Goal: Task Accomplishment & Management: Complete application form

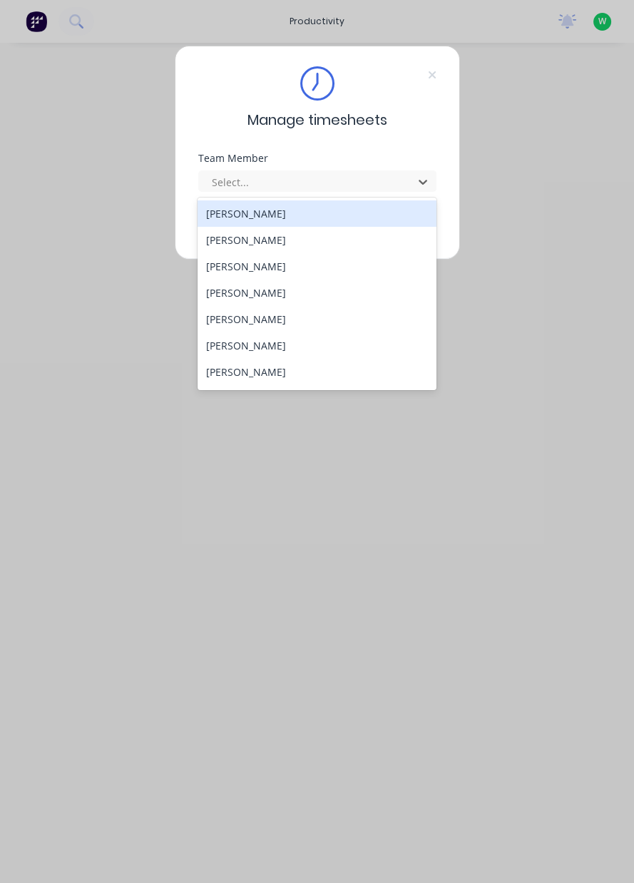
click at [265, 348] on div "[PERSON_NAME]" at bounding box center [317, 345] width 239 height 26
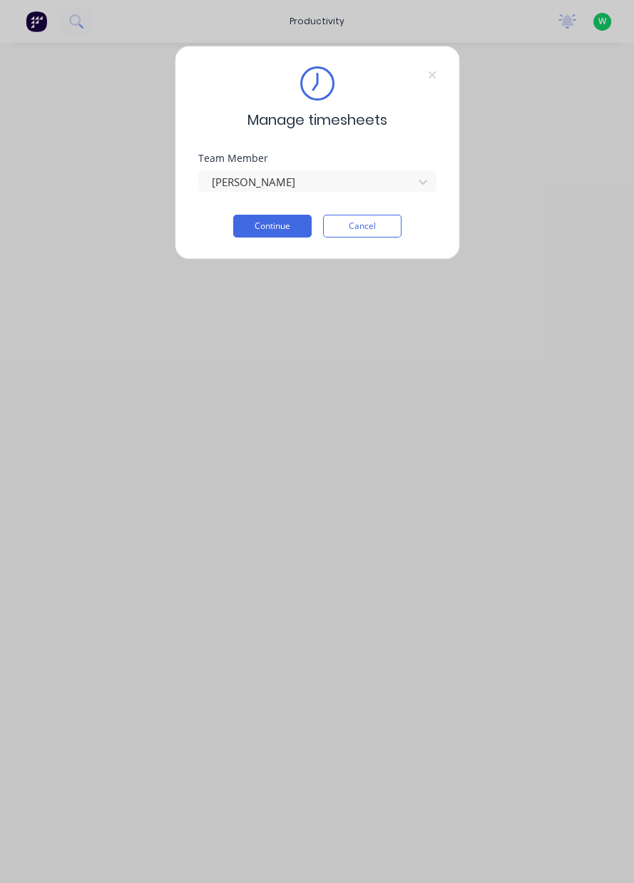
click at [269, 229] on button "Continue" at bounding box center [272, 226] width 78 height 23
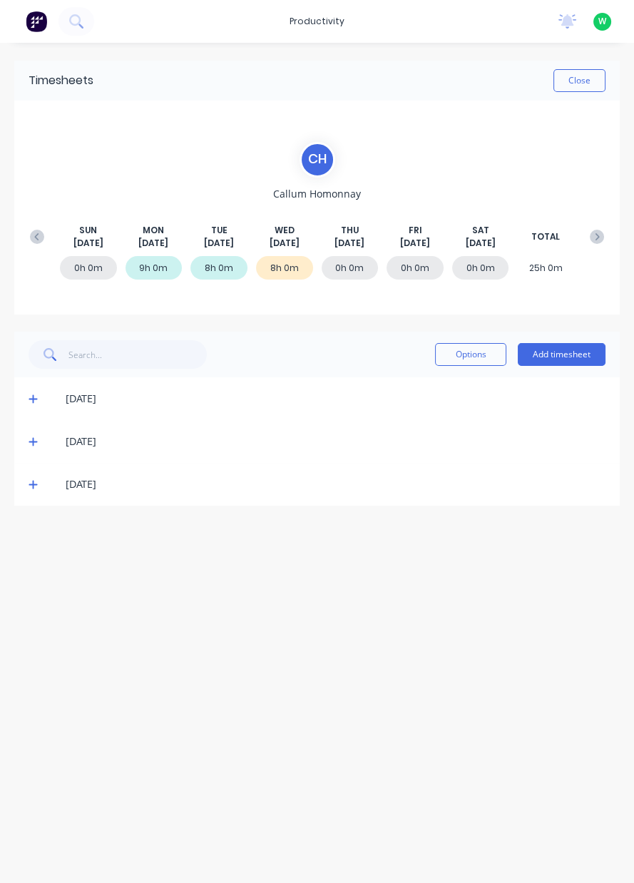
click at [568, 356] on button "Add timesheet" at bounding box center [562, 354] width 88 height 23
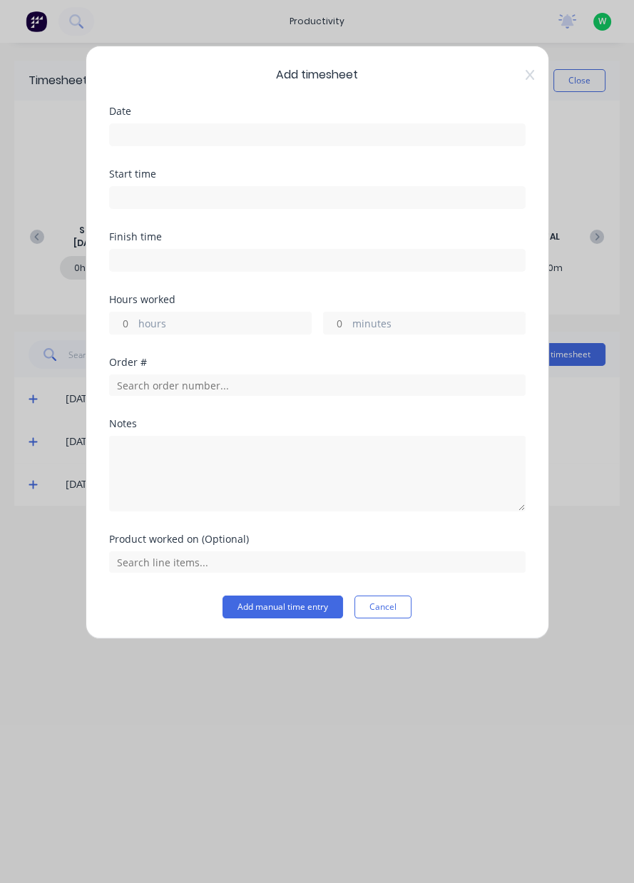
click at [236, 138] on input at bounding box center [317, 134] width 415 height 21
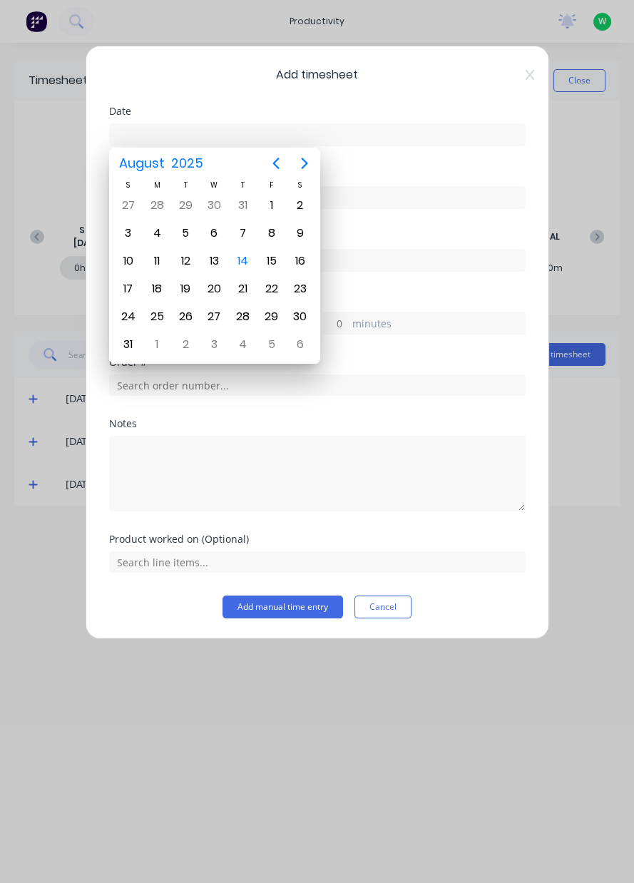
click at [240, 267] on div "14" at bounding box center [242, 260] width 29 height 27
type input "[DATE]"
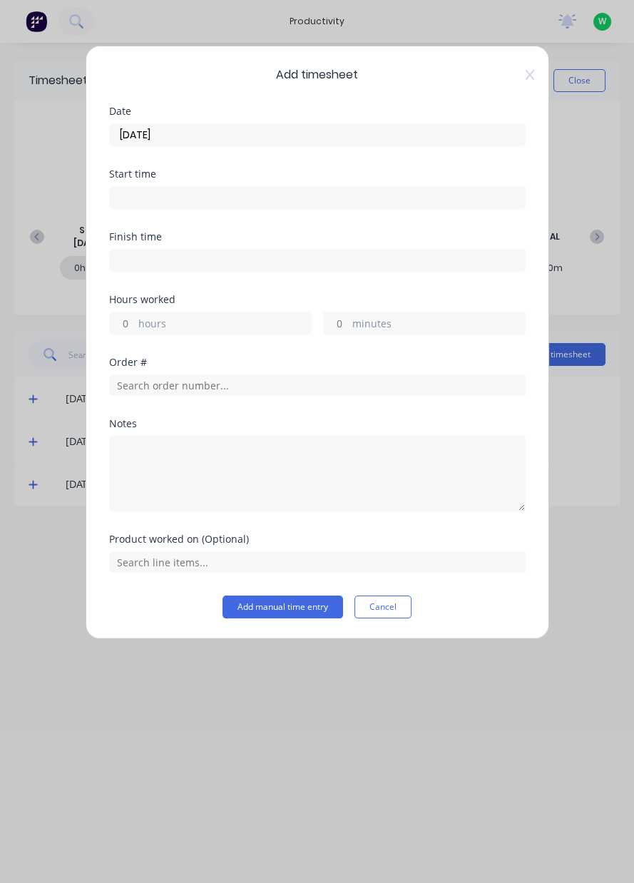
click at [192, 324] on label "hours" at bounding box center [224, 325] width 173 height 18
click at [135, 324] on input "hours" at bounding box center [122, 322] width 25 height 21
type input "8"
click at [273, 387] on input "text" at bounding box center [317, 384] width 417 height 21
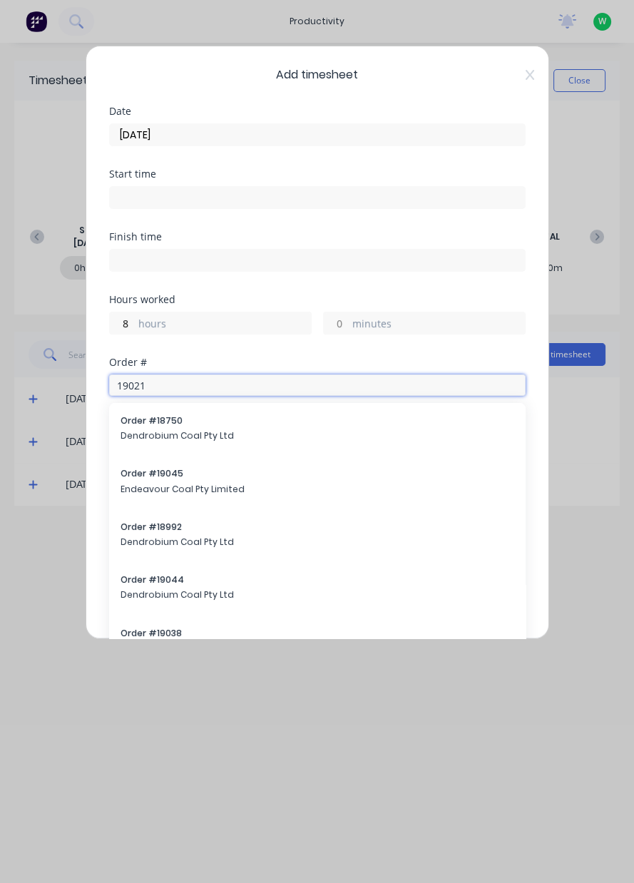
type input "19021"
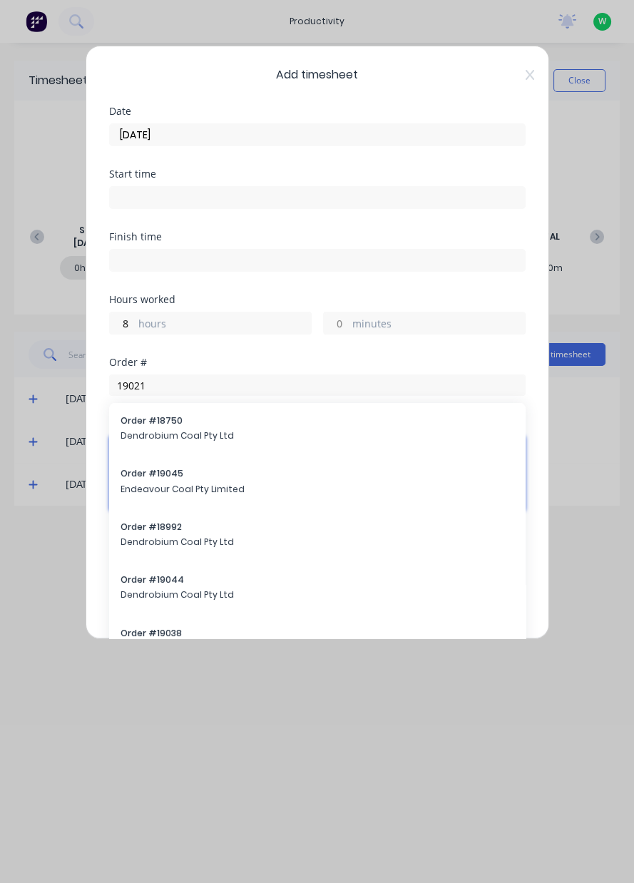
click at [224, 439] on textarea at bounding box center [317, 474] width 417 height 76
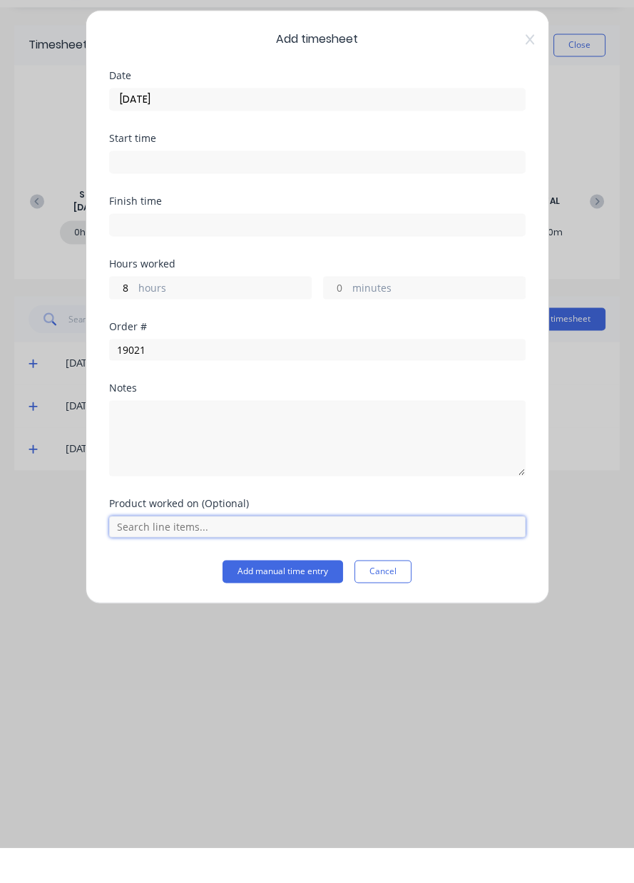
click at [252, 563] on input "text" at bounding box center [317, 561] width 417 height 21
click at [343, 556] on input "text" at bounding box center [317, 561] width 417 height 21
click at [529, 75] on icon at bounding box center [529, 75] width 9 height 10
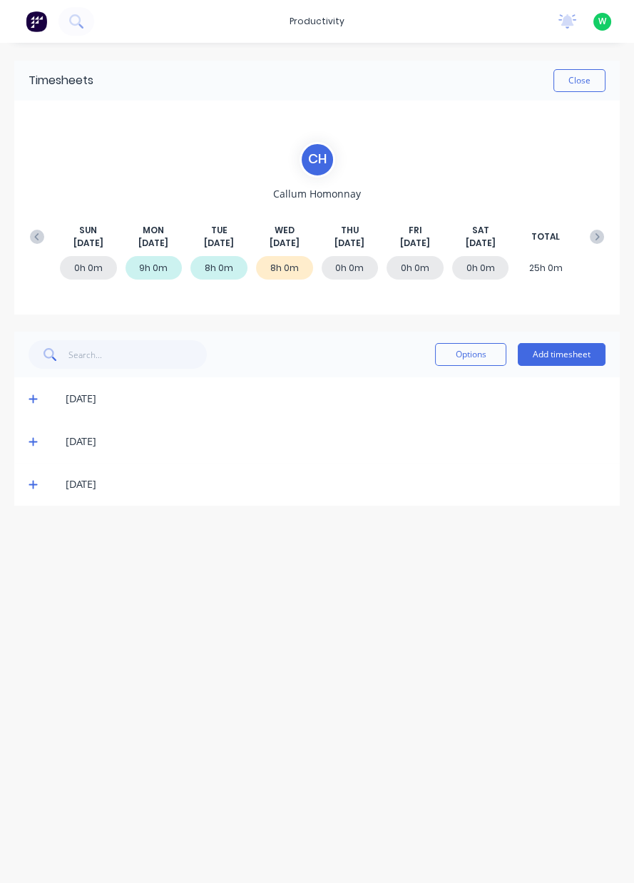
click at [40, 484] on span at bounding box center [36, 484] width 14 height 14
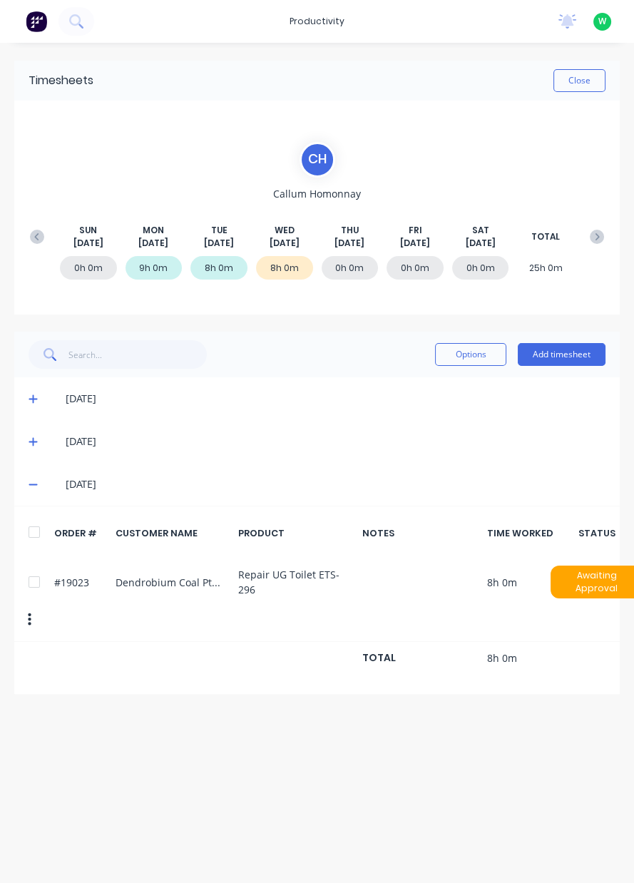
click at [561, 359] on button "Add timesheet" at bounding box center [562, 354] width 88 height 23
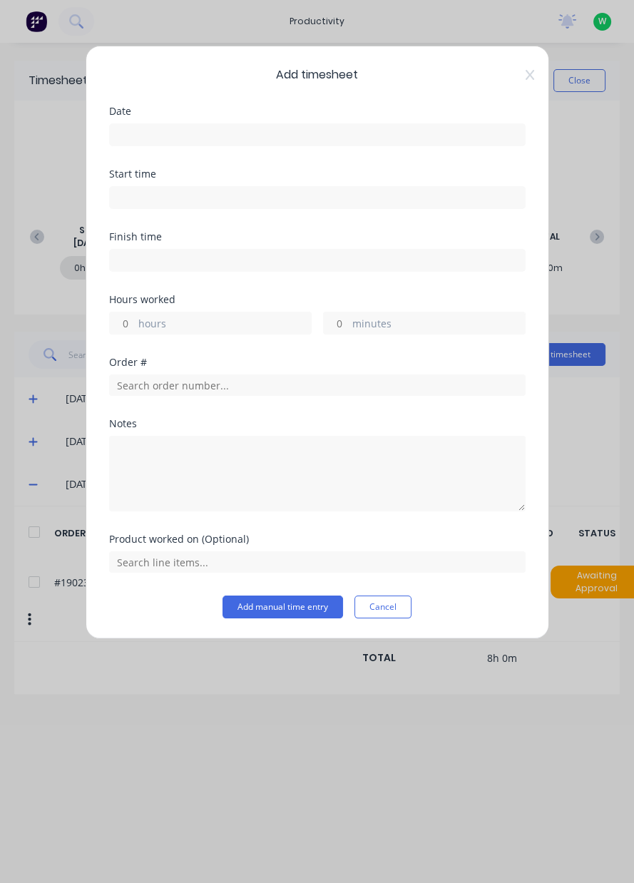
click at [274, 128] on input at bounding box center [317, 134] width 415 height 21
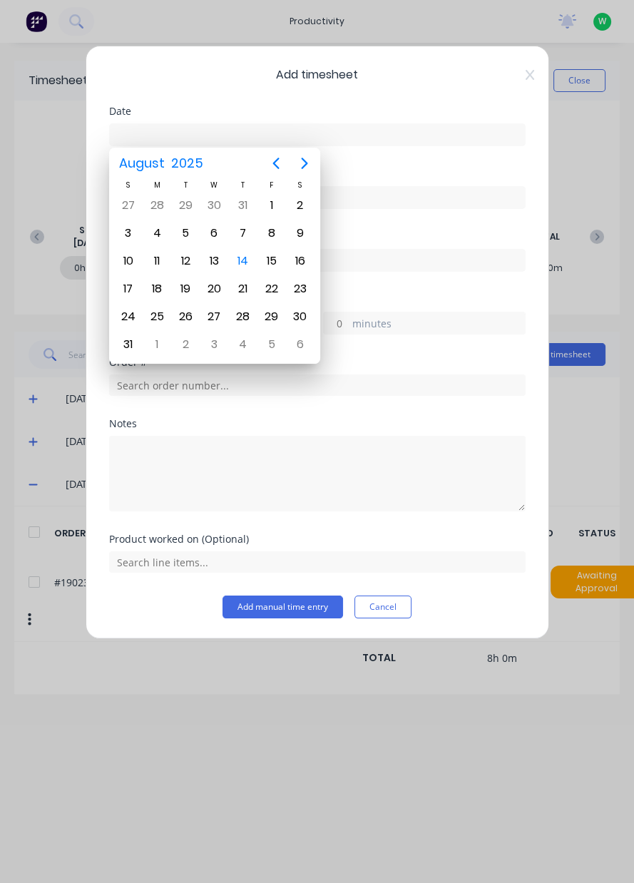
click at [238, 260] on div "14" at bounding box center [243, 260] width 21 height 21
type input "[DATE]"
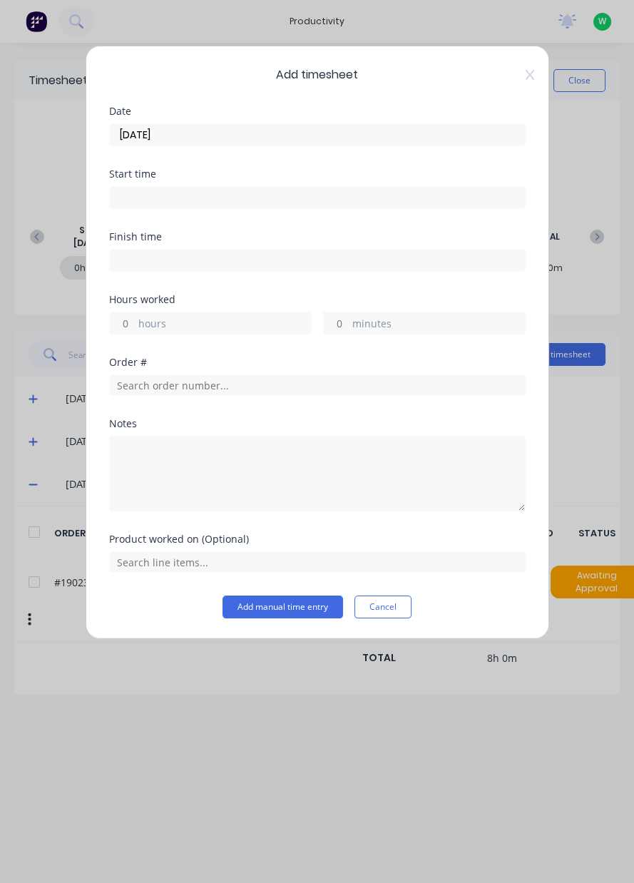
click at [188, 329] on label "hours" at bounding box center [224, 325] width 173 height 18
click at [135, 329] on input "hours" at bounding box center [122, 322] width 25 height 21
type input "8"
click at [207, 389] on input "text" at bounding box center [317, 384] width 417 height 21
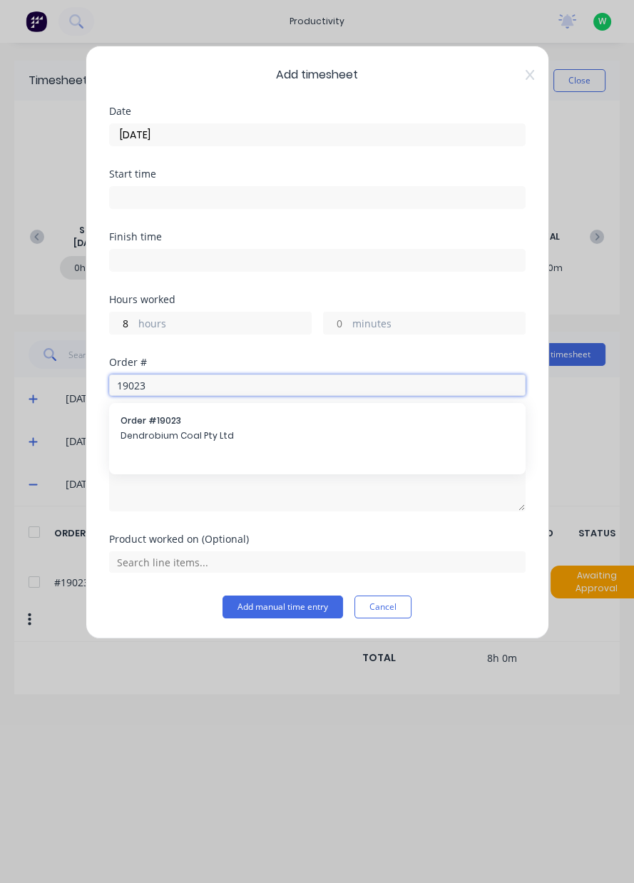
type input "19023"
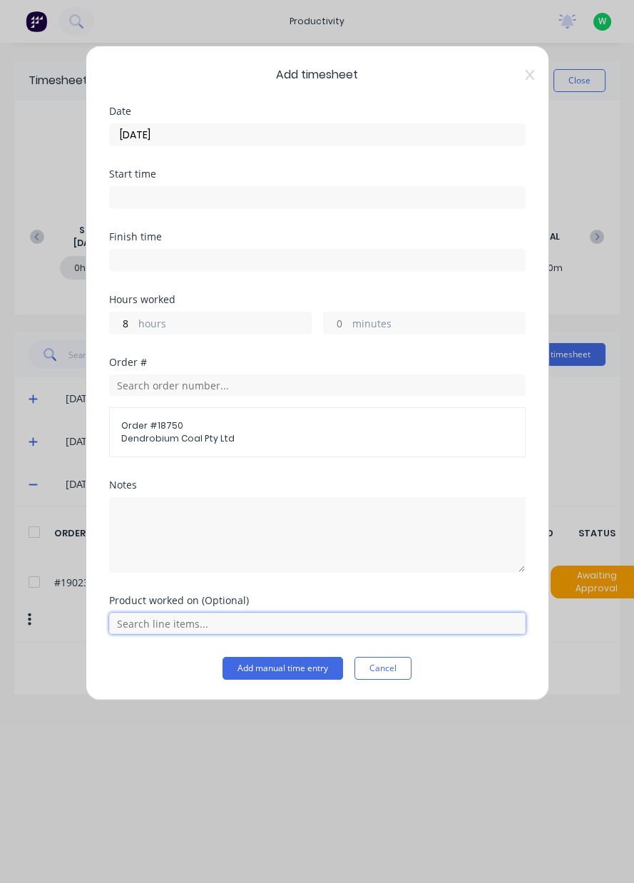
click at [165, 623] on input "text" at bounding box center [317, 623] width 417 height 21
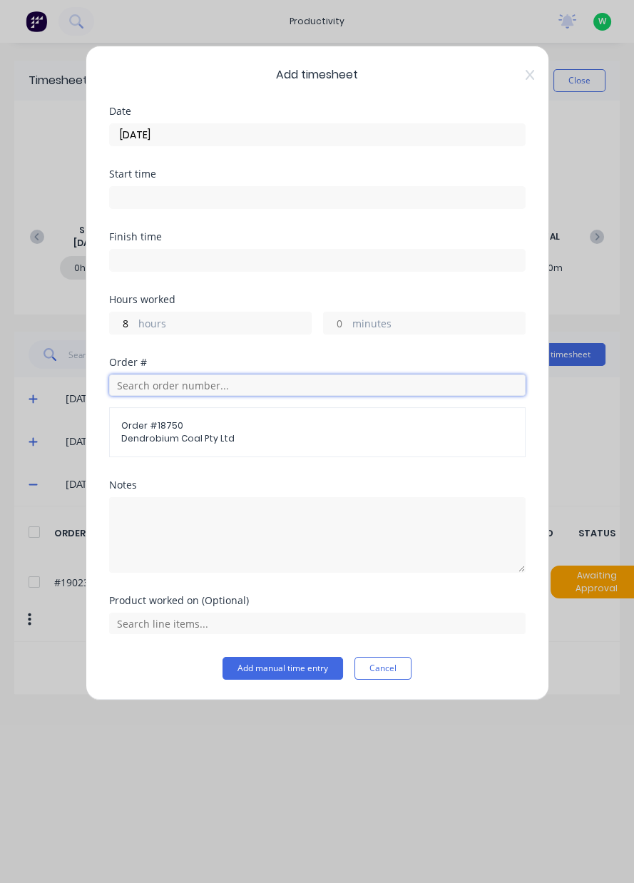
click at [250, 389] on input "text" at bounding box center [317, 384] width 417 height 21
click at [529, 79] on icon at bounding box center [530, 74] width 9 height 11
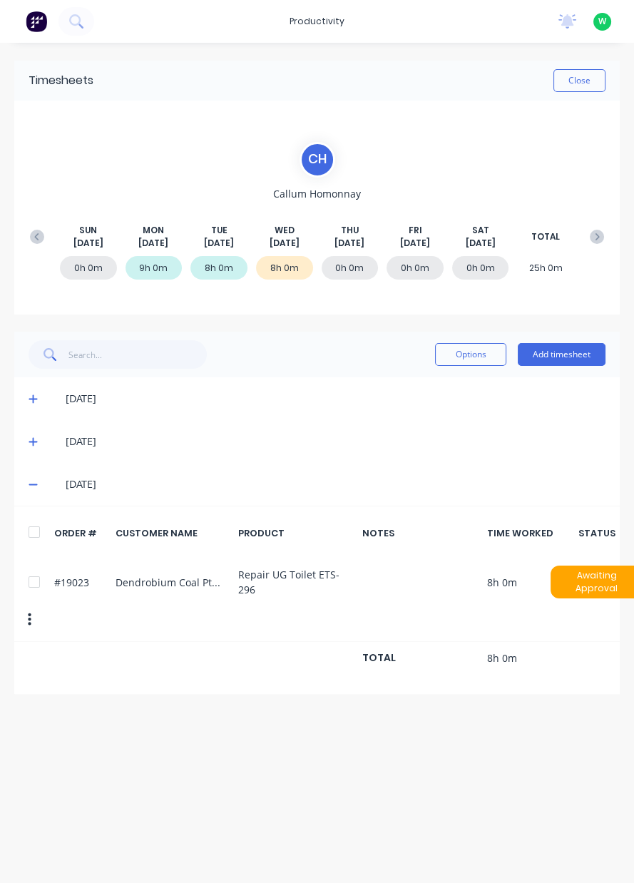
click at [531, 78] on div "Close" at bounding box center [349, 80] width 512 height 23
click at [560, 352] on button "Add timesheet" at bounding box center [562, 354] width 88 height 23
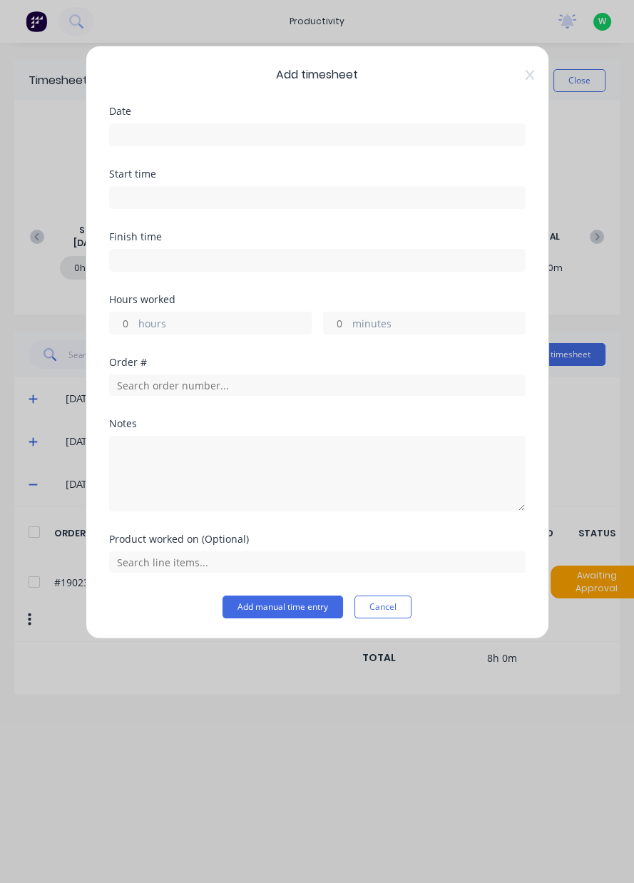
click at [249, 143] on input at bounding box center [317, 134] width 415 height 21
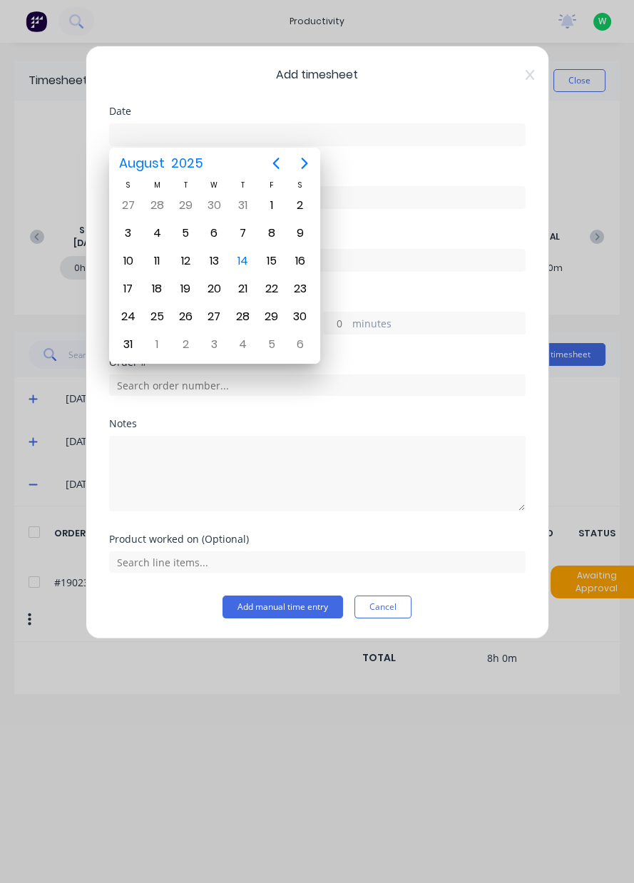
click at [242, 262] on div "14" at bounding box center [243, 260] width 21 height 21
type input "[DATE]"
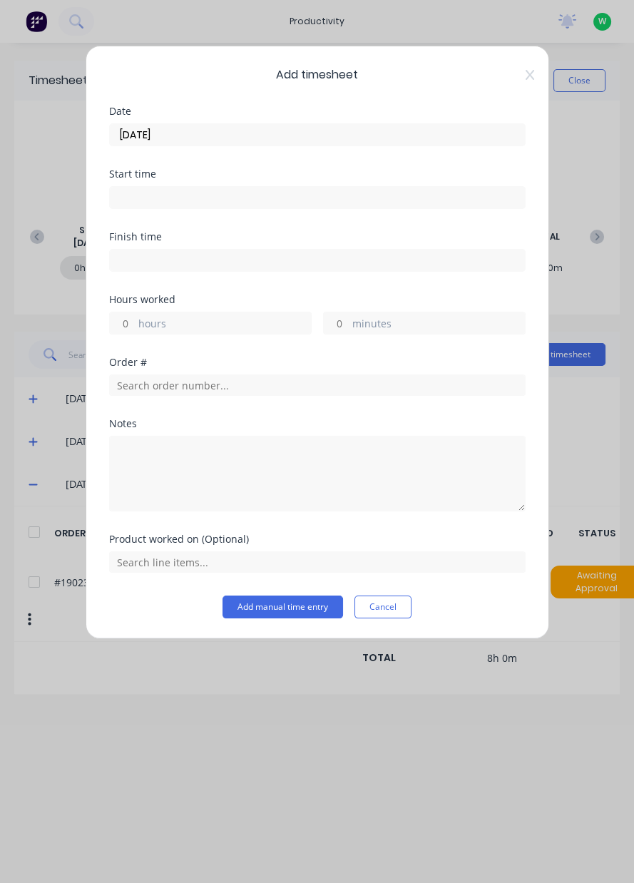
click at [185, 330] on label "hours" at bounding box center [224, 325] width 173 height 18
click at [135, 330] on input "hours" at bounding box center [122, 322] width 25 height 21
type input "8"
click at [287, 382] on input "text" at bounding box center [317, 384] width 417 height 21
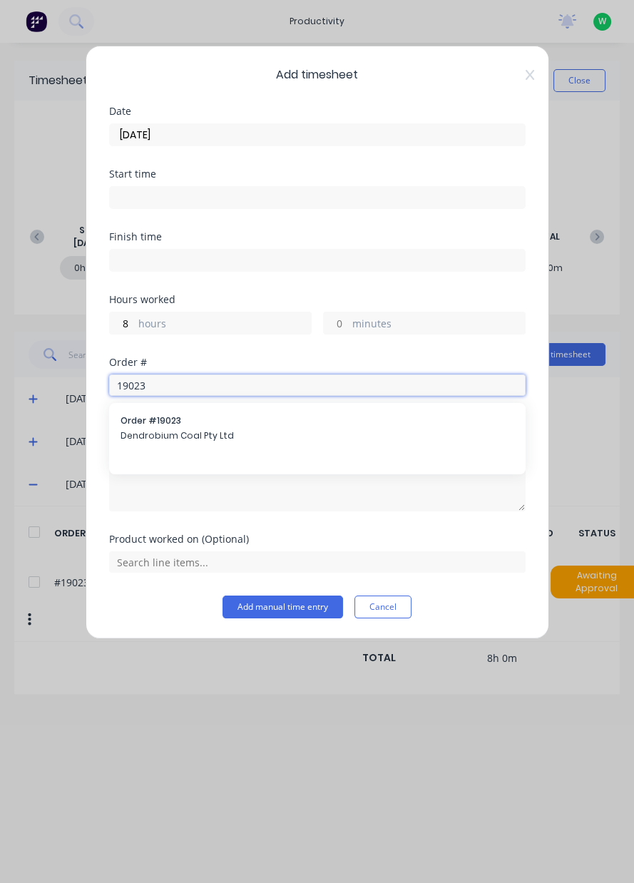
type input "19023"
click at [272, 439] on span "Dendrobium Coal Pty Ltd" at bounding box center [318, 435] width 394 height 13
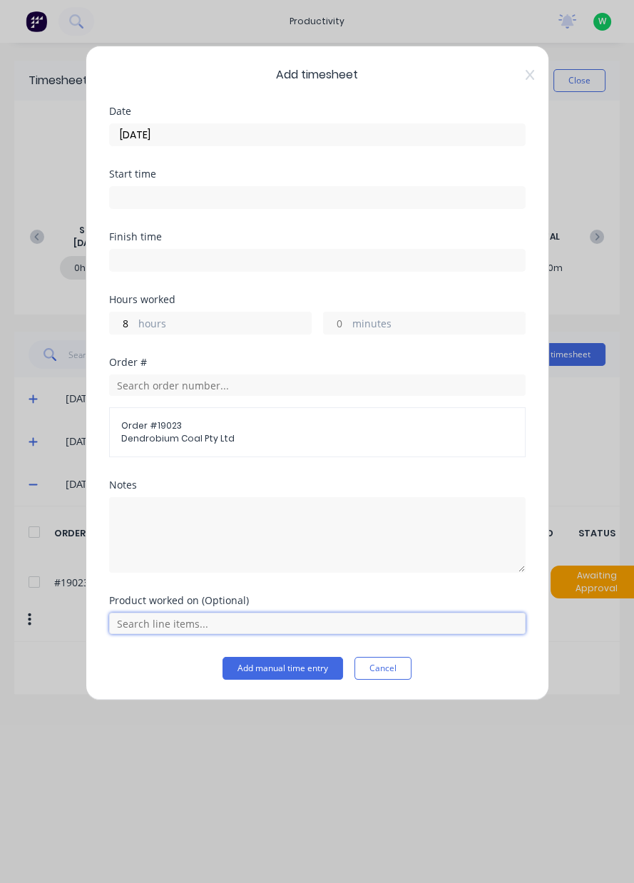
click at [201, 628] on input "text" at bounding box center [317, 623] width 417 height 21
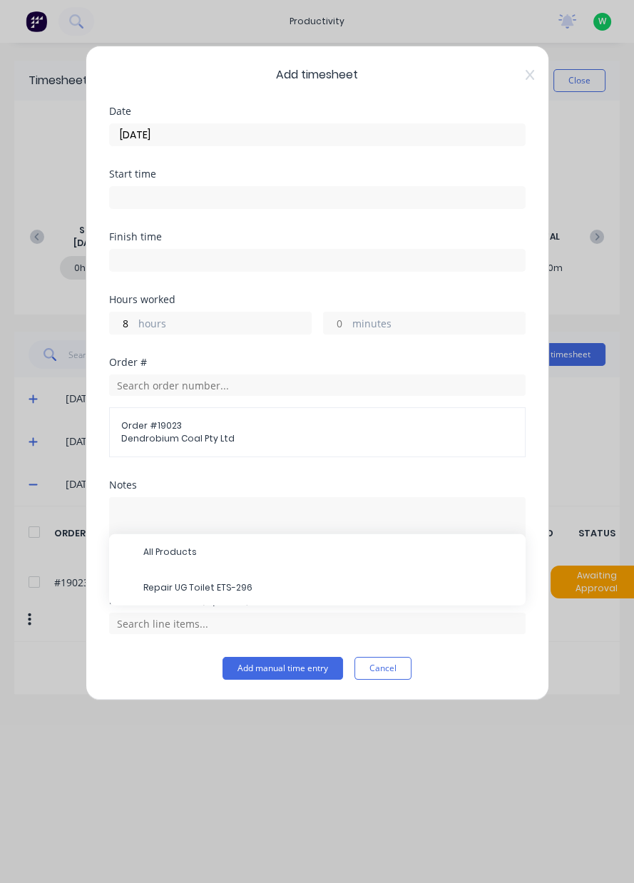
click at [224, 586] on span "Repair UG Toilet ETS-296" at bounding box center [328, 587] width 371 height 13
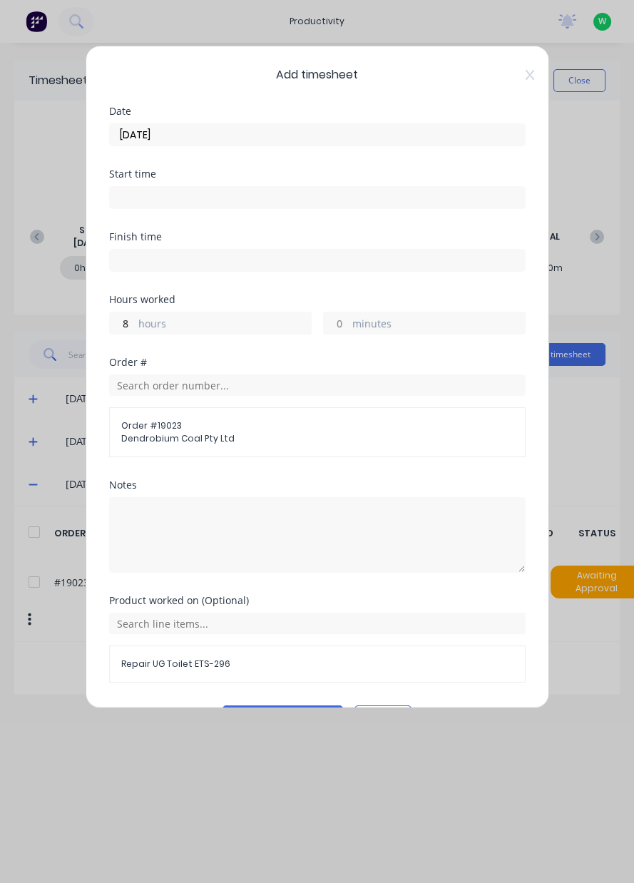
click at [270, 711] on button "Add manual time entry" at bounding box center [283, 716] width 121 height 23
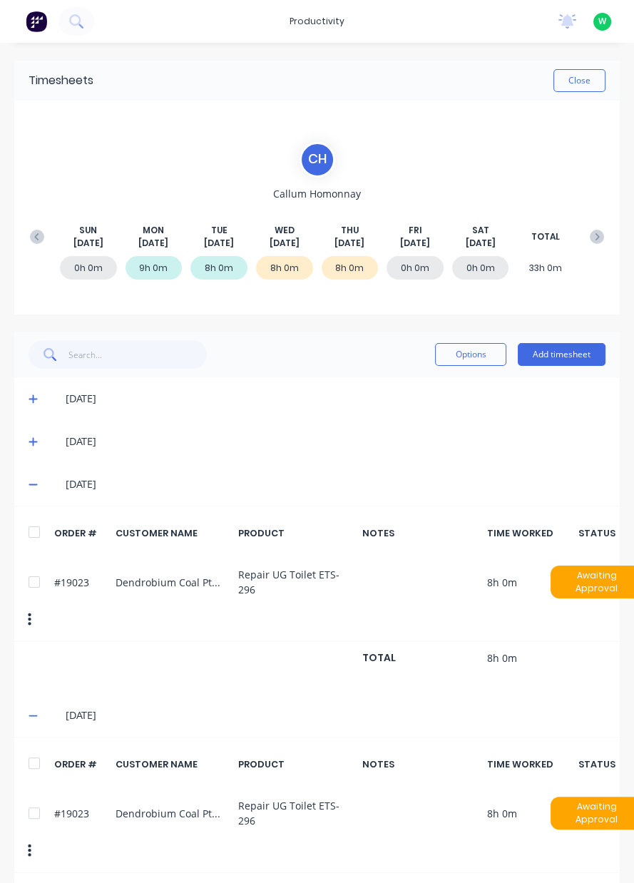
click at [581, 77] on button "Close" at bounding box center [579, 80] width 52 height 23
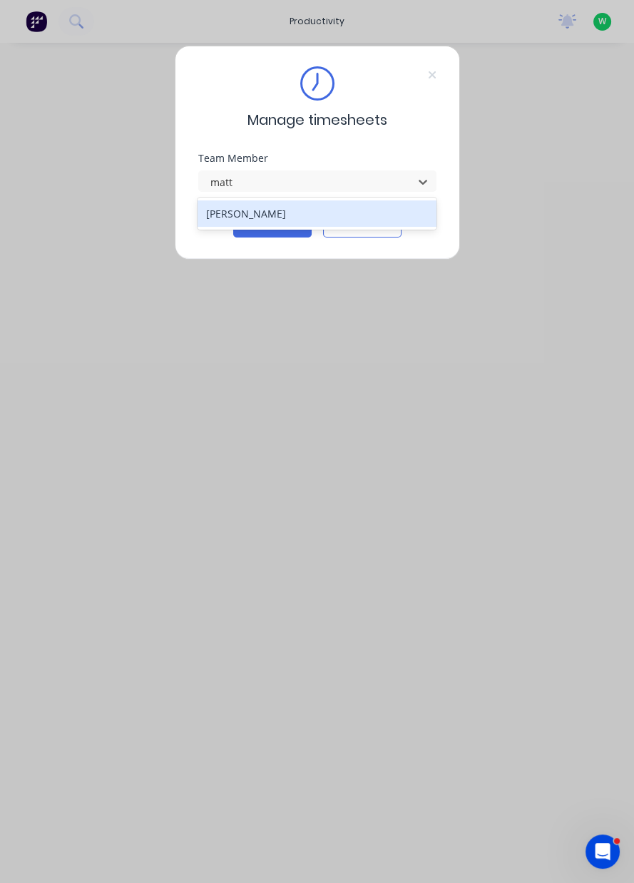
click at [312, 225] on div "[PERSON_NAME]" at bounding box center [317, 213] width 239 height 26
type input "matt"
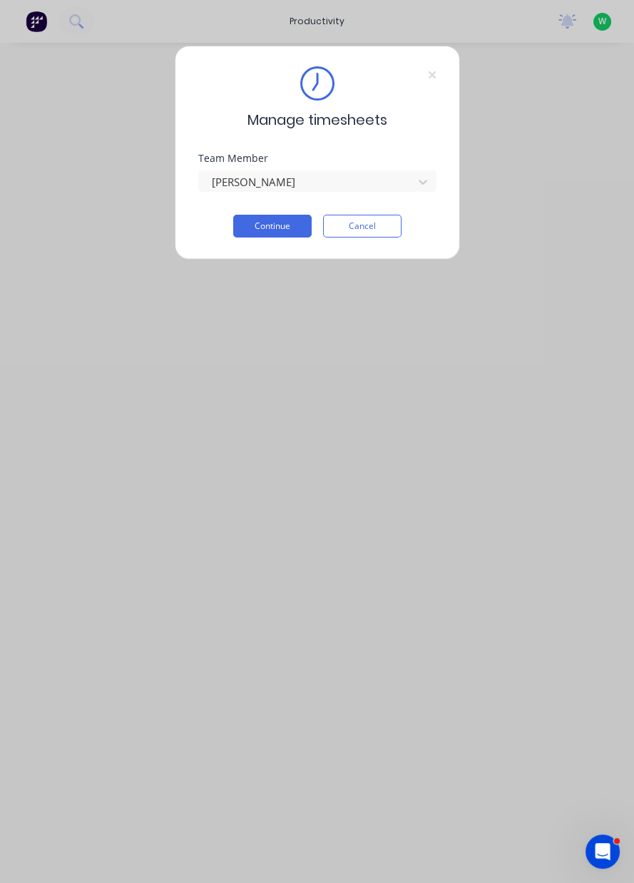
click at [287, 223] on button "Continue" at bounding box center [272, 226] width 78 height 23
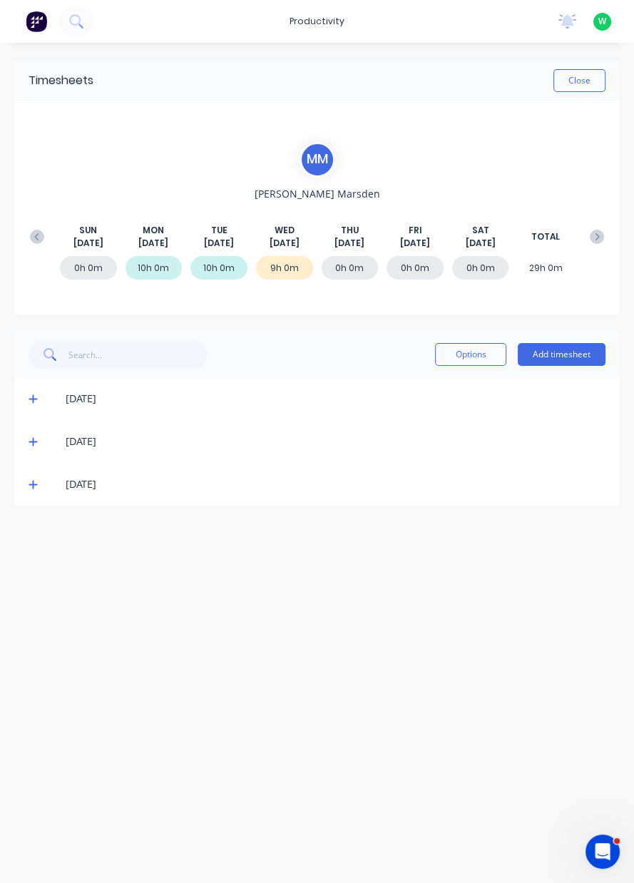
click at [579, 357] on button "Add timesheet" at bounding box center [562, 354] width 88 height 23
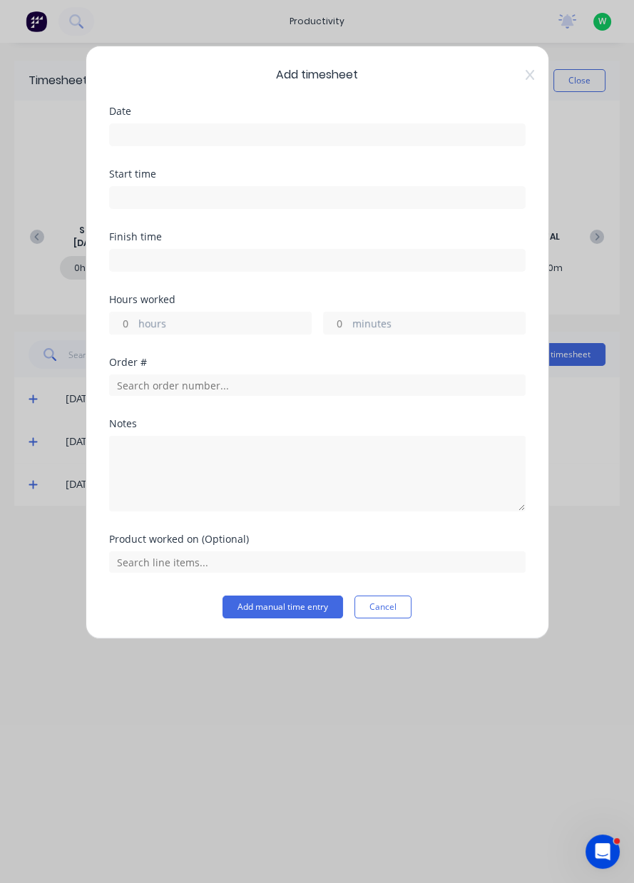
click at [414, 139] on input at bounding box center [317, 134] width 415 height 21
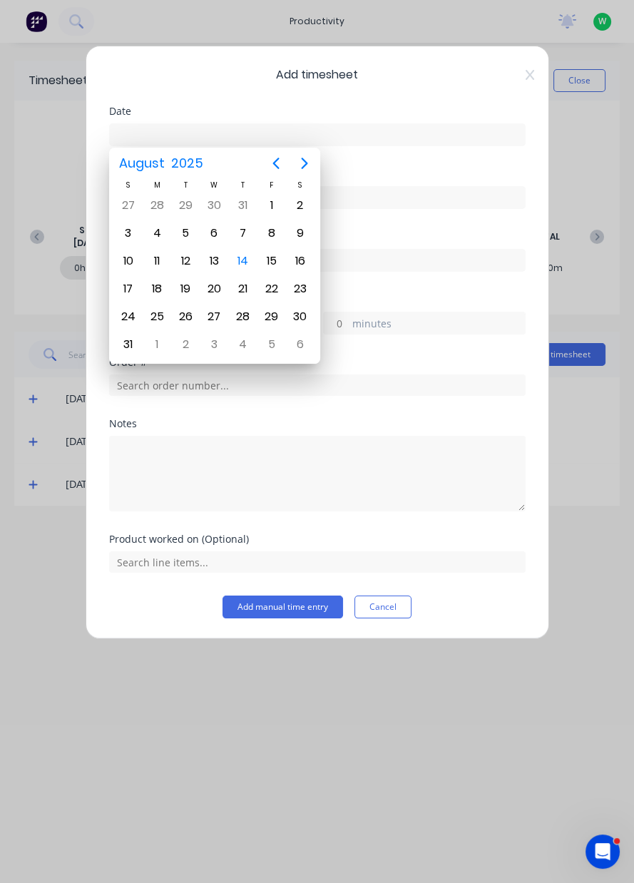
click at [244, 261] on div "14" at bounding box center [243, 260] width 21 height 21
type input "[DATE]"
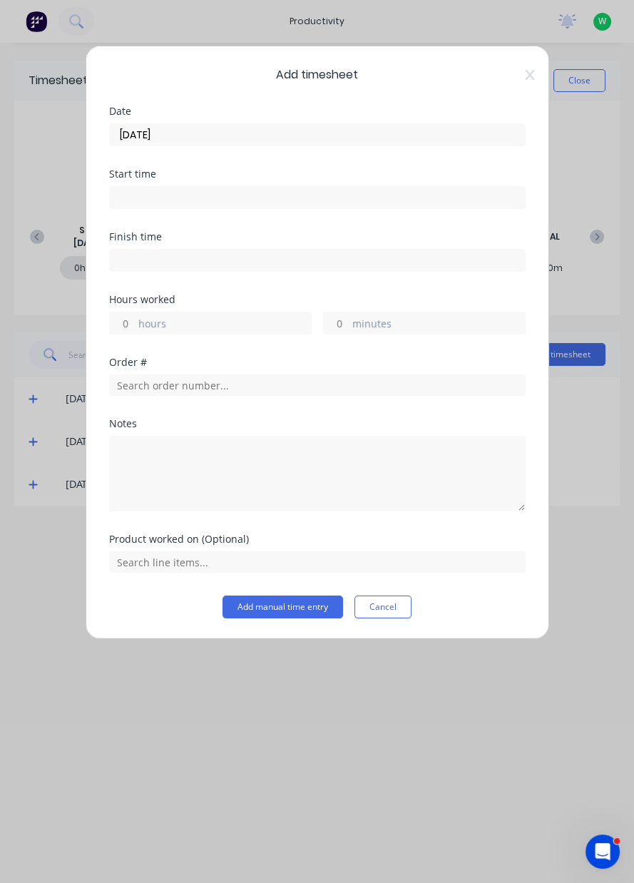
click at [245, 328] on label "hours" at bounding box center [224, 325] width 173 height 18
click at [135, 328] on input "hours" at bounding box center [122, 322] width 25 height 21
type input "8"
click at [322, 389] on input "text" at bounding box center [317, 384] width 417 height 21
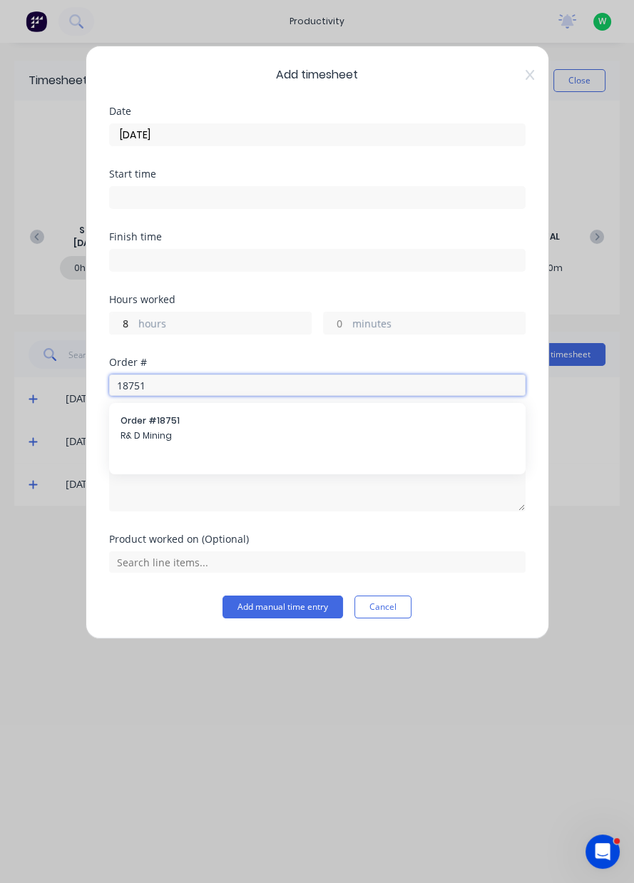
type input "18751"
click at [215, 433] on span "R& D Mining" at bounding box center [318, 435] width 394 height 13
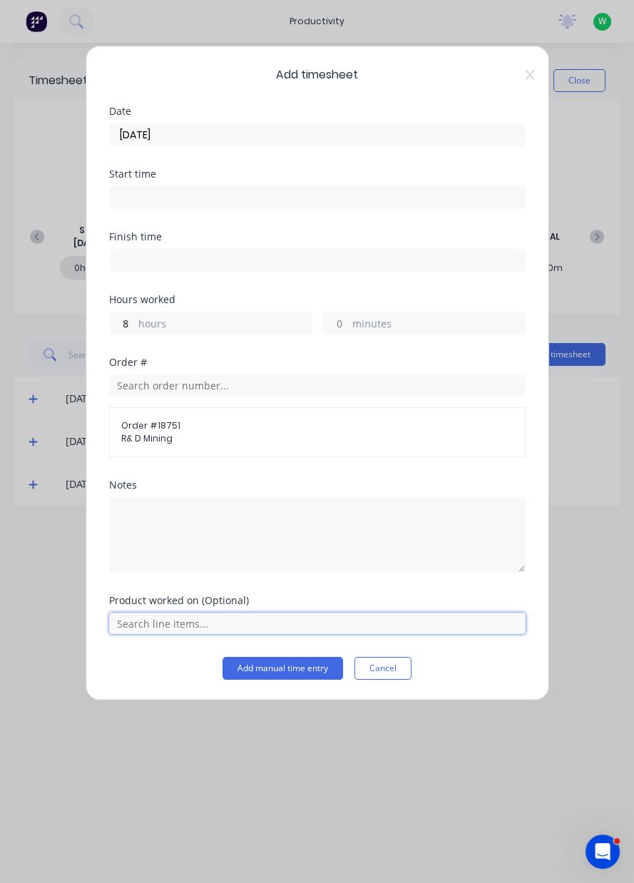
click at [265, 623] on input "text" at bounding box center [317, 623] width 417 height 21
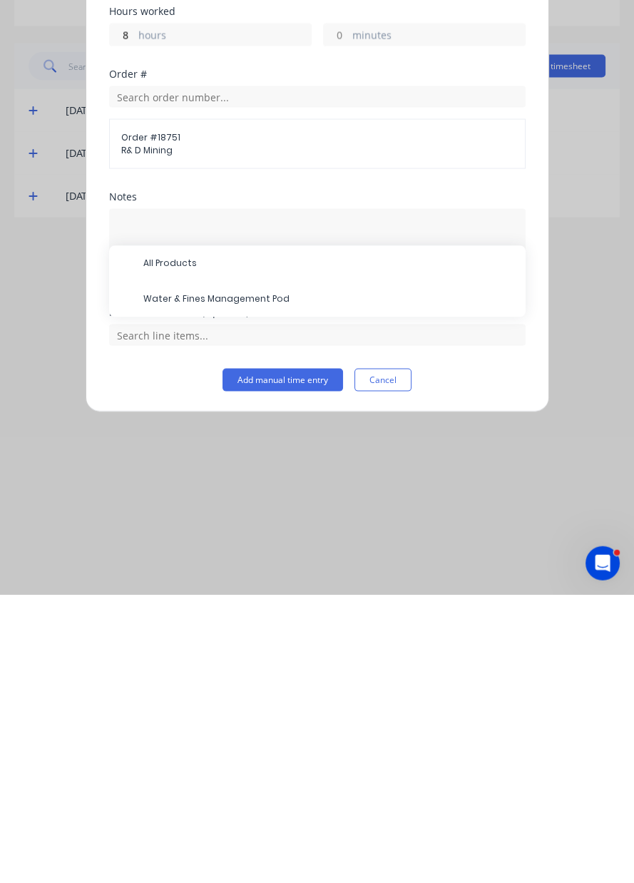
click at [271, 589] on span "Water & Fines Management Pod" at bounding box center [328, 587] width 371 height 13
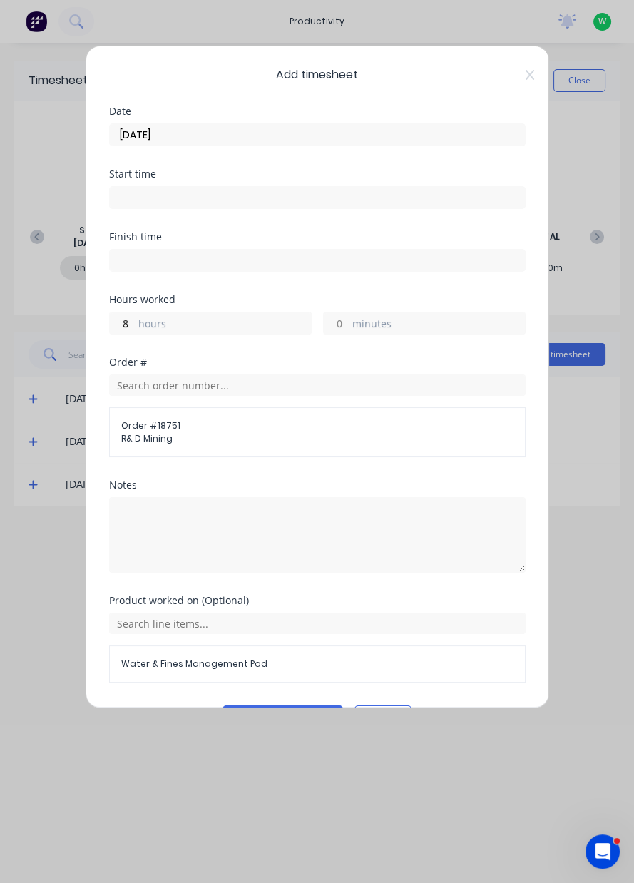
scroll to position [38, 0]
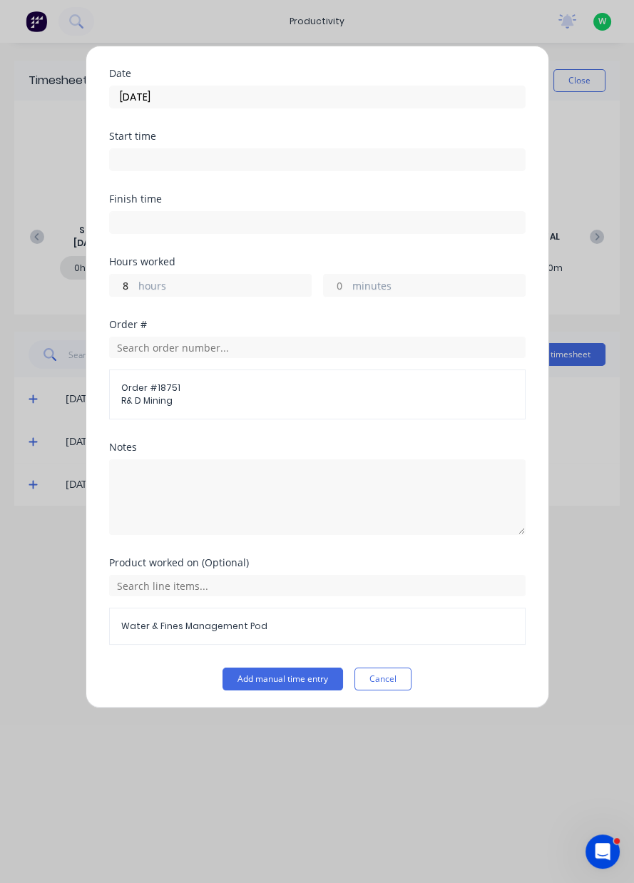
click at [304, 680] on button "Add manual time entry" at bounding box center [283, 679] width 121 height 23
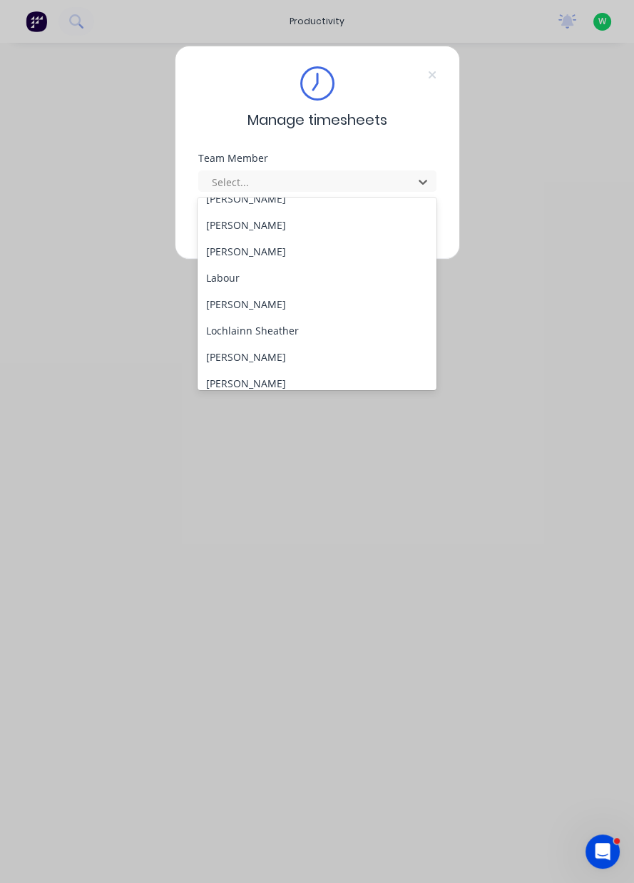
scroll to position [355, 0]
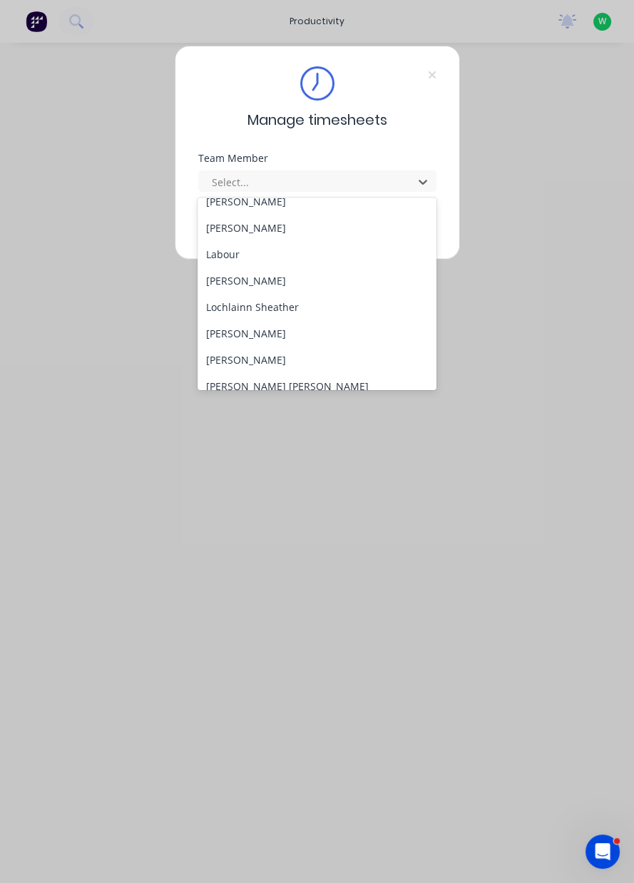
click at [275, 330] on div "[PERSON_NAME]" at bounding box center [317, 333] width 239 height 26
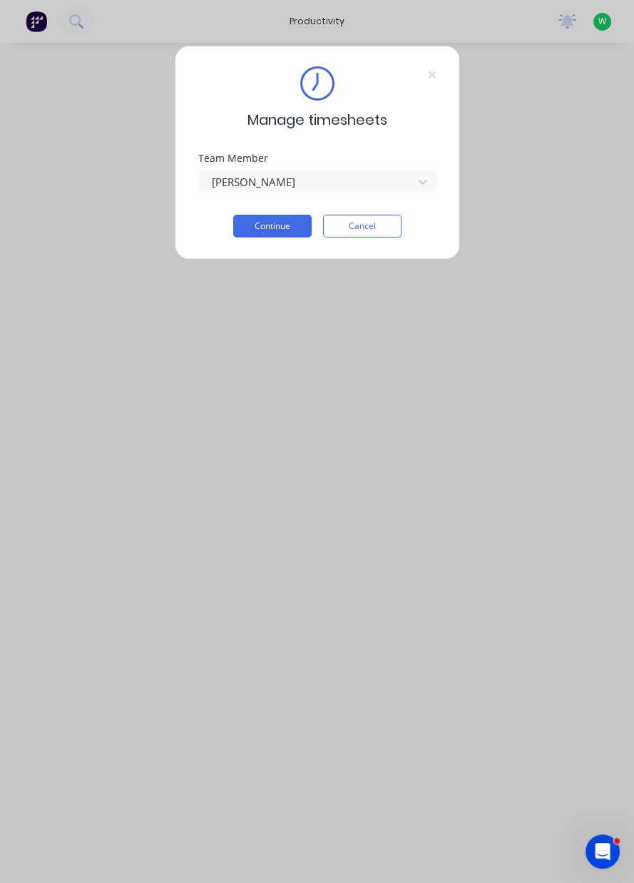
click at [271, 226] on button "Continue" at bounding box center [272, 226] width 78 height 23
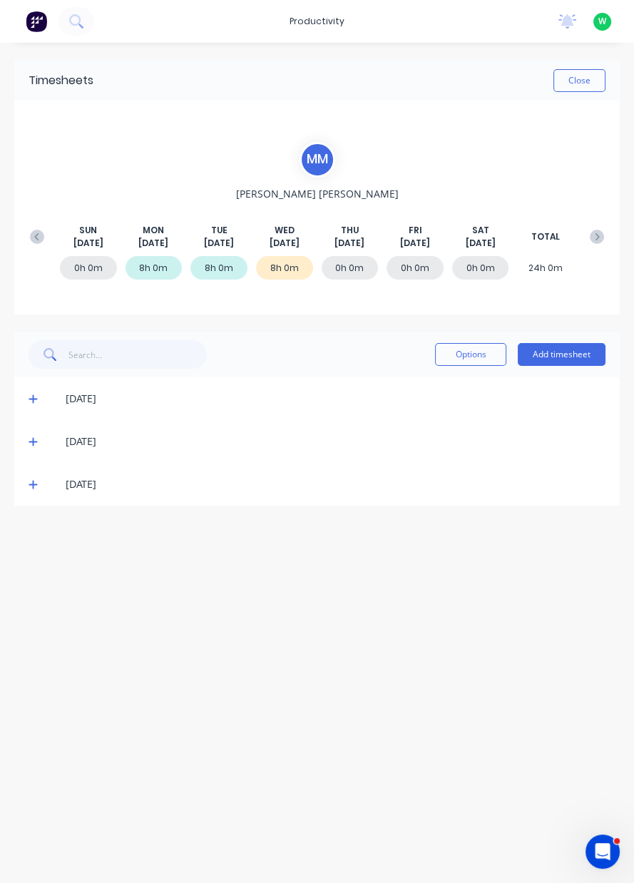
click at [568, 359] on button "Add timesheet" at bounding box center [562, 354] width 88 height 23
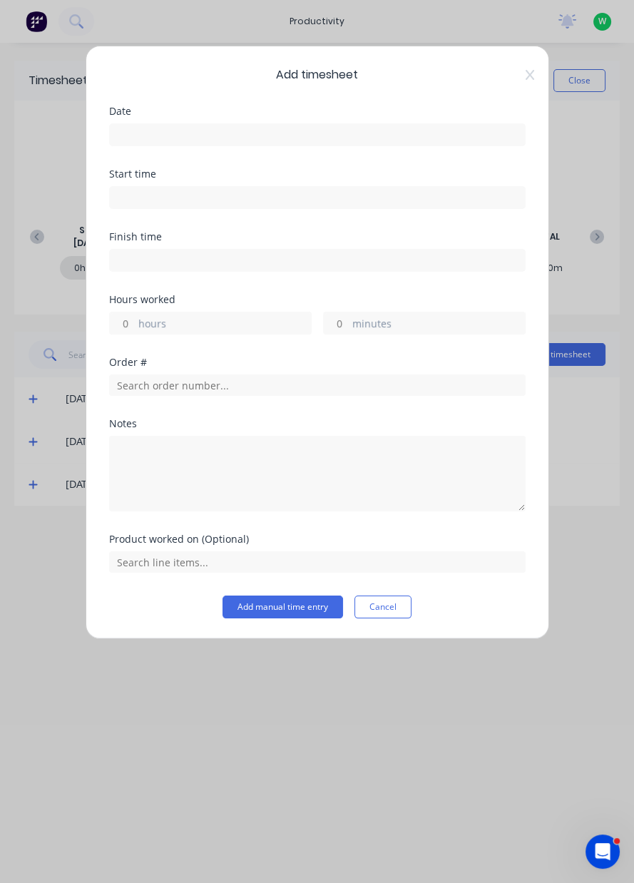
click at [148, 141] on input at bounding box center [317, 134] width 415 height 21
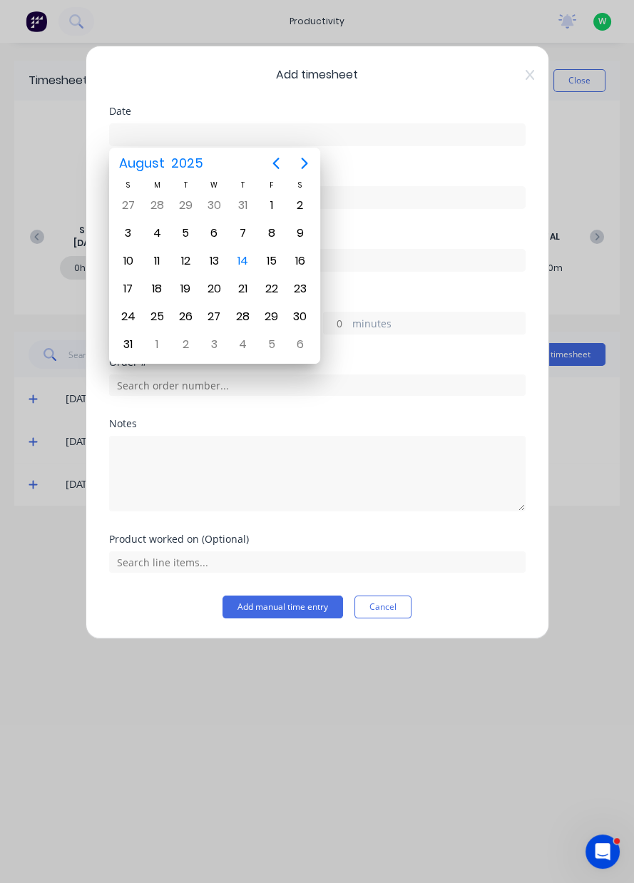
click at [253, 258] on div "14" at bounding box center [242, 260] width 29 height 27
type input "[DATE]"
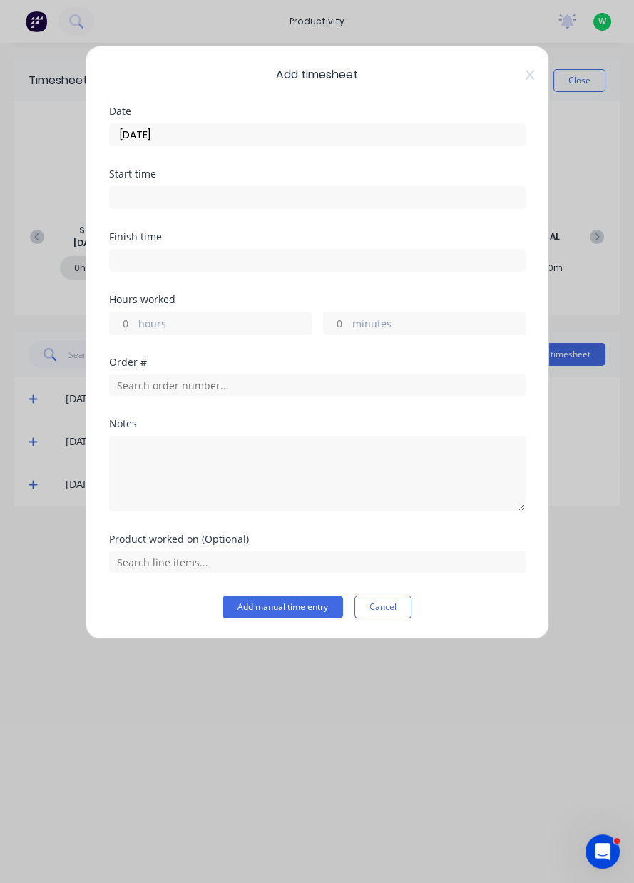
click at [141, 324] on label "hours" at bounding box center [224, 325] width 173 height 18
click at [135, 324] on input "hours" at bounding box center [122, 322] width 25 height 21
type input "8"
click at [133, 385] on input "text" at bounding box center [317, 384] width 417 height 21
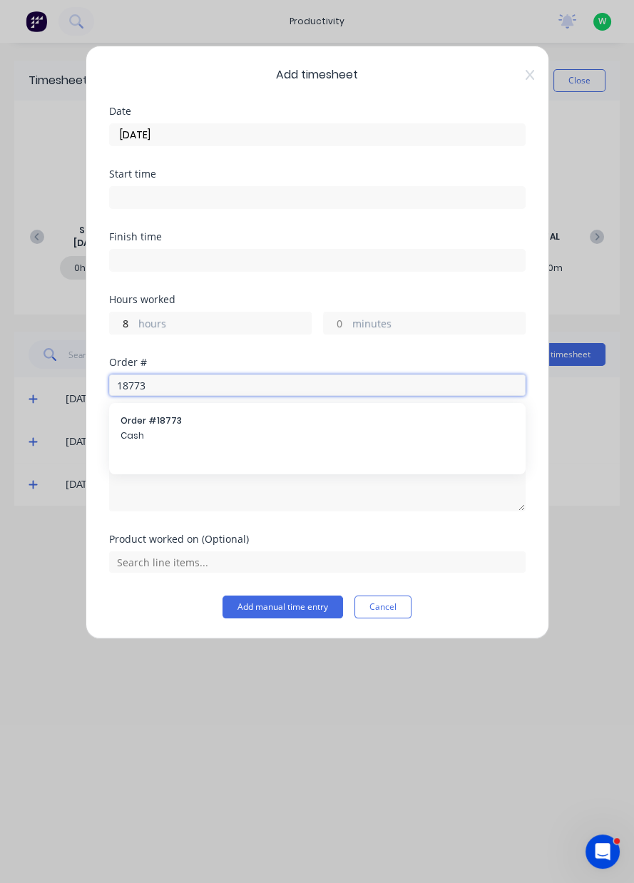
type input "18773"
click at [138, 324] on label "hours" at bounding box center [224, 325] width 173 height 18
click at [135, 324] on input "8" at bounding box center [122, 322] width 25 height 21
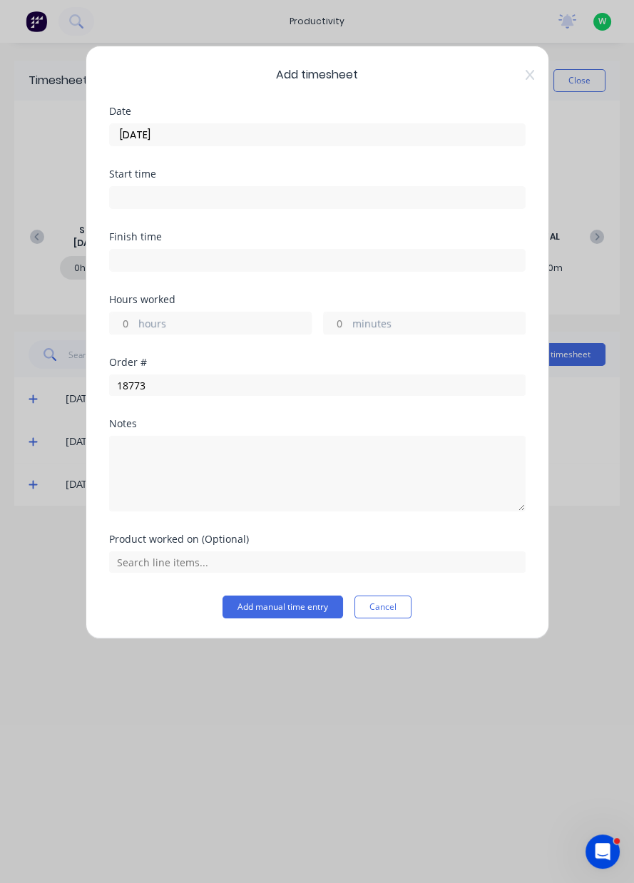
type input "5"
type input "6"
click at [150, 562] on input "text" at bounding box center [317, 561] width 417 height 21
click at [165, 387] on input "18773" at bounding box center [317, 384] width 417 height 21
click at [148, 433] on span "Cash" at bounding box center [318, 435] width 394 height 13
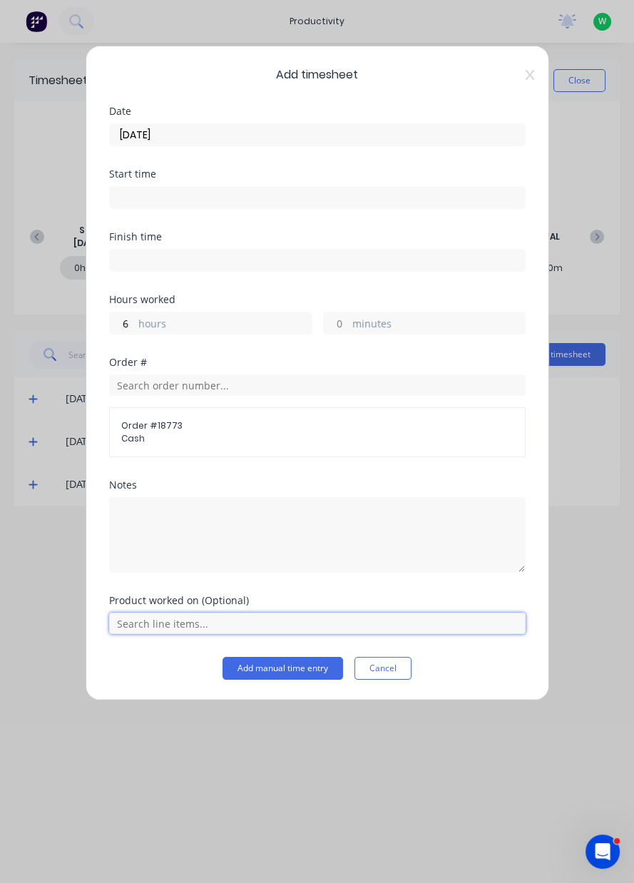
click at [143, 626] on input "text" at bounding box center [317, 623] width 417 height 21
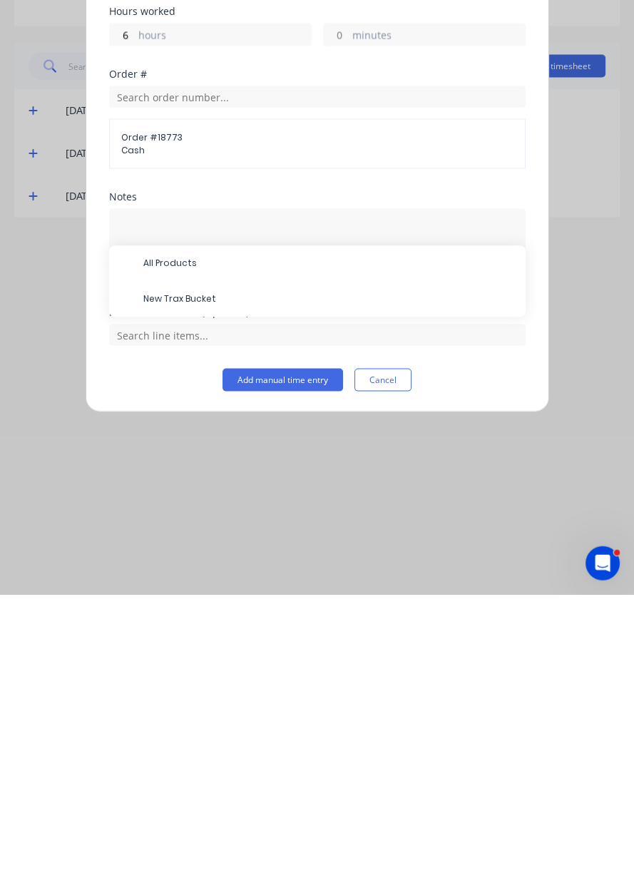
click at [207, 591] on span "New Trax Bucket" at bounding box center [328, 587] width 371 height 13
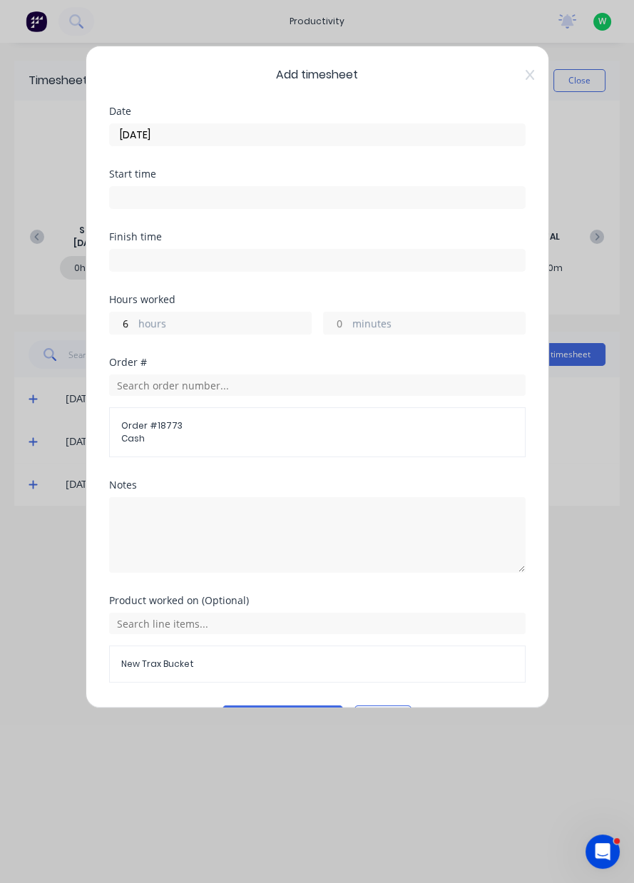
scroll to position [38, 0]
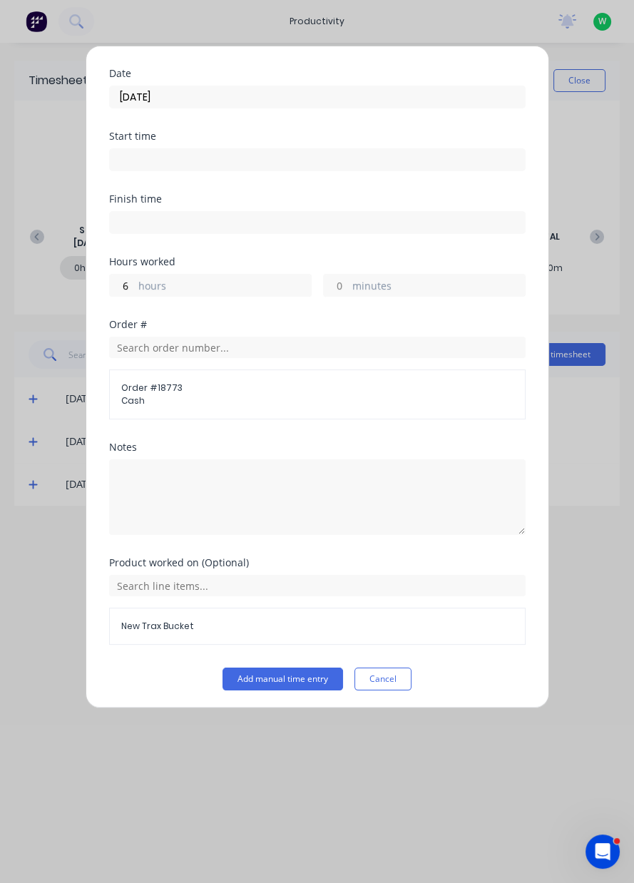
click at [312, 680] on button "Add manual time entry" at bounding box center [283, 679] width 121 height 23
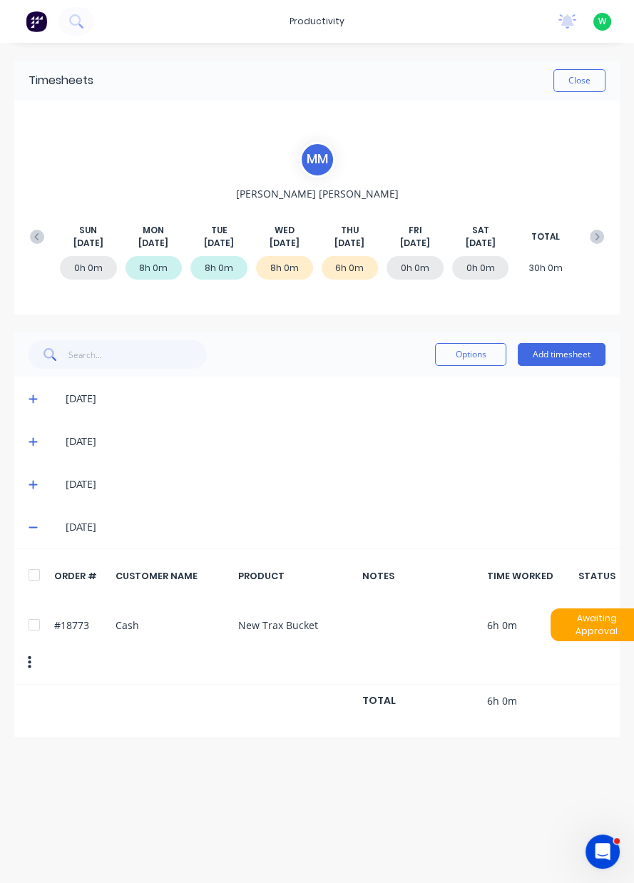
click at [574, 356] on button "Add timesheet" at bounding box center [562, 354] width 88 height 23
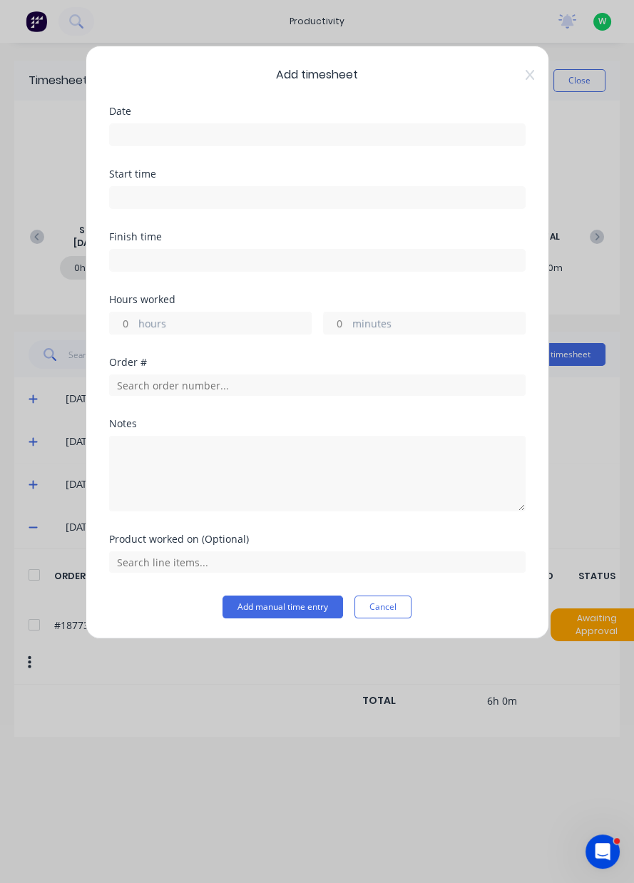
click at [148, 138] on input at bounding box center [317, 134] width 415 height 21
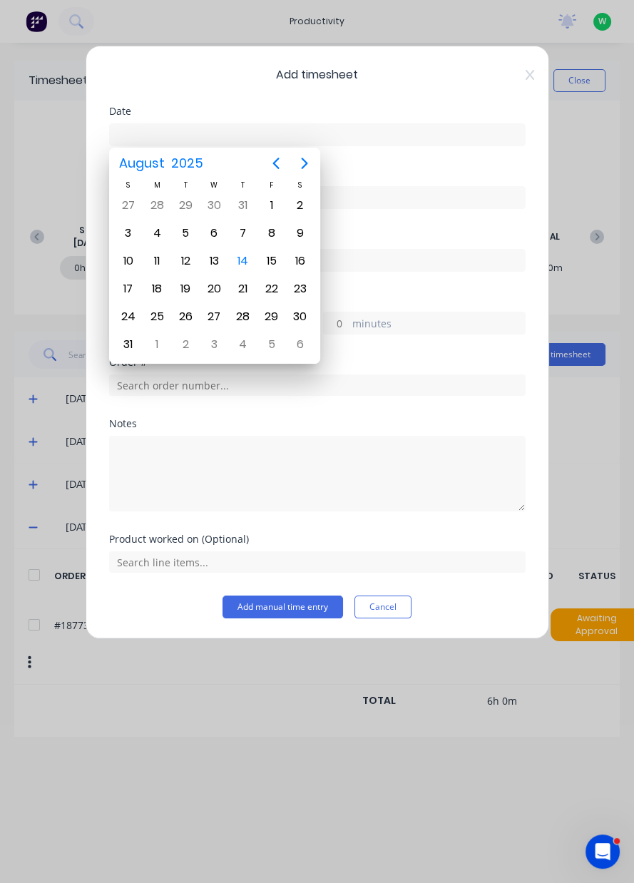
click at [250, 260] on div "14" at bounding box center [243, 260] width 21 height 21
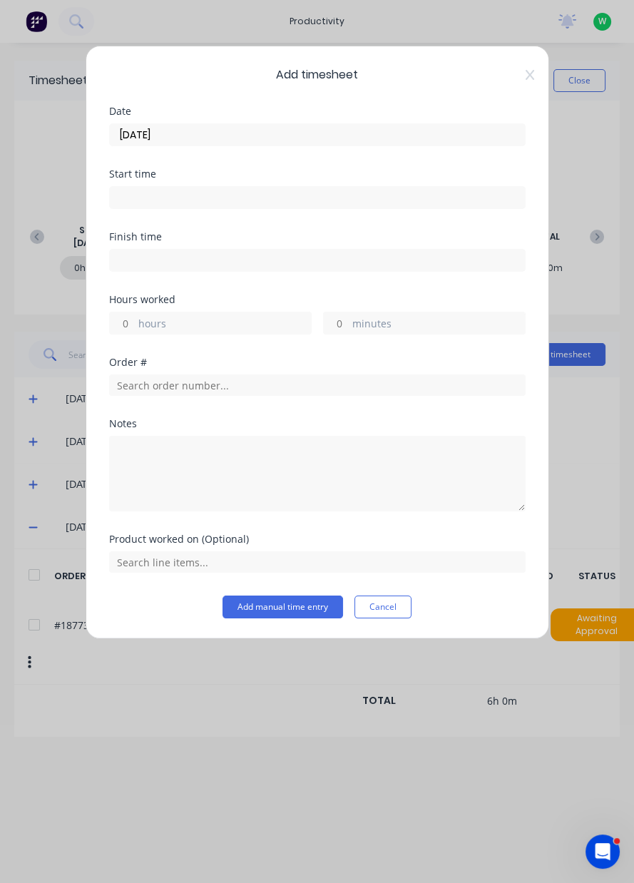
type input "[DATE]"
click at [141, 322] on label "hours" at bounding box center [224, 325] width 173 height 18
click at [135, 322] on input "hours" at bounding box center [122, 322] width 25 height 21
type input "2"
click at [141, 387] on input "text" at bounding box center [317, 384] width 417 height 21
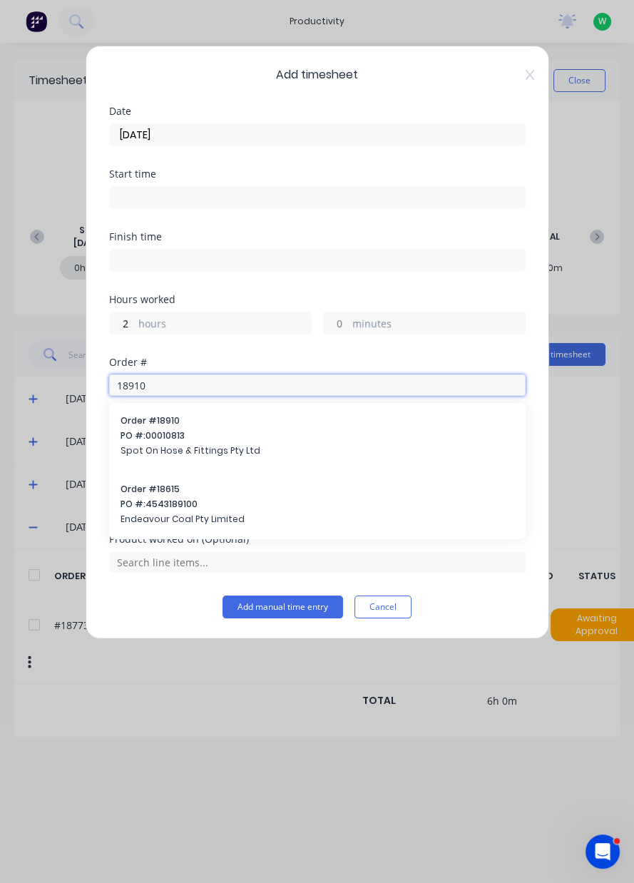
type input "18910"
click at [174, 439] on span "PO #: 00010813" at bounding box center [318, 435] width 394 height 13
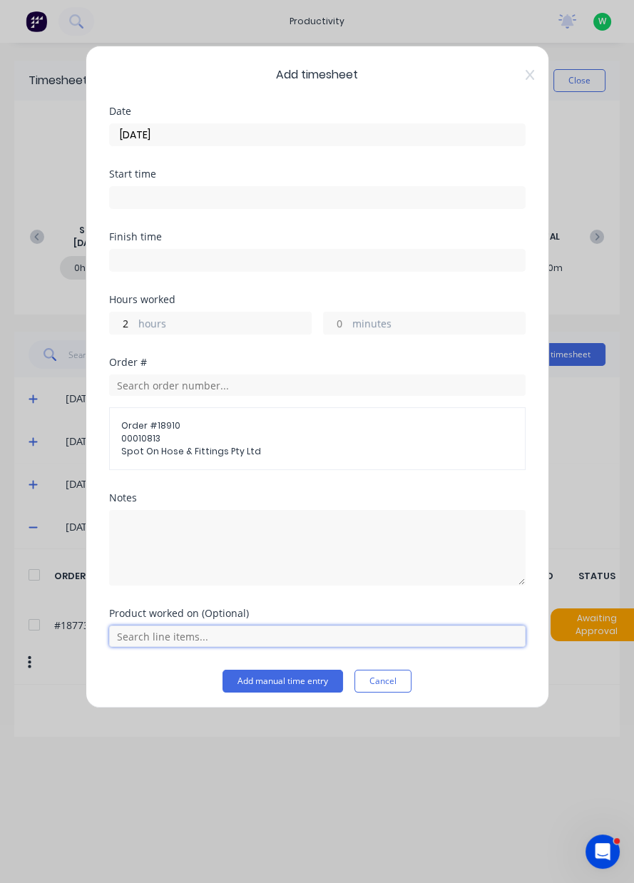
click at [188, 635] on input "text" at bounding box center [317, 636] width 417 height 21
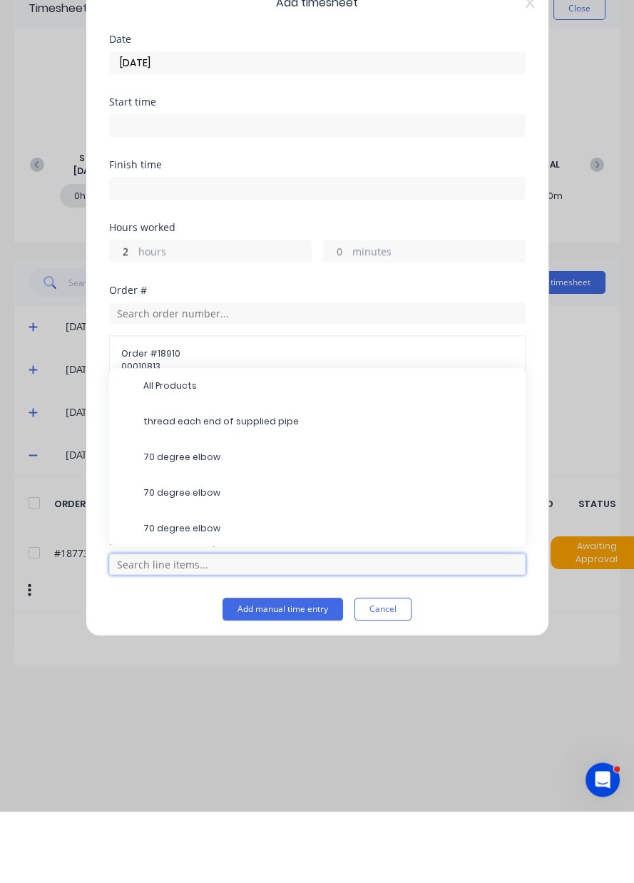
scroll to position [48, 0]
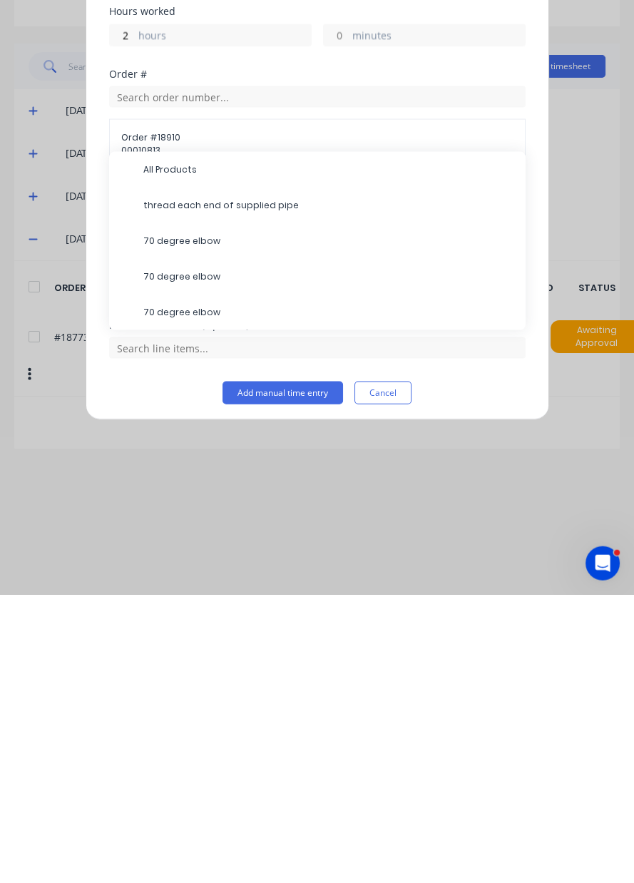
click at [269, 565] on span "70 degree elbow" at bounding box center [328, 564] width 371 height 13
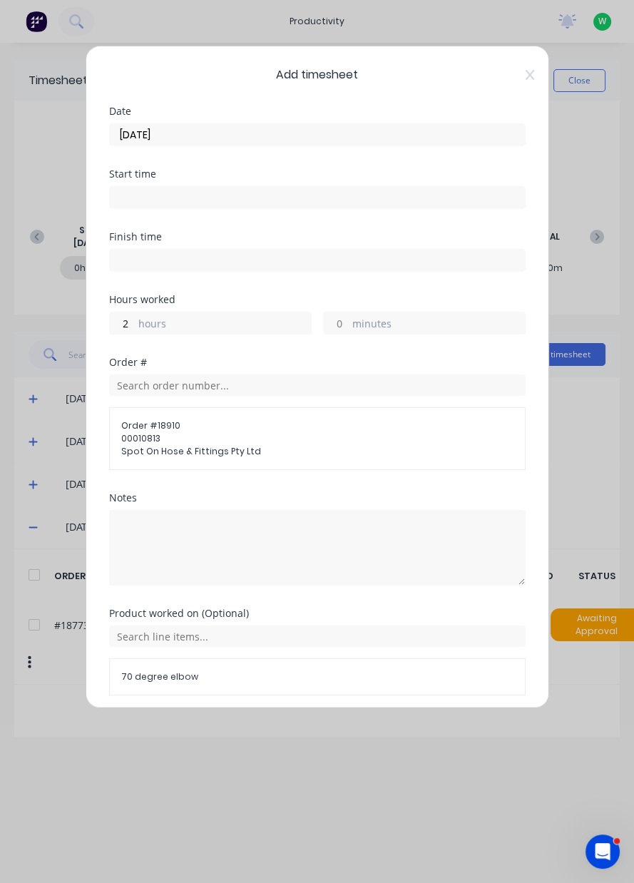
scroll to position [51, 0]
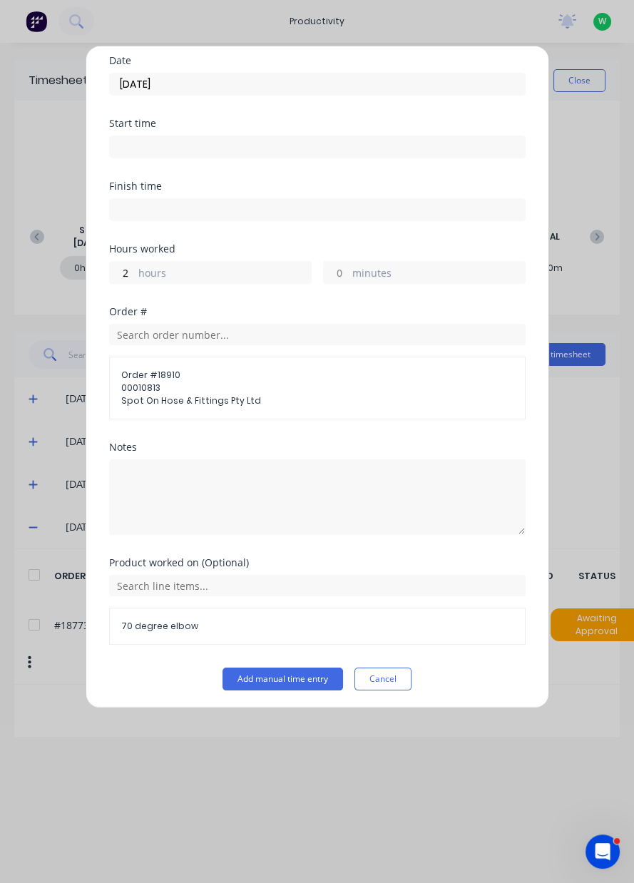
click at [188, 622] on span "70 degree elbow" at bounding box center [317, 626] width 392 height 13
click at [180, 626] on span "70 degree elbow" at bounding box center [317, 626] width 392 height 13
click at [181, 629] on span "70 degree elbow" at bounding box center [317, 626] width 392 height 13
click at [220, 583] on input "text" at bounding box center [317, 585] width 417 height 21
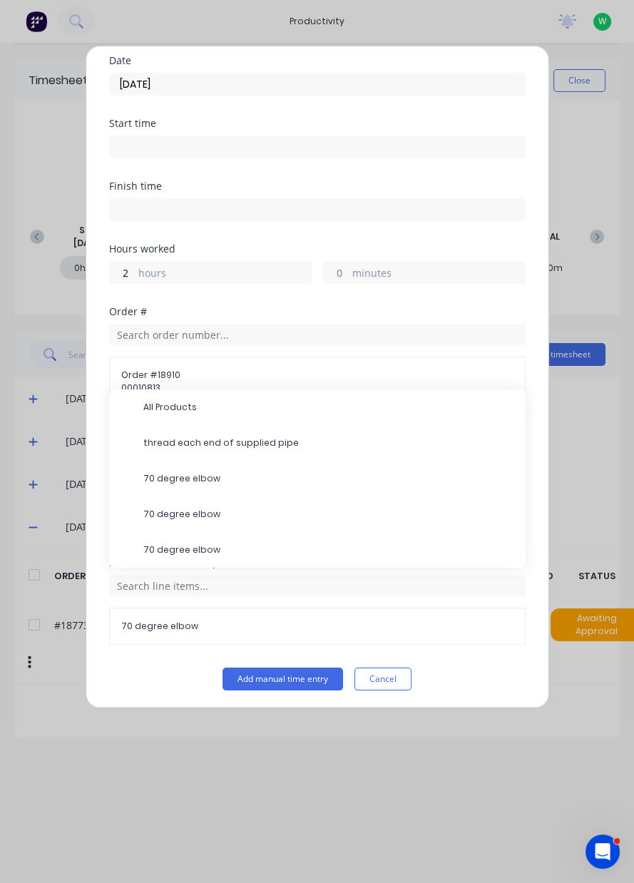
click at [211, 481] on span "70 degree elbow" at bounding box center [328, 478] width 371 height 13
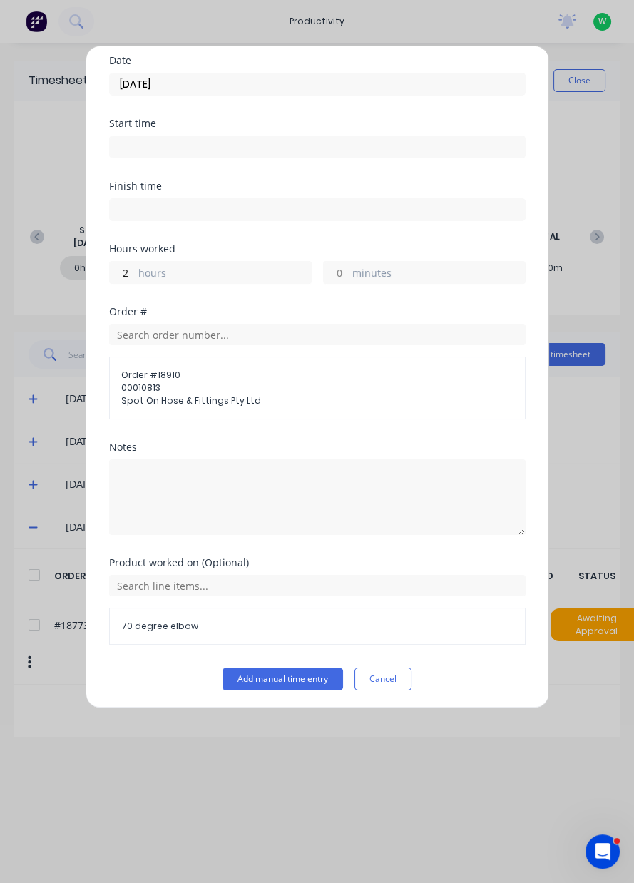
click at [313, 680] on button "Add manual time entry" at bounding box center [283, 679] width 121 height 23
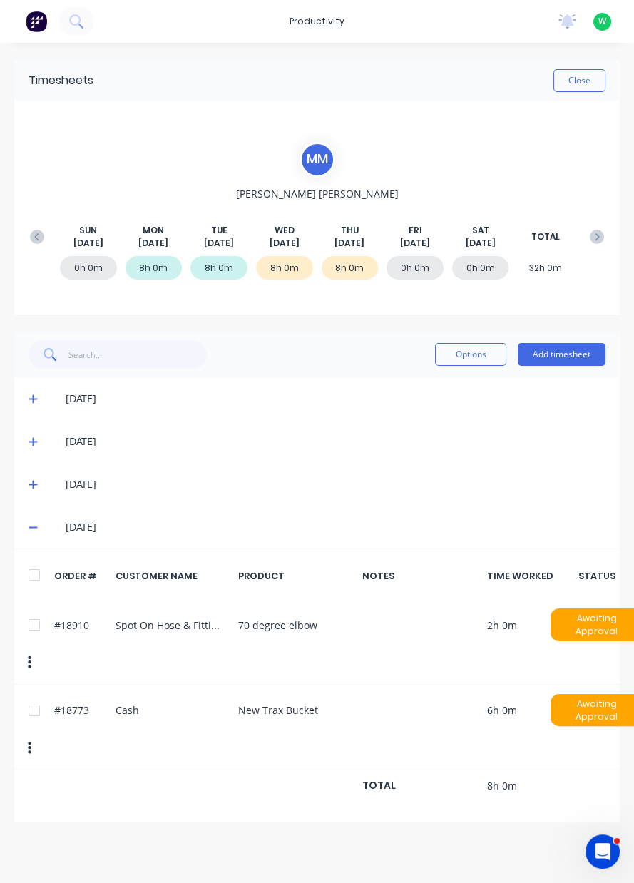
scroll to position [0, 0]
click at [583, 84] on button "Close" at bounding box center [579, 80] width 52 height 23
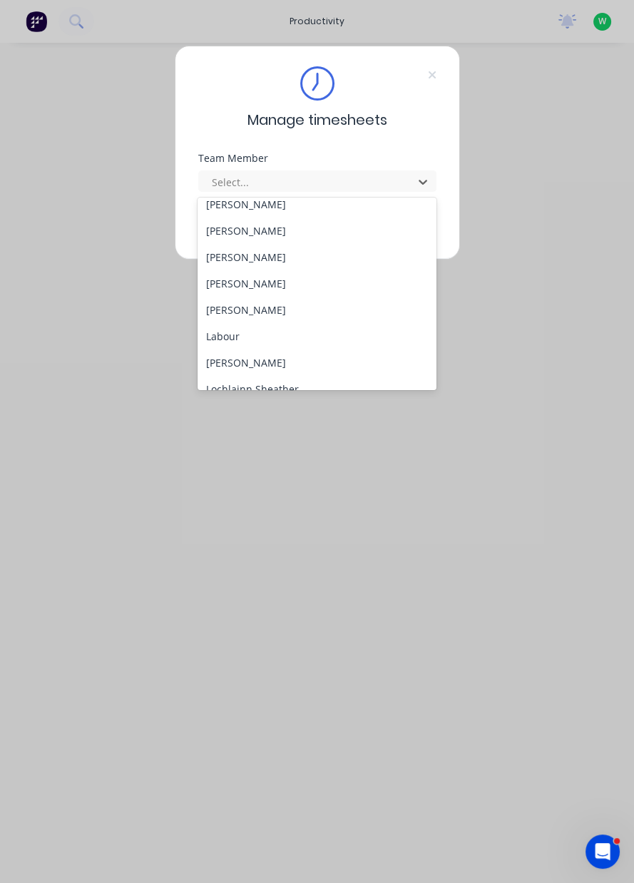
scroll to position [276, 0]
click at [374, 303] on div "[PERSON_NAME]" at bounding box center [317, 307] width 239 height 26
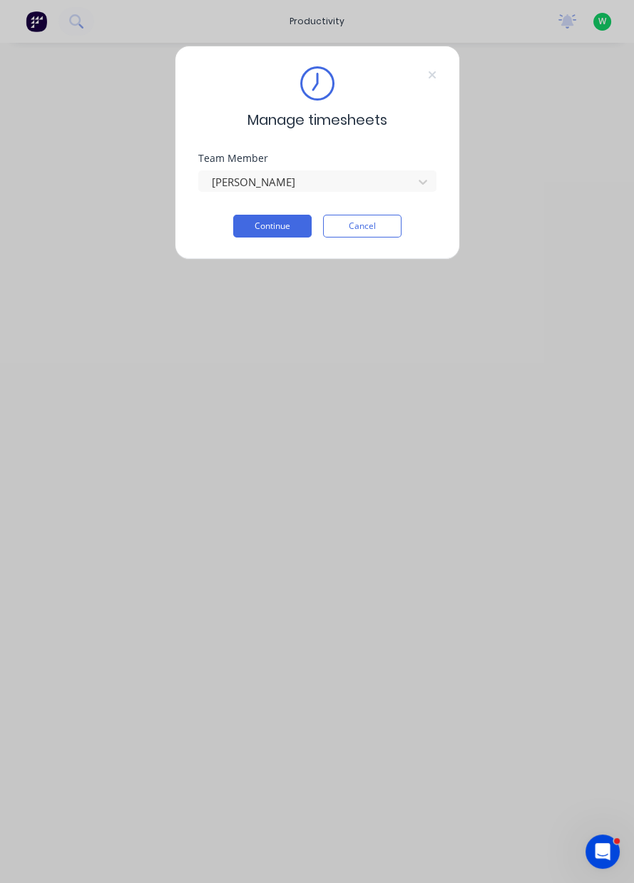
click at [279, 228] on button "Continue" at bounding box center [272, 226] width 78 height 23
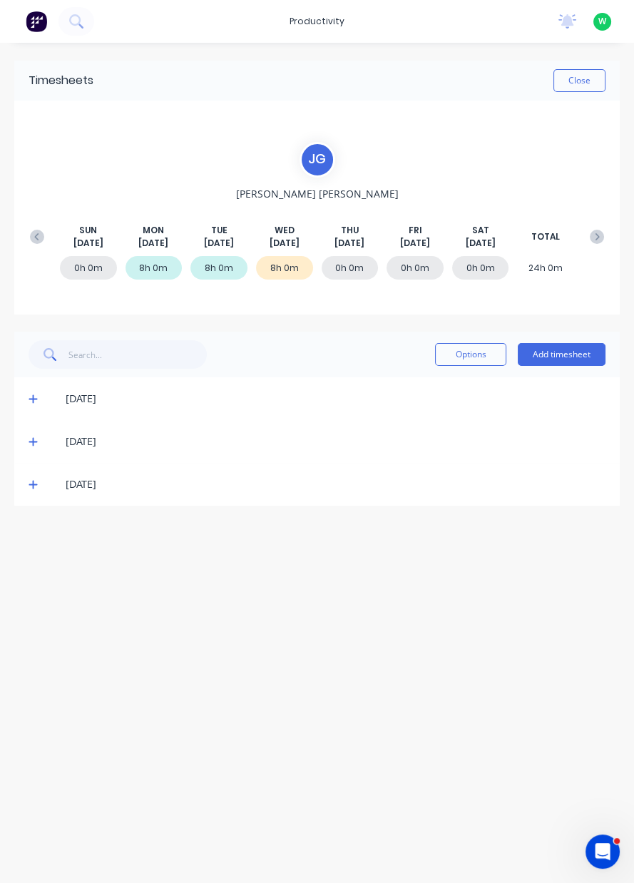
click at [351, 275] on div "0h 0m" at bounding box center [350, 268] width 57 height 24
click at [572, 355] on button "Add timesheet" at bounding box center [562, 354] width 88 height 23
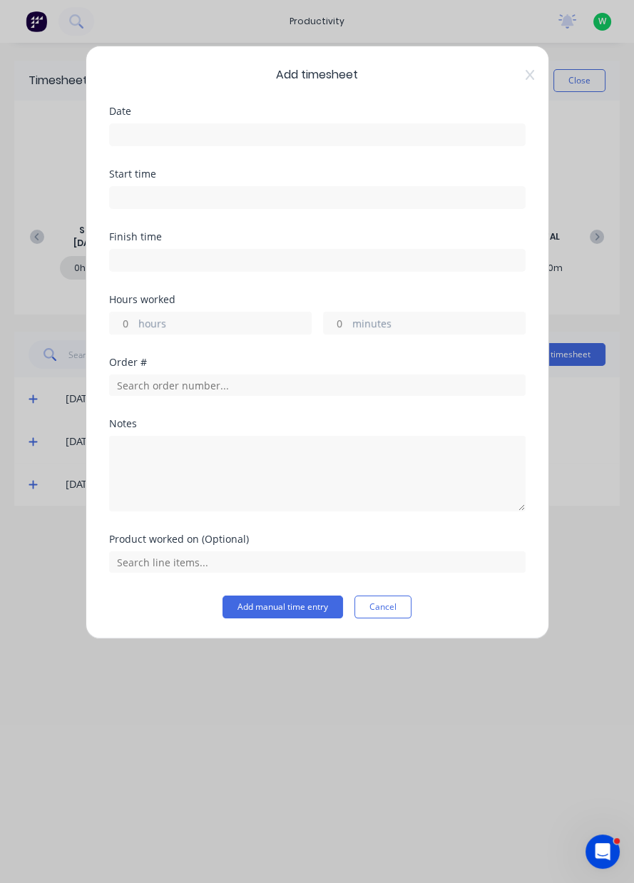
click at [248, 138] on input at bounding box center [317, 134] width 415 height 21
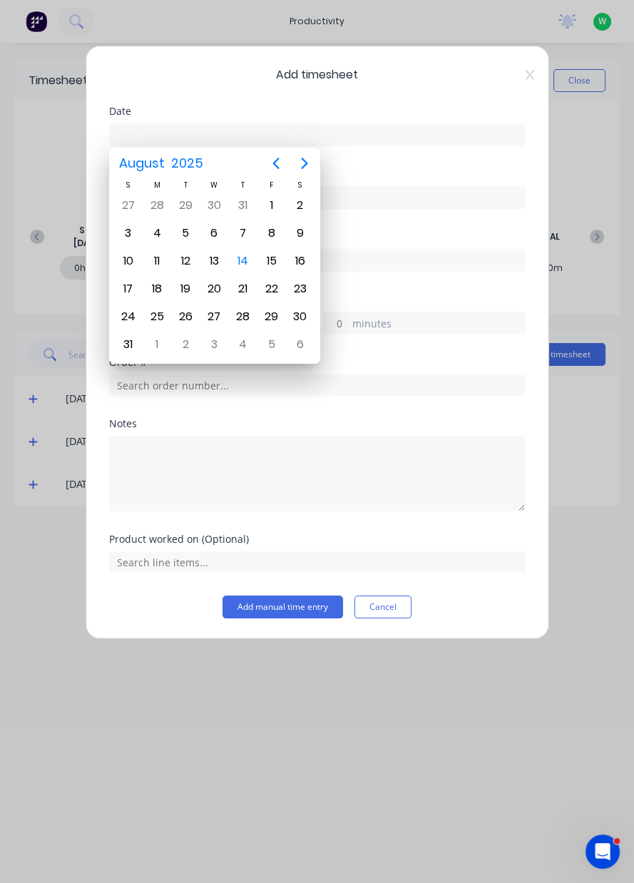
click at [247, 264] on div "14" at bounding box center [243, 260] width 21 height 21
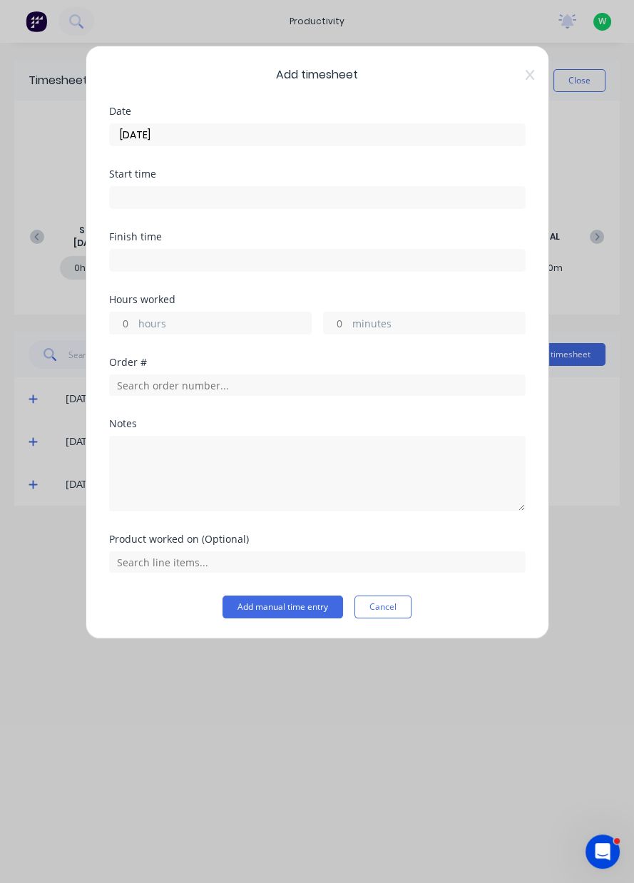
type input "[DATE]"
click at [216, 203] on input at bounding box center [317, 197] width 415 height 21
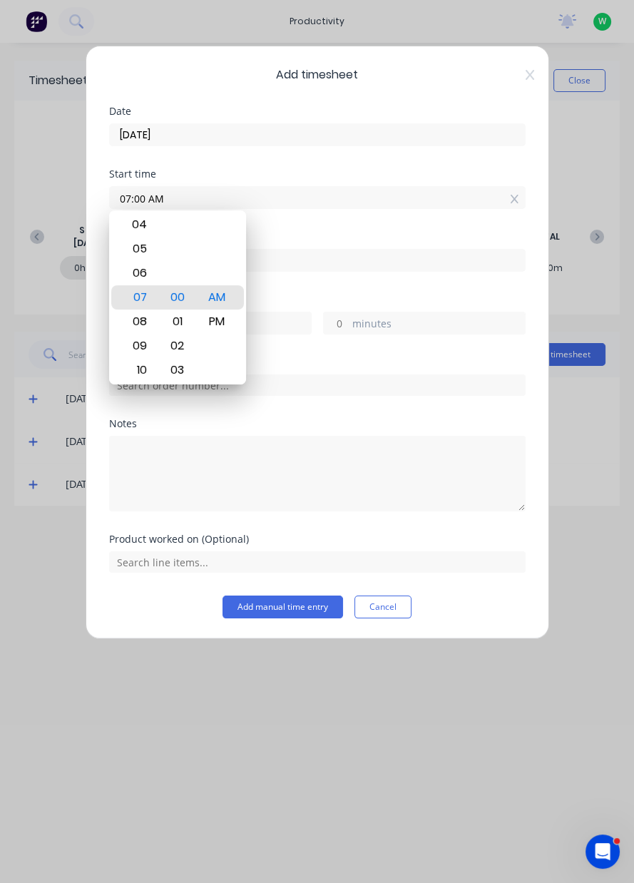
type input "07:00 AM"
click at [352, 265] on input at bounding box center [317, 260] width 415 height 21
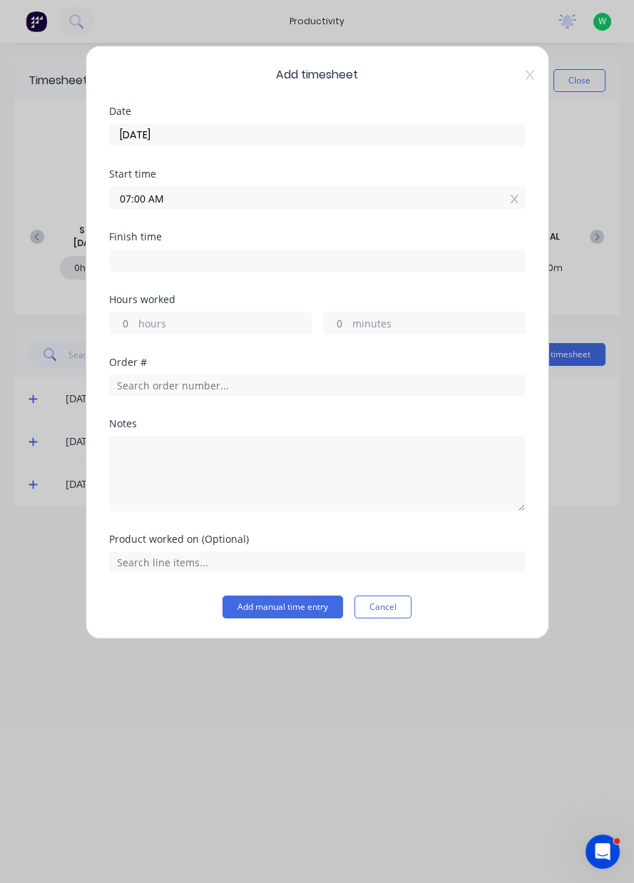
type input "03:44 PM"
type input "8"
type input "44"
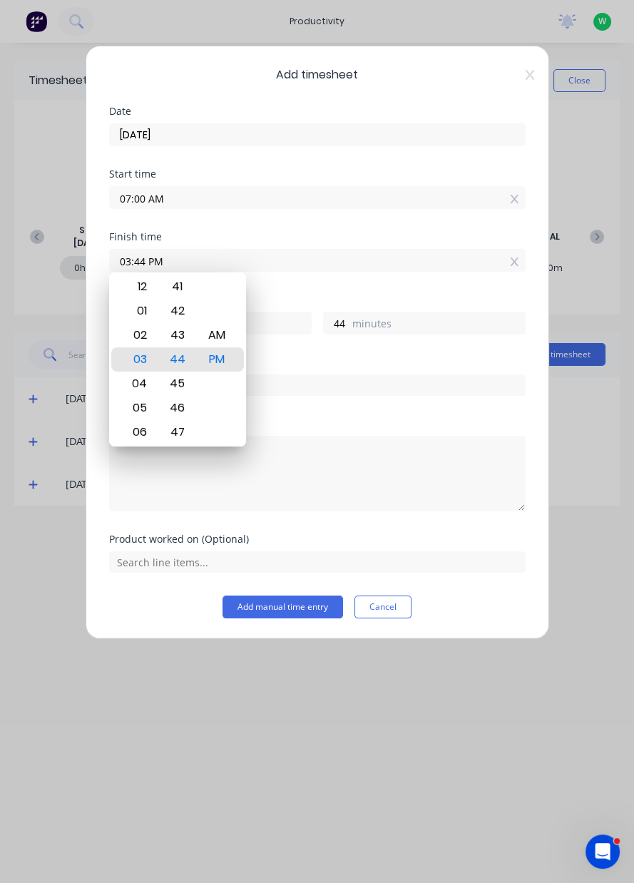
type input "03:41 PM"
type input "41"
type input "03:38 PM"
type input "38"
type input "03:35 PM"
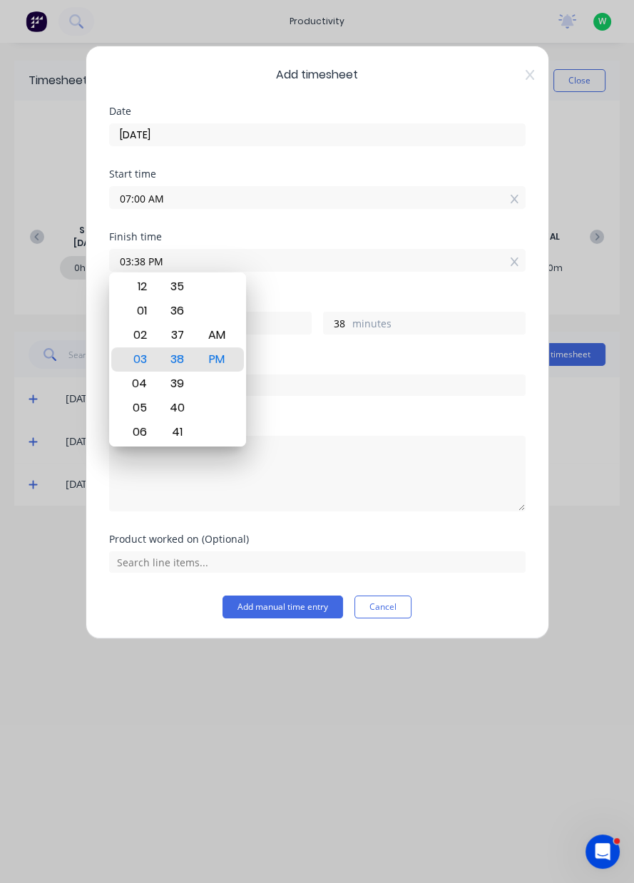
type input "35"
type input "03:33 PM"
type input "33"
type input "03:31 PM"
type input "31"
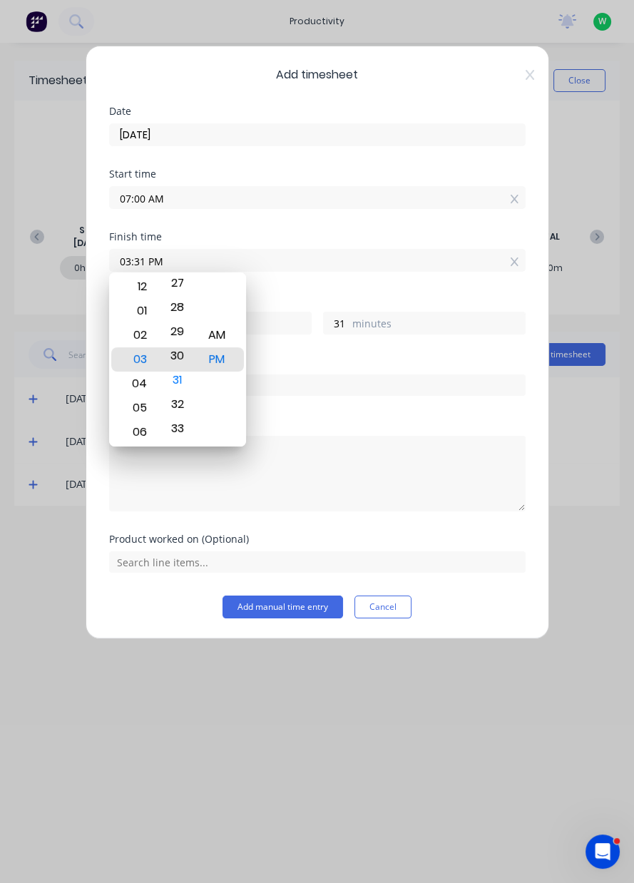
type input "03:30 PM"
type input "30"
click at [324, 377] on input "text" at bounding box center [317, 384] width 417 height 21
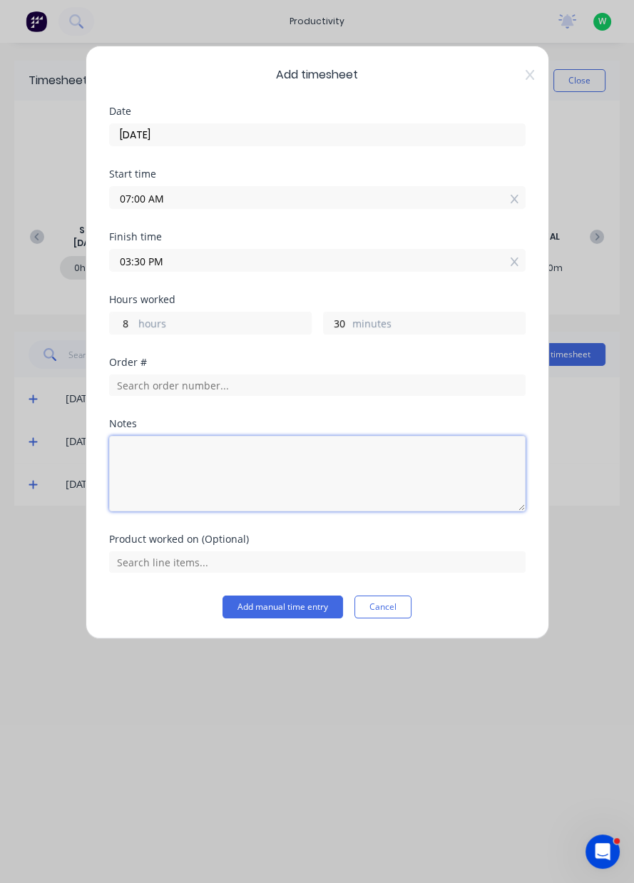
click at [253, 481] on textarea at bounding box center [317, 474] width 417 height 76
type textarea "Appin North pick up pans,unload pans in yard ,delivery to calderys"
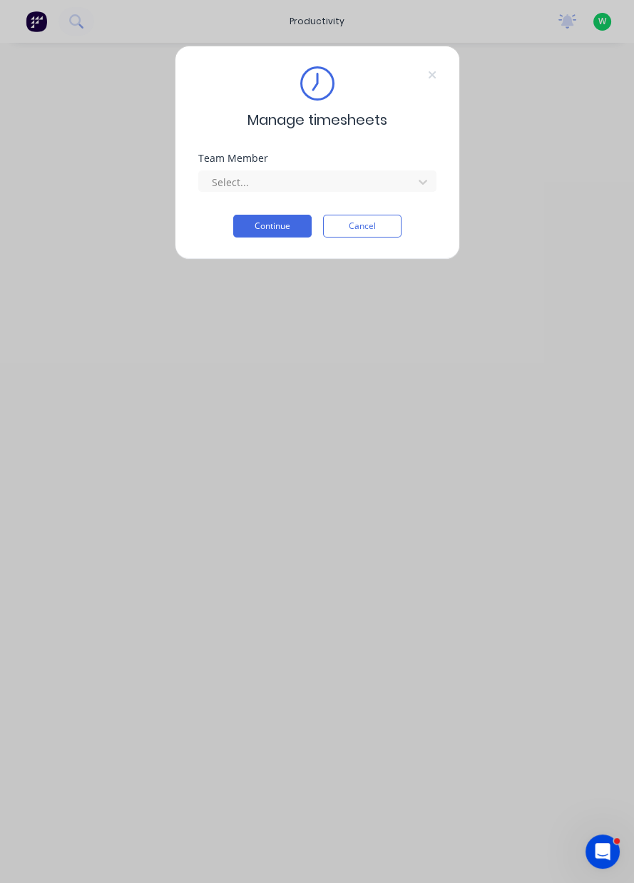
click at [262, 228] on button "Continue" at bounding box center [272, 226] width 78 height 23
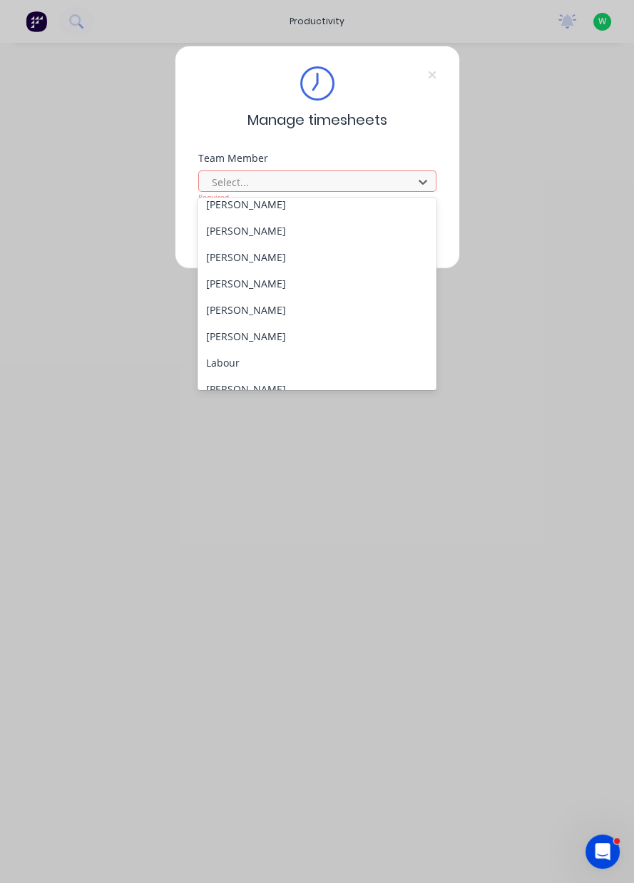
scroll to position [249, 0]
click at [257, 336] on div "[PERSON_NAME]" at bounding box center [317, 334] width 239 height 26
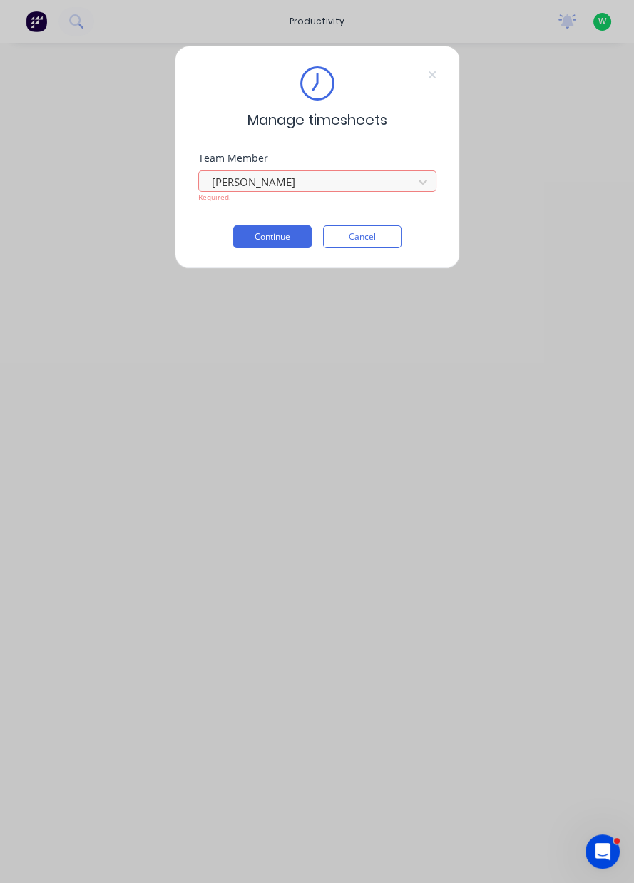
click at [281, 241] on button "Continue" at bounding box center [272, 236] width 78 height 23
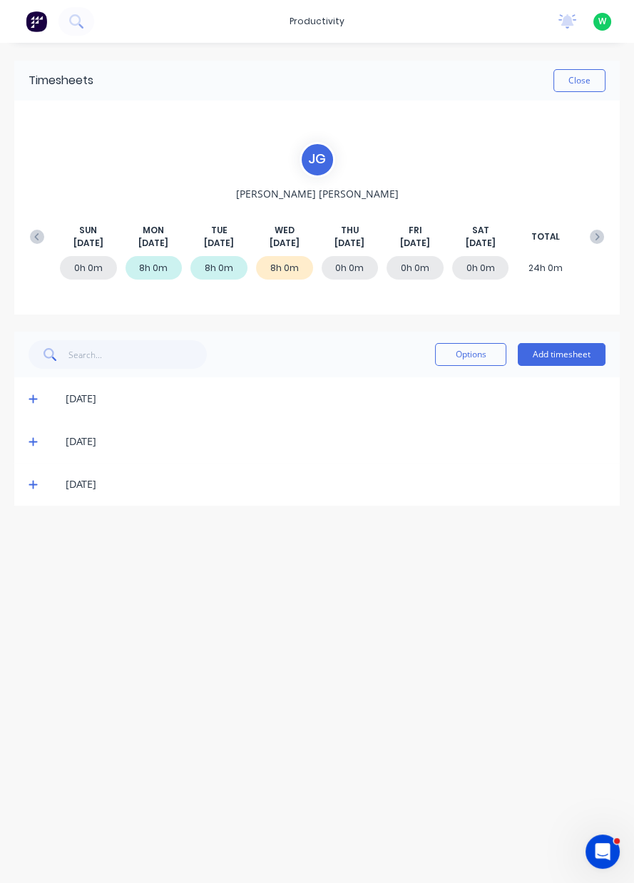
click at [580, 359] on button "Add timesheet" at bounding box center [562, 354] width 88 height 23
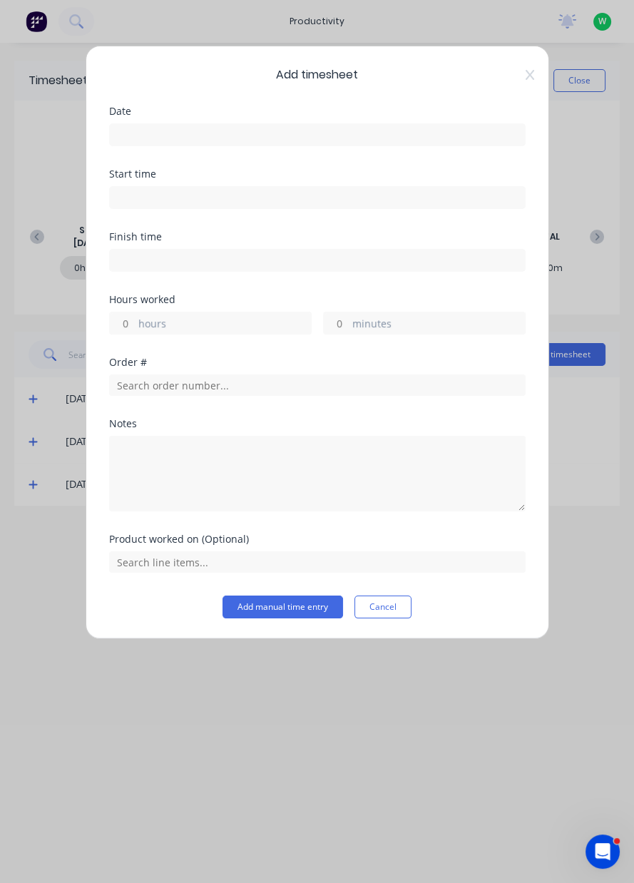
click at [315, 139] on input at bounding box center [317, 134] width 415 height 21
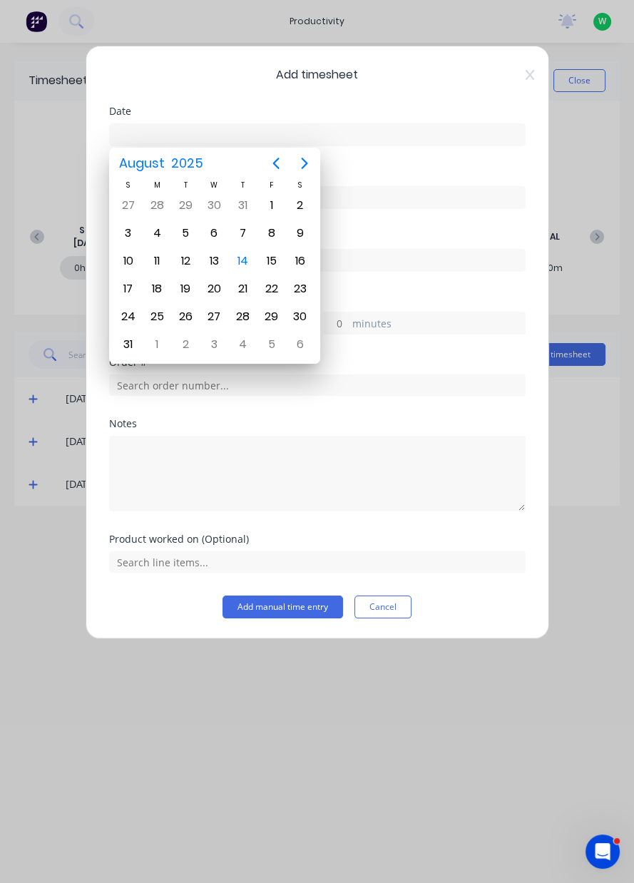
click at [248, 278] on div "21" at bounding box center [243, 288] width 21 height 21
type input "[DATE]"
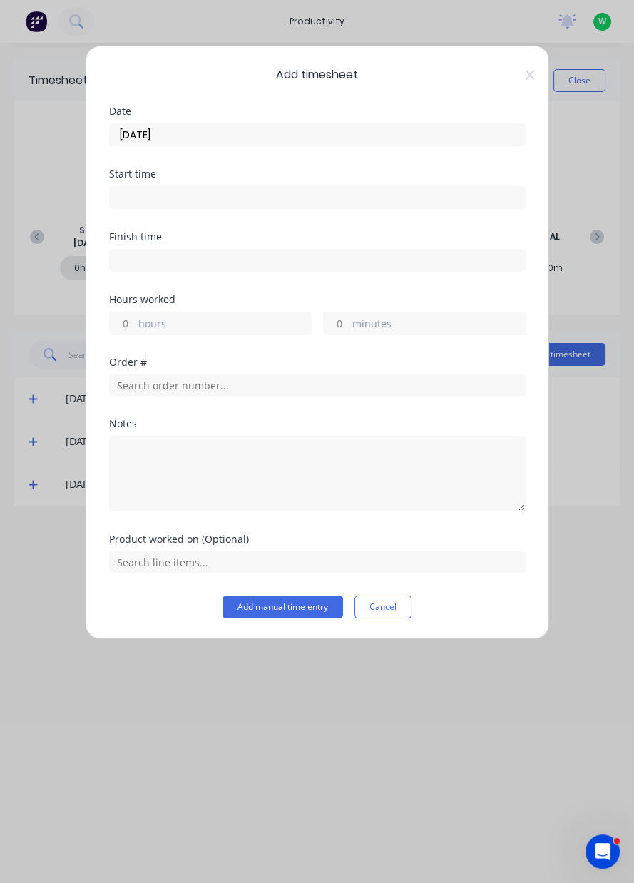
click at [232, 323] on label "hours" at bounding box center [224, 325] width 173 height 18
click at [135, 323] on input "hours" at bounding box center [122, 322] width 25 height 21
click at [225, 330] on label "hours" at bounding box center [224, 325] width 173 height 18
click at [135, 330] on input "hours" at bounding box center [122, 322] width 25 height 21
click at [238, 327] on label "hours" at bounding box center [224, 325] width 173 height 18
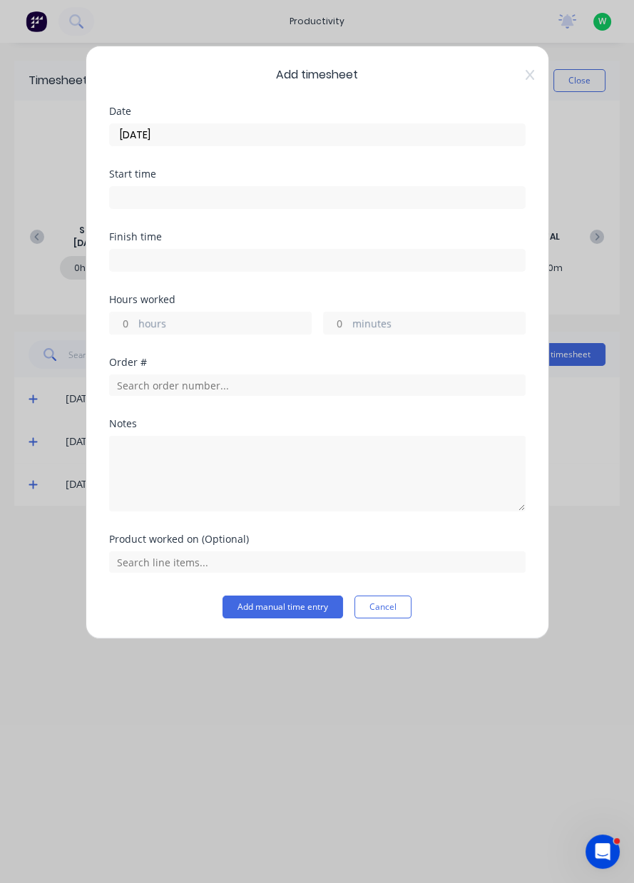
click at [135, 327] on input "hours" at bounding box center [122, 322] width 25 height 21
type input "8"
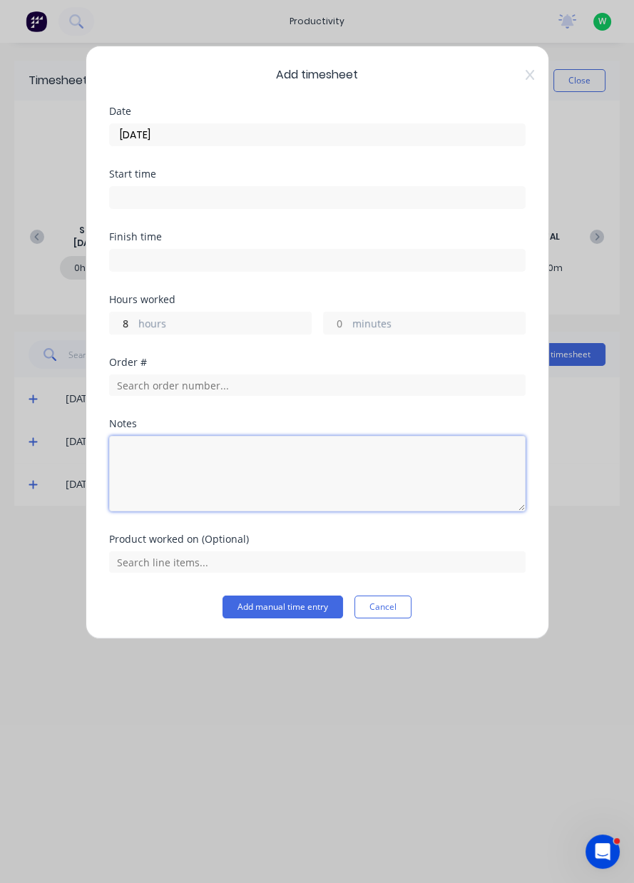
click at [280, 462] on textarea at bounding box center [317, 474] width 417 height 76
type textarea "Appin North pick up pans,delivery to caller's,pick"
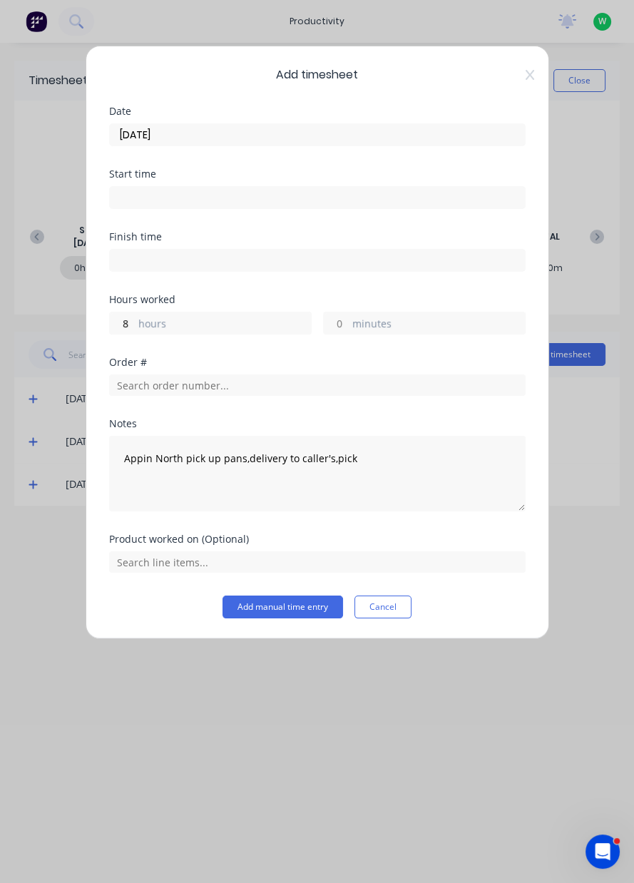
click at [187, 138] on input "[DATE]" at bounding box center [317, 134] width 415 height 21
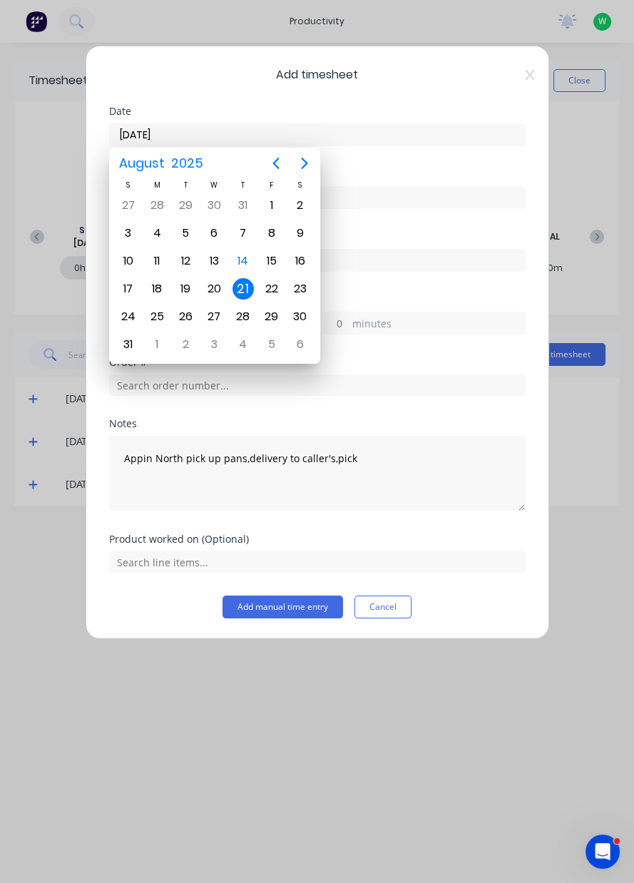
click at [245, 255] on div "14" at bounding box center [243, 260] width 21 height 21
type input "[DATE]"
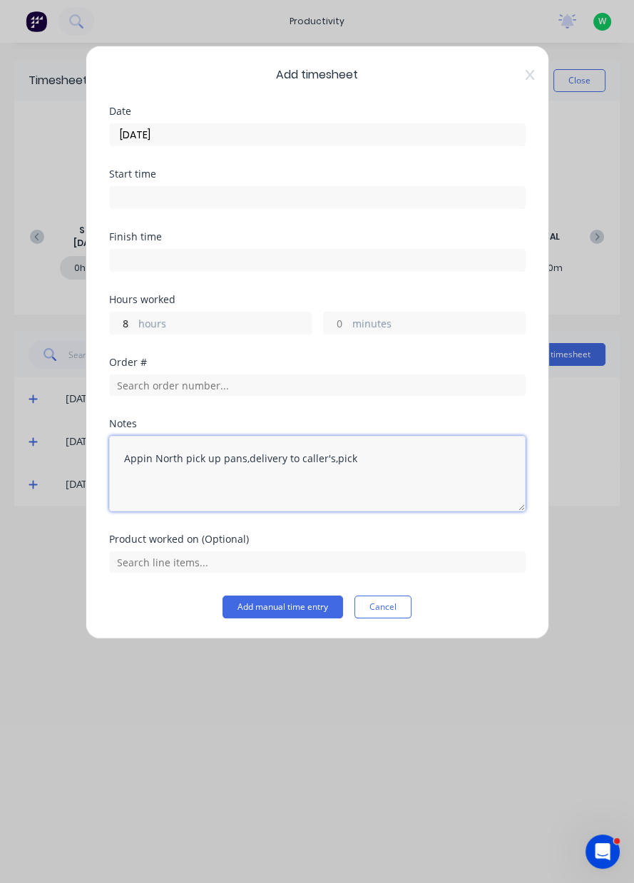
click at [372, 463] on textarea "Appin North pick up pans,delivery to caller's,pick" at bounding box center [317, 474] width 417 height 76
type textarea "Appin North pick up pans,delivery to caller's,pickup bolting dolly from Appin e…"
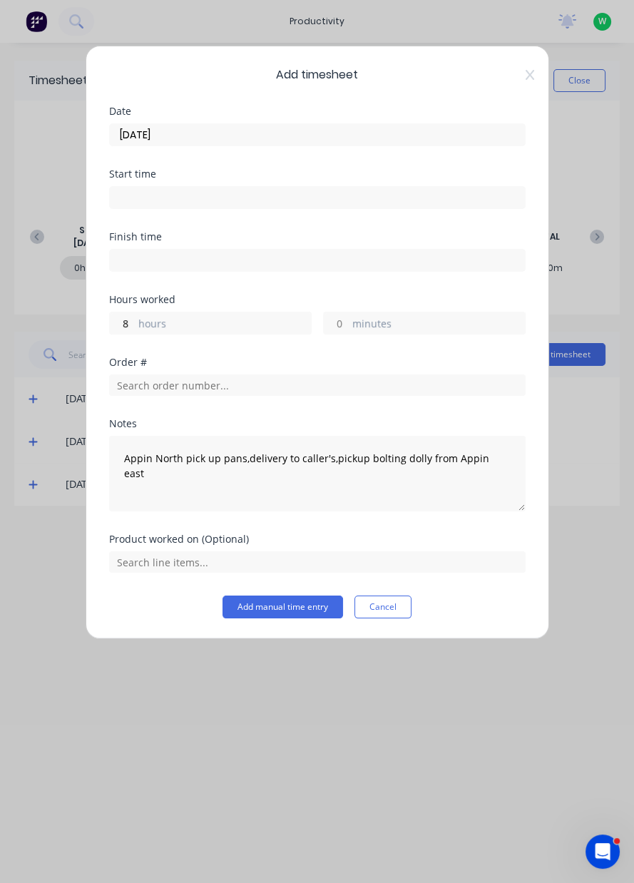
click at [200, 195] on input at bounding box center [317, 197] width 415 height 21
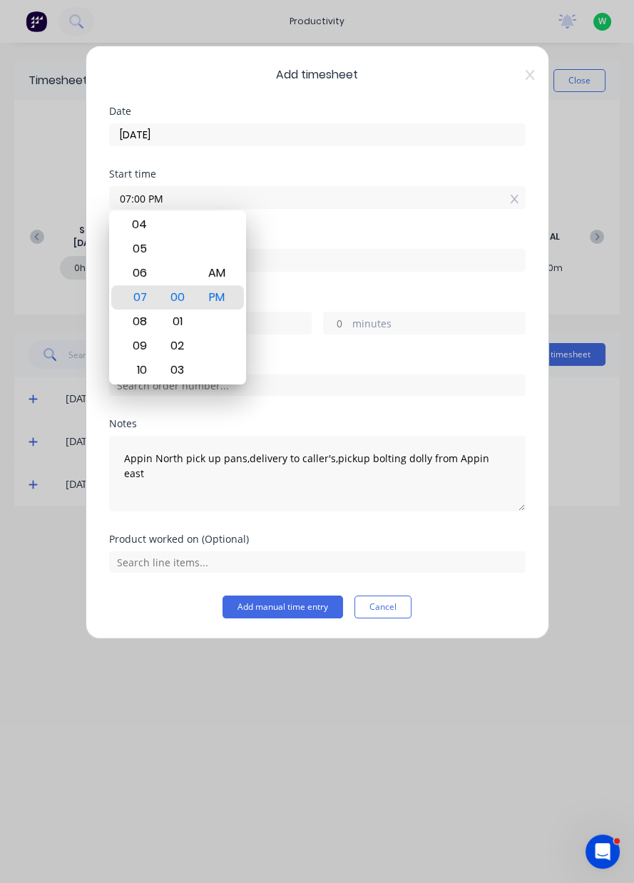
click at [232, 275] on div "AM" at bounding box center [216, 273] width 35 height 24
type input "07:00 AM"
click at [283, 330] on label "hours" at bounding box center [224, 325] width 173 height 18
click at [135, 330] on input "8" at bounding box center [122, 322] width 25 height 21
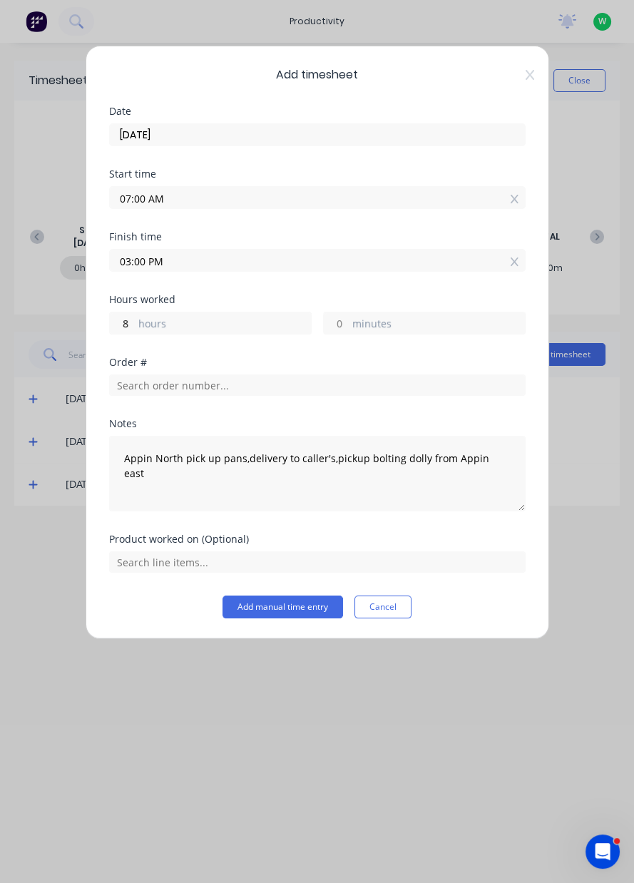
click at [193, 264] on input "03:00 PM" at bounding box center [317, 260] width 415 height 21
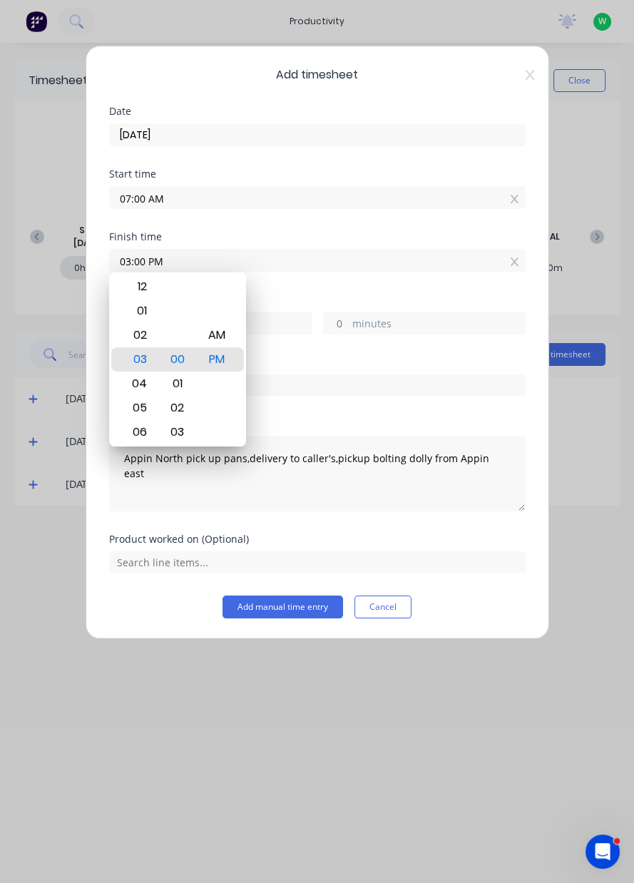
type input "03:02 PM"
type input "2"
type input "03:03 PM"
type input "3"
type input "03:05 PM"
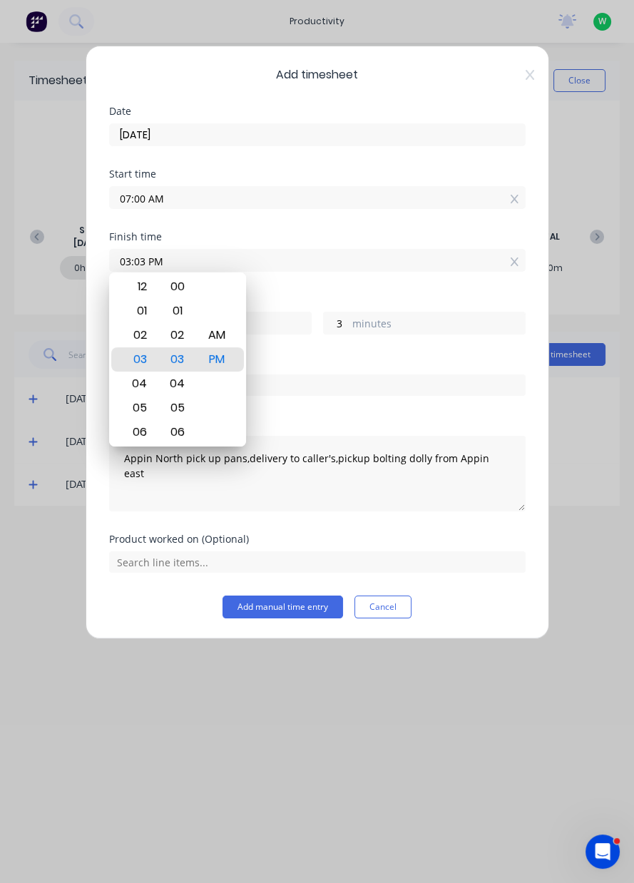
type input "5"
type input "03:06 PM"
type input "6"
type input "03:07 PM"
type input "7"
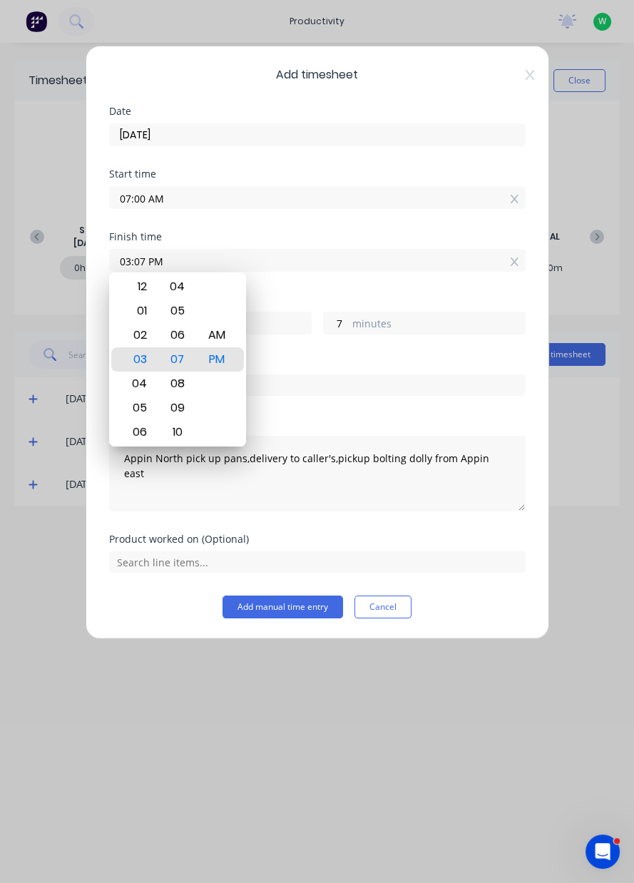
type input "03:10 PM"
type input "10"
type input "03:12 PM"
type input "12"
type input "03:14 PM"
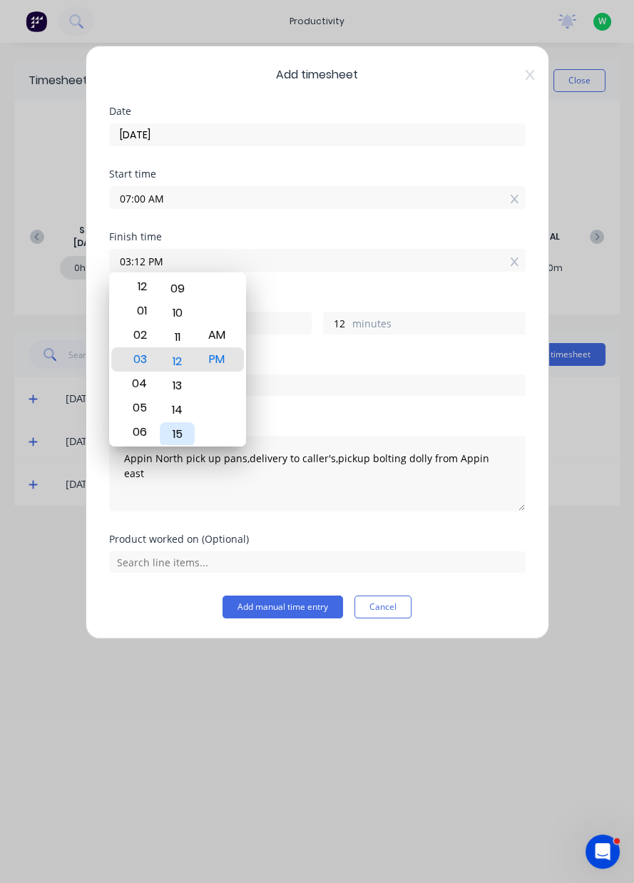
type input "14"
type input "03:15 PM"
type input "15"
type input "03:16 PM"
type input "16"
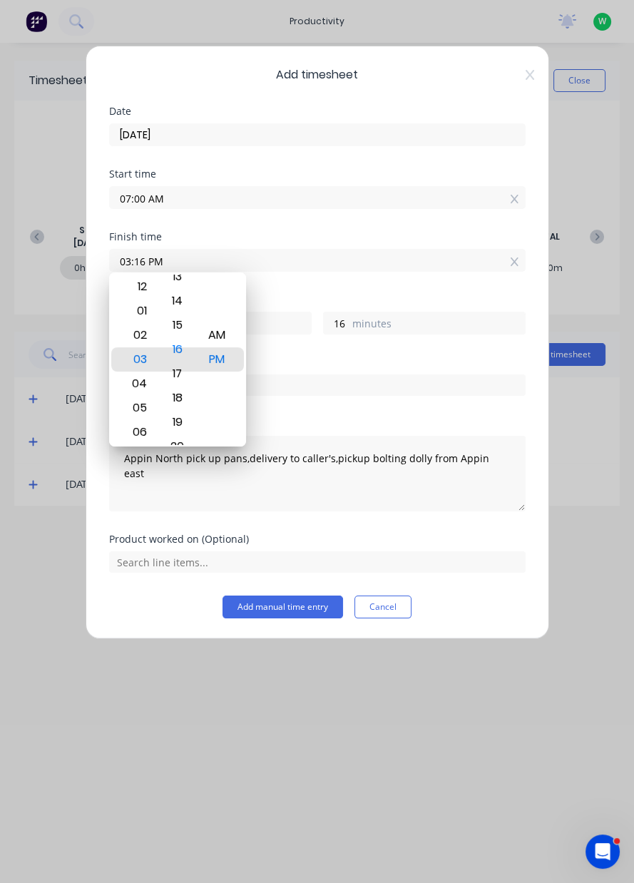
type input "03:17 PM"
type input "17"
type input "03:18 PM"
type input "18"
type input "03:19 PM"
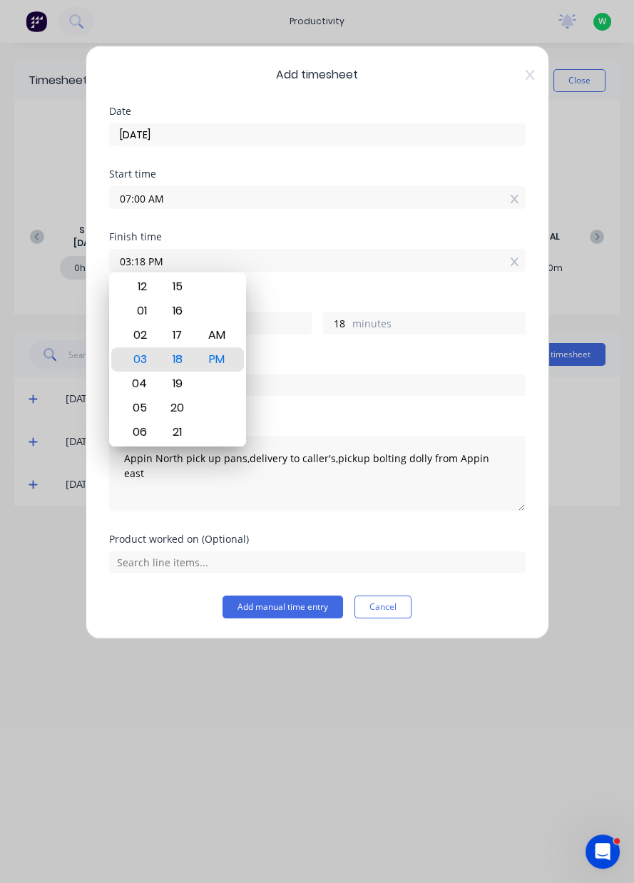
type input "19"
type input "03:21 PM"
type input "21"
type input "03:22 PM"
type input "22"
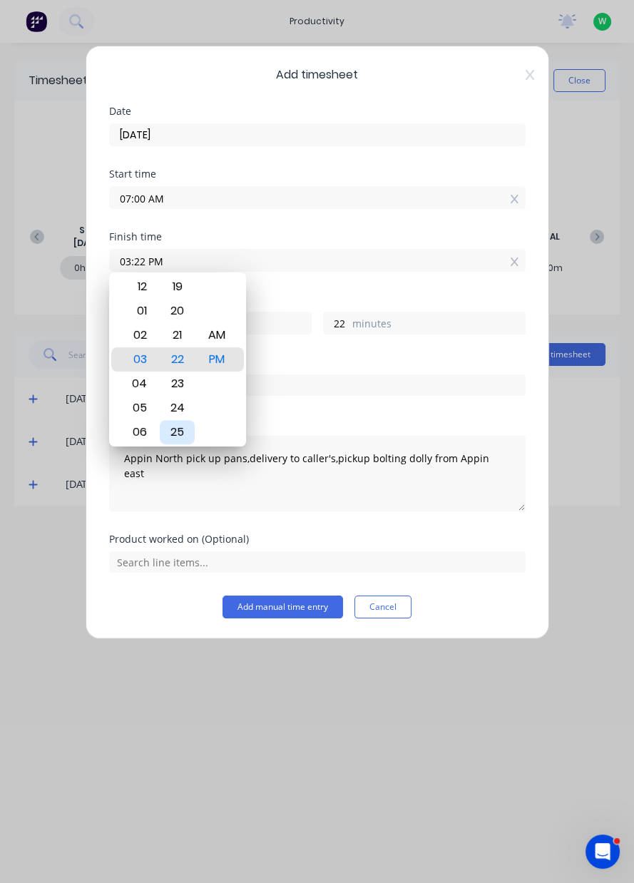
type input "03:23 PM"
type input "23"
type input "03:24 PM"
type input "24"
type input "03:25 PM"
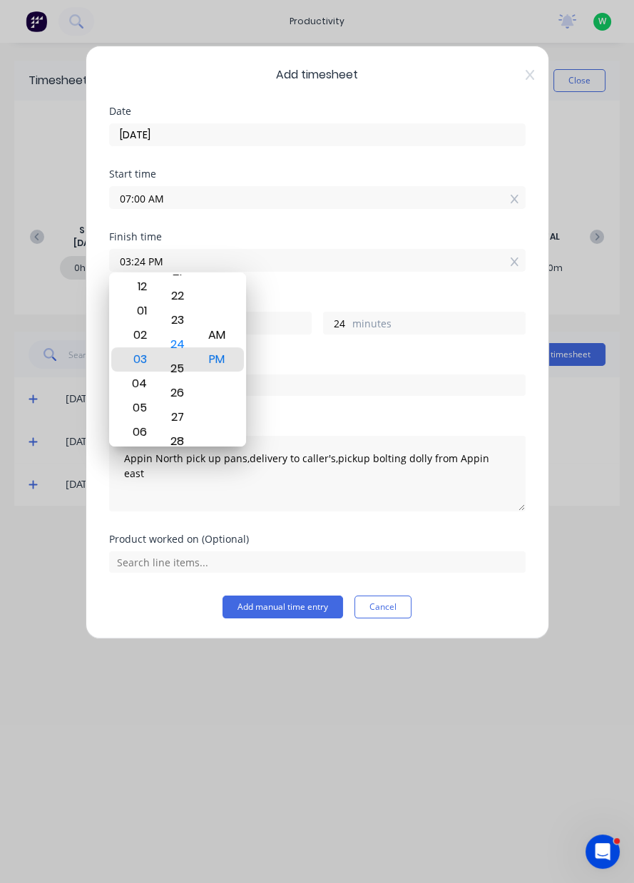
type input "25"
type input "03:26 PM"
type input "26"
type input "03:27 PM"
type input "27"
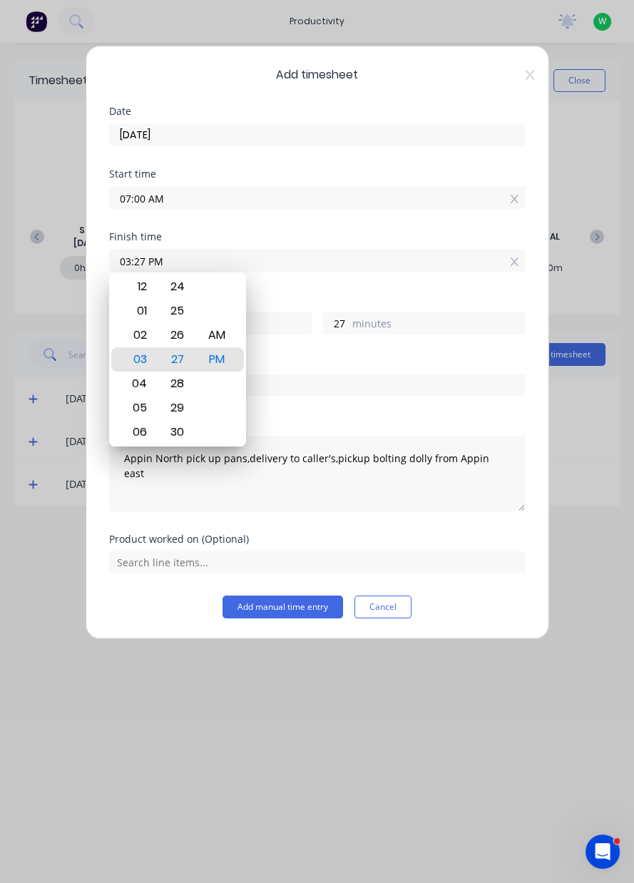
type input "03:28 PM"
type input "28"
type input "03:29 PM"
type input "29"
type input "03:30 PM"
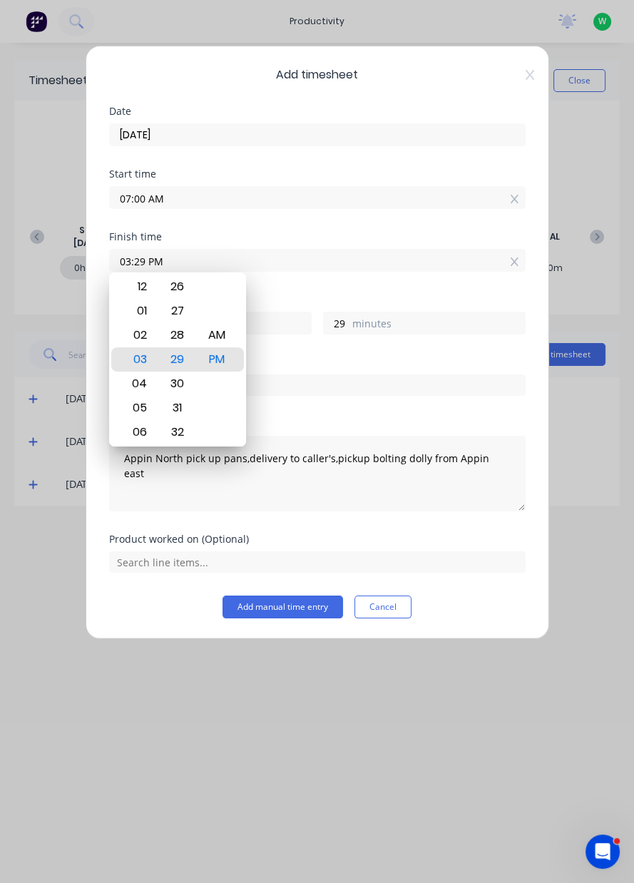
type input "30"
click at [331, 379] on input "text" at bounding box center [317, 384] width 417 height 21
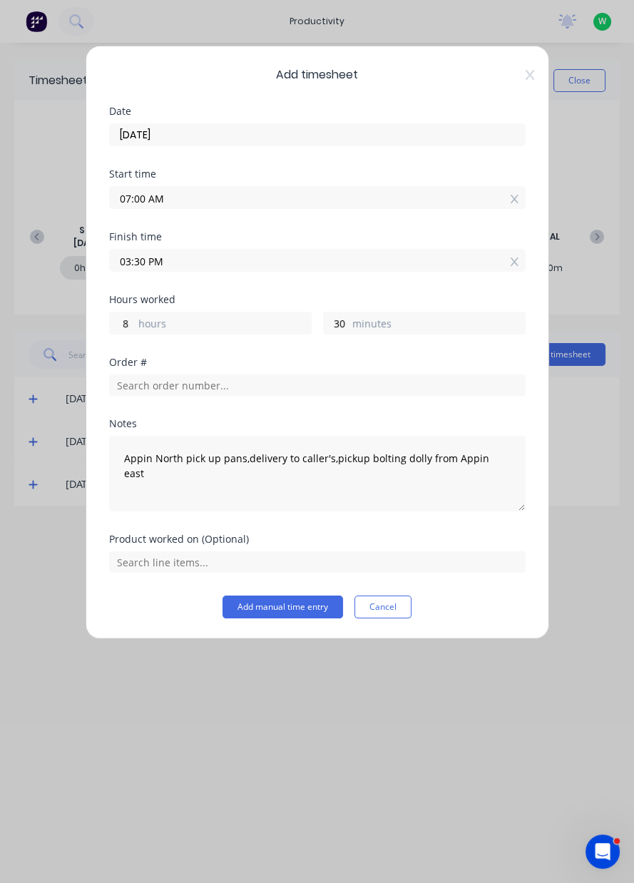
click at [402, 330] on label "minutes" at bounding box center [438, 325] width 173 height 18
click at [349, 330] on input "30" at bounding box center [336, 322] width 25 height 21
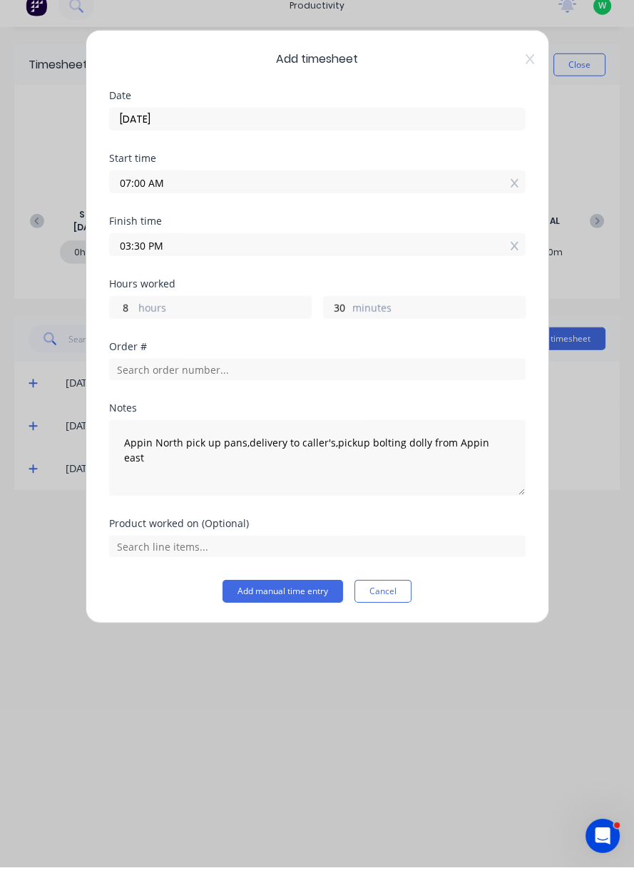
click at [396, 601] on button "Cancel" at bounding box center [382, 607] width 57 height 23
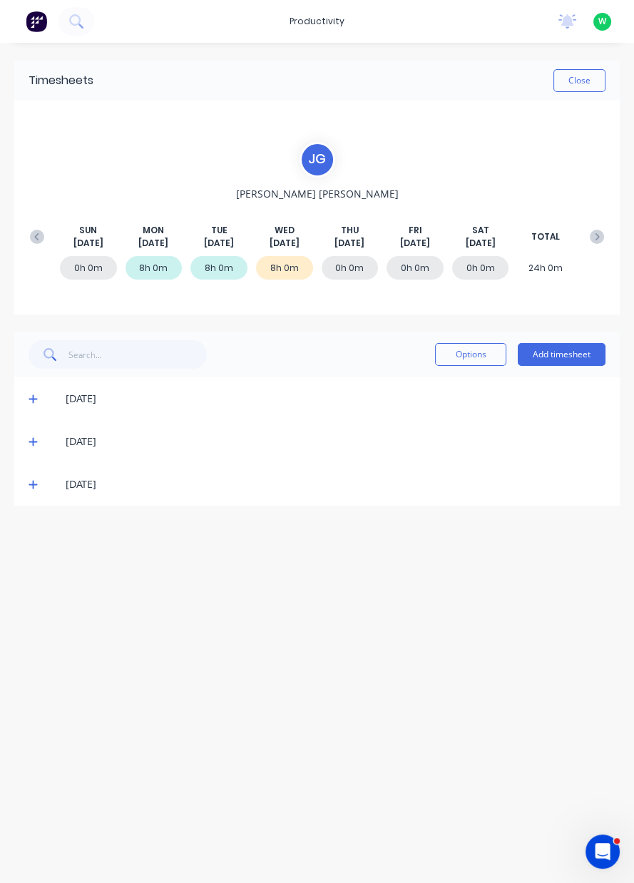
click at [581, 352] on button "Add timesheet" at bounding box center [562, 354] width 88 height 23
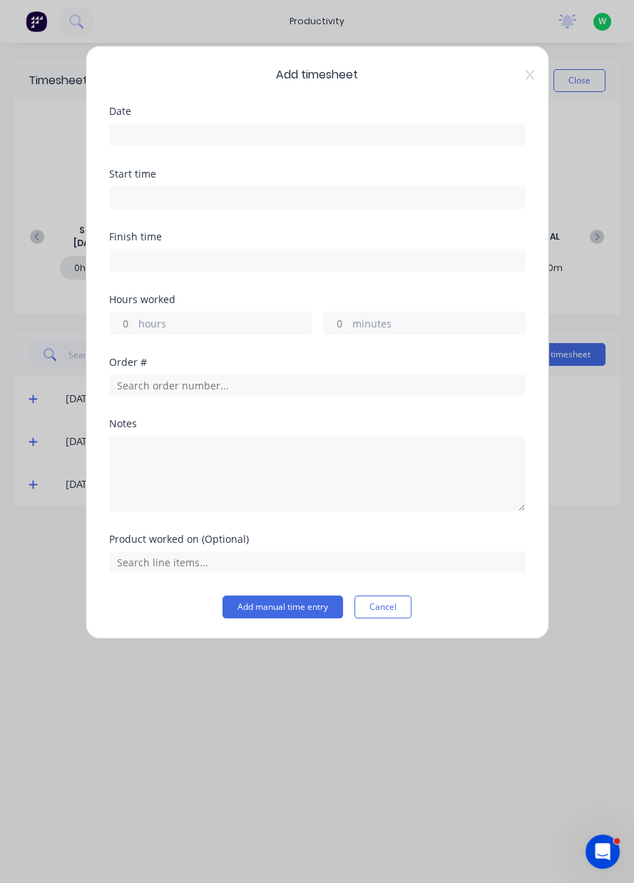
click at [389, 608] on button "Cancel" at bounding box center [382, 607] width 57 height 23
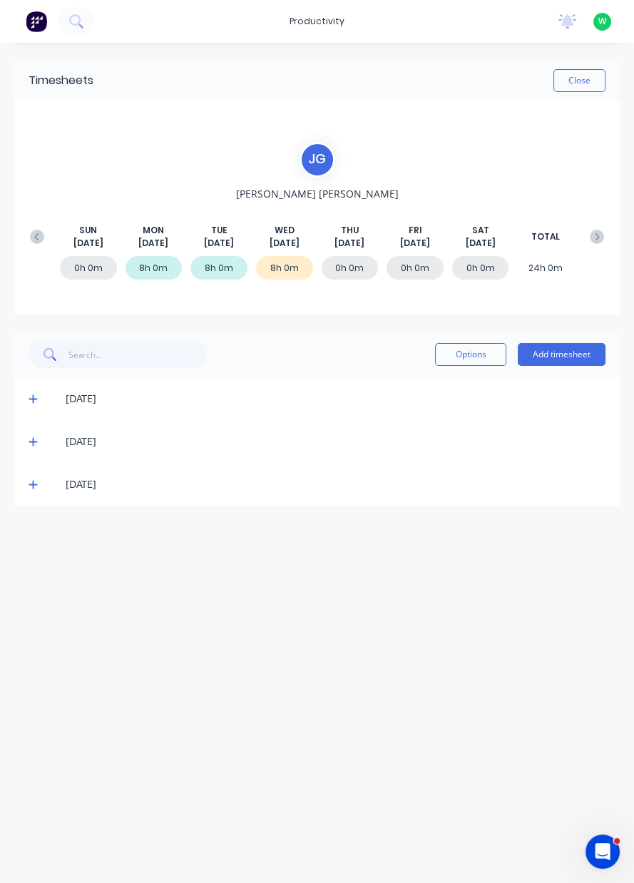
click at [348, 275] on div "0h 0m" at bounding box center [350, 268] width 57 height 24
click at [356, 284] on div "0h 0m 8h 0m 8h 0m 8h 0m 0h 0m 0h 0m 0h 0m 24h 0m" at bounding box center [317, 271] width 588 height 43
click at [351, 278] on div "0h 0m" at bounding box center [350, 268] width 57 height 24
click at [350, 279] on div "0h 0m" at bounding box center [350, 268] width 57 height 24
click at [585, 355] on button "Add timesheet" at bounding box center [562, 354] width 88 height 23
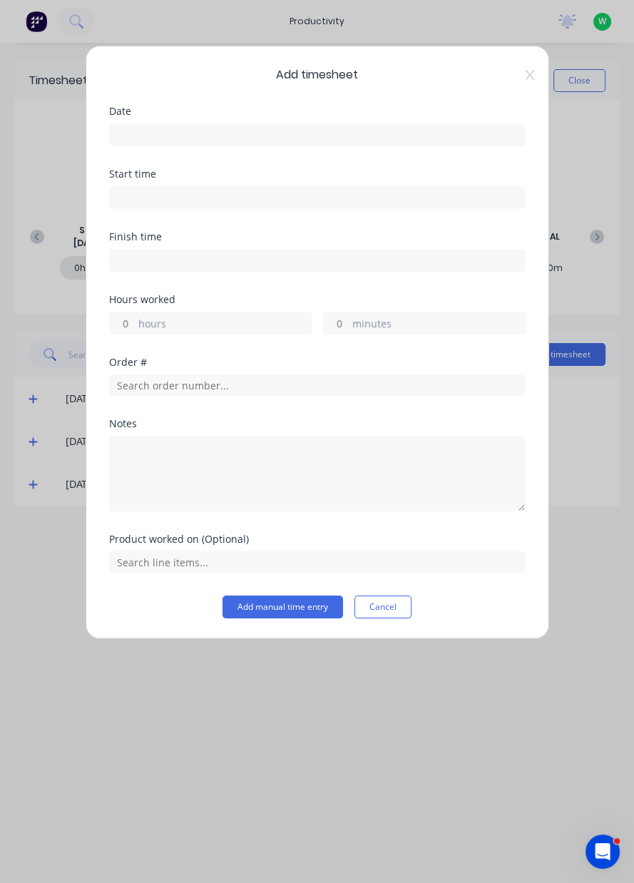
click at [301, 611] on button "Add manual time entry" at bounding box center [283, 607] width 121 height 23
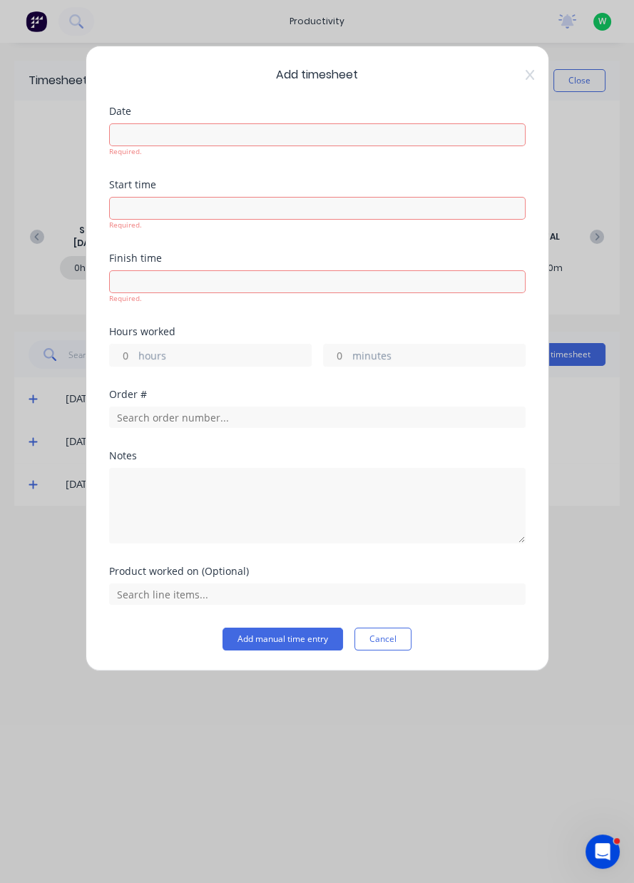
click at [295, 638] on button "Add manual time entry" at bounding box center [283, 639] width 121 height 23
click at [395, 639] on button "Cancel" at bounding box center [382, 639] width 57 height 23
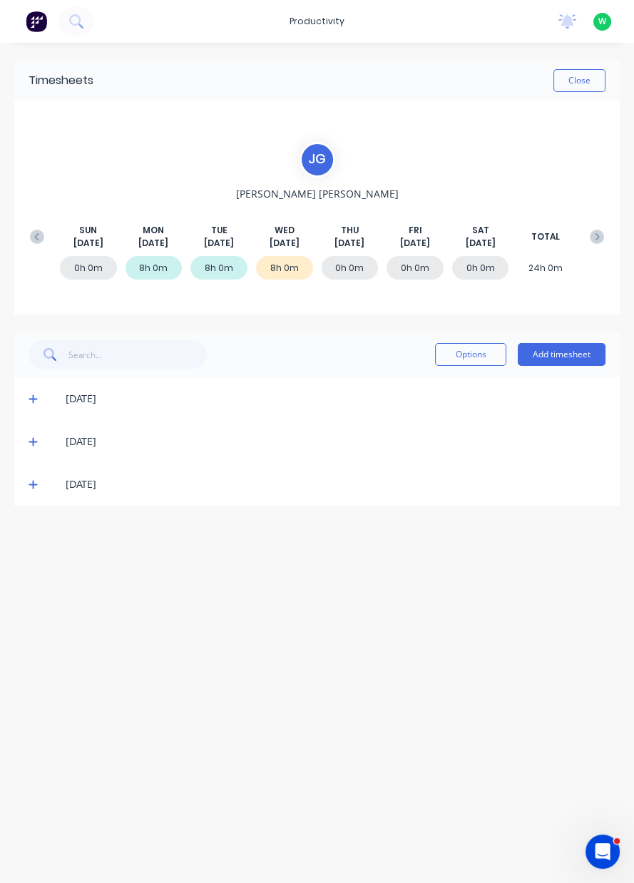
click at [573, 356] on button "Add timesheet" at bounding box center [562, 354] width 88 height 23
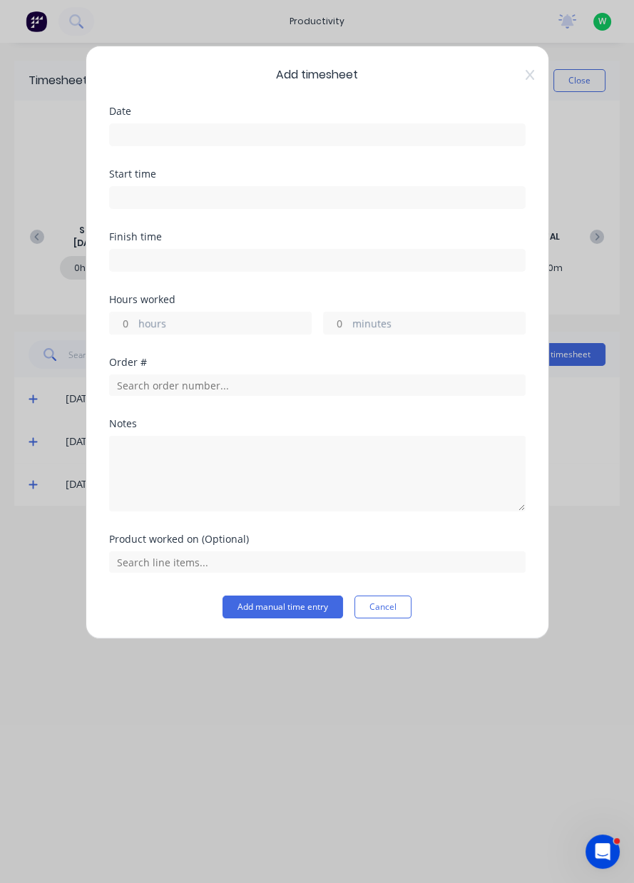
click at [263, 129] on input at bounding box center [317, 134] width 415 height 21
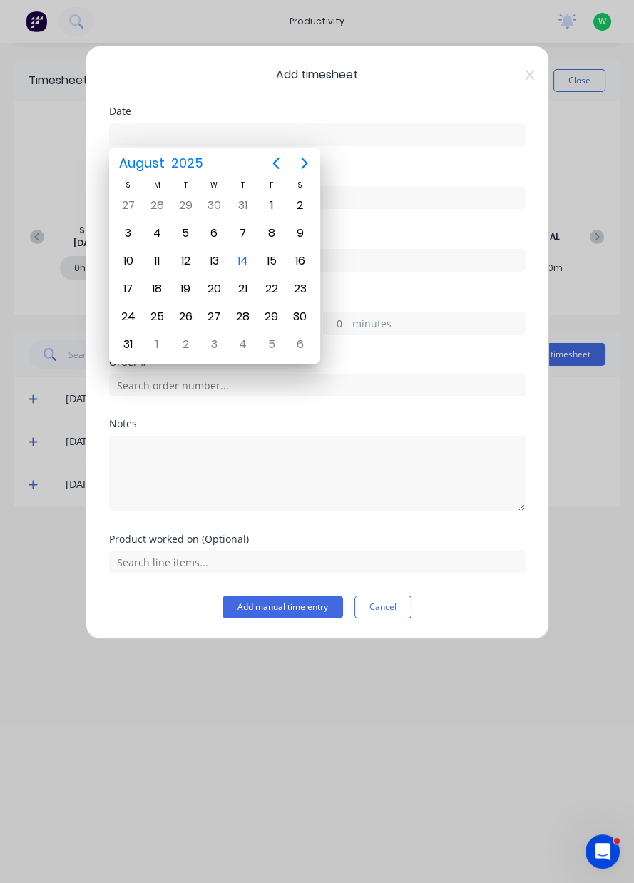
click at [386, 607] on button "Cancel" at bounding box center [382, 607] width 57 height 23
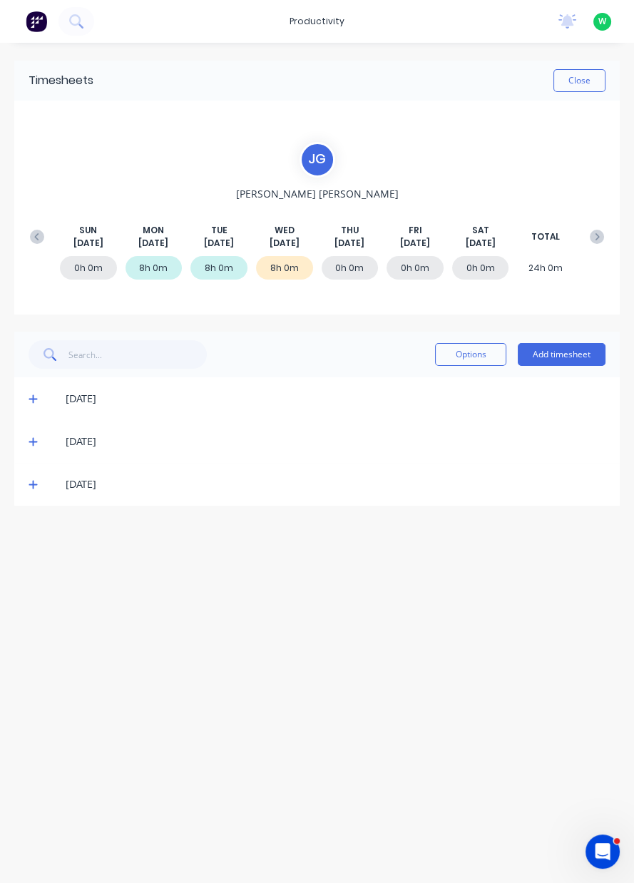
click at [558, 355] on button "Add timesheet" at bounding box center [562, 354] width 88 height 23
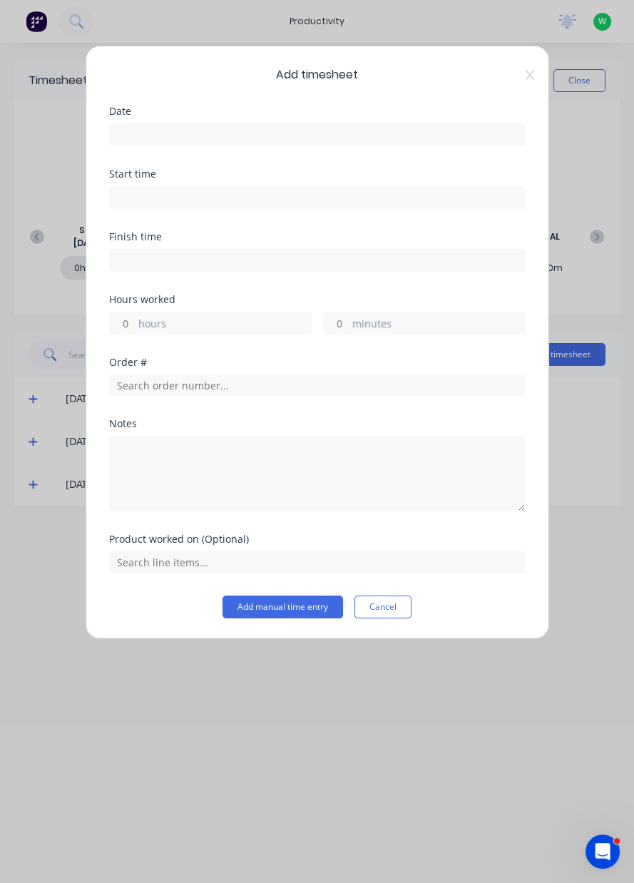
click at [274, 605] on button "Add manual time entry" at bounding box center [283, 607] width 121 height 23
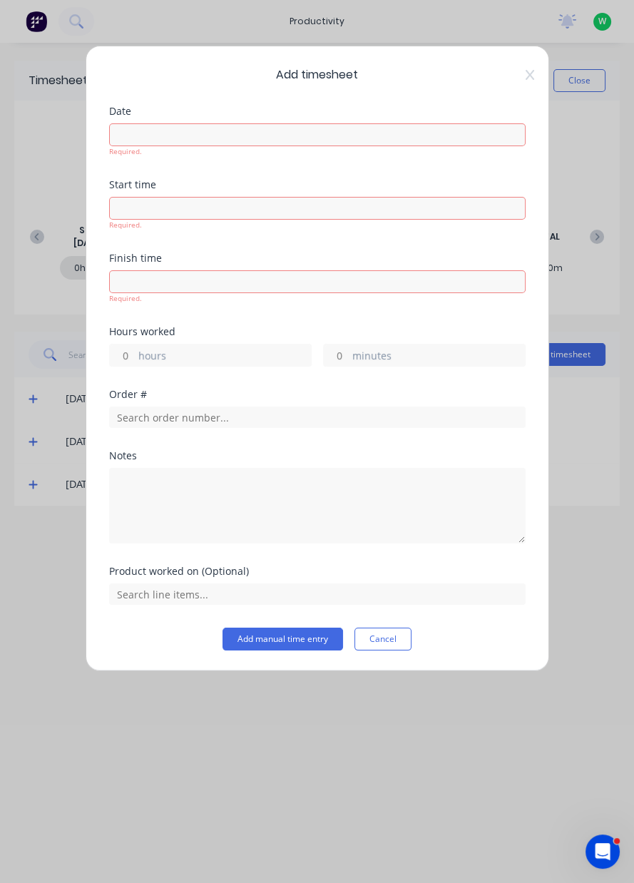
click at [299, 141] on input at bounding box center [317, 134] width 415 height 21
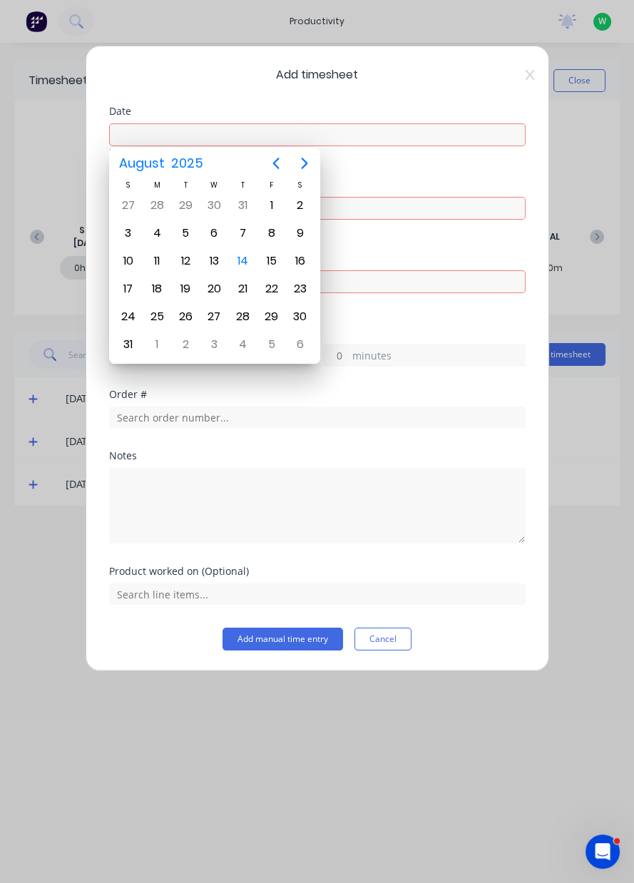
click at [244, 267] on div "14" at bounding box center [243, 260] width 21 height 21
type input "[DATE]"
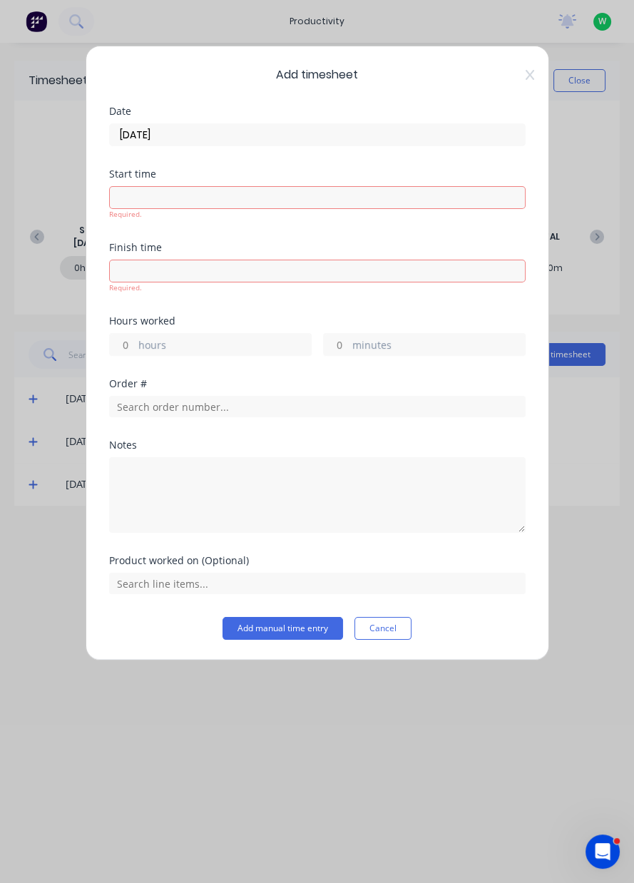
click at [272, 202] on input at bounding box center [317, 197] width 415 height 21
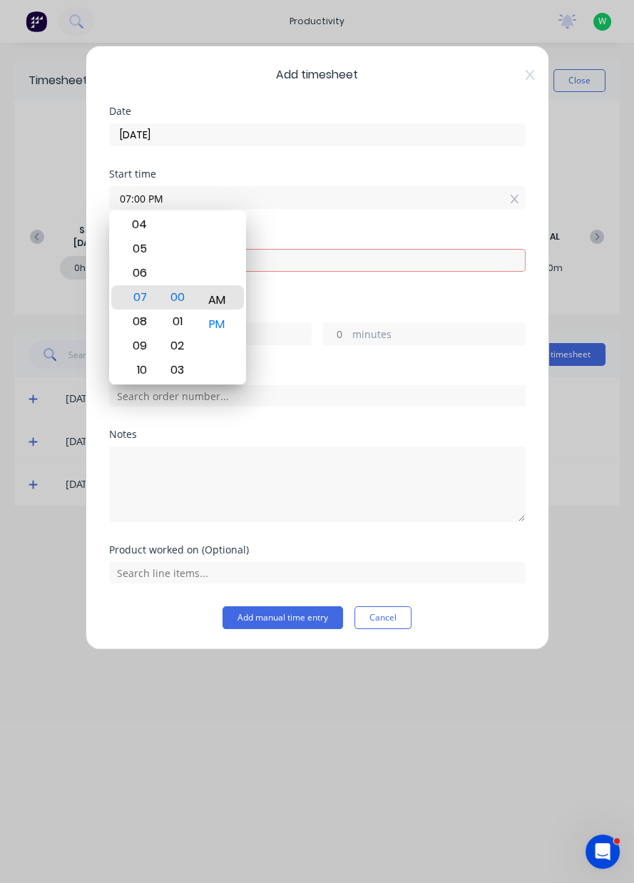
type input "07:00 AM"
click at [324, 257] on input at bounding box center [317, 260] width 415 height 21
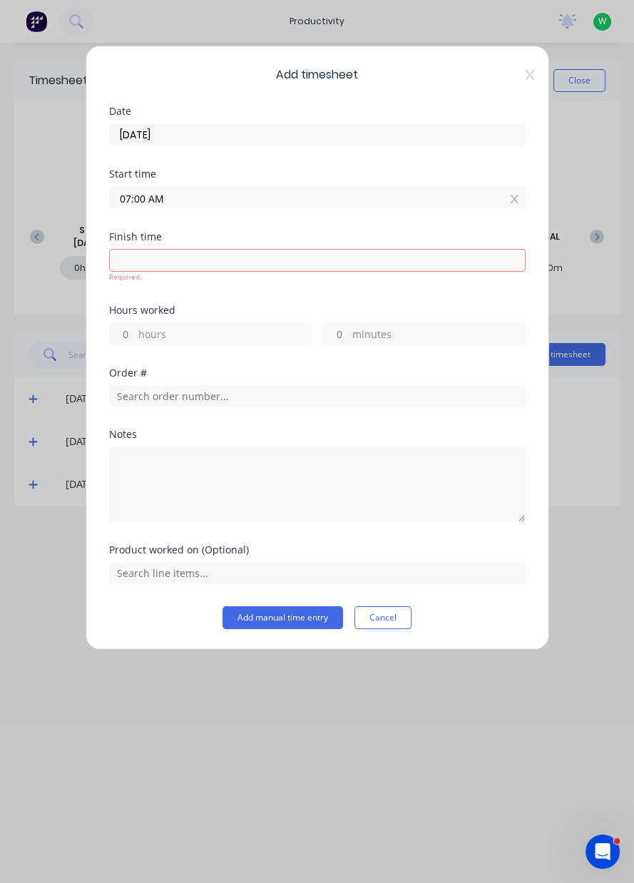
type input "03:51 PM"
type input "8"
type input "51"
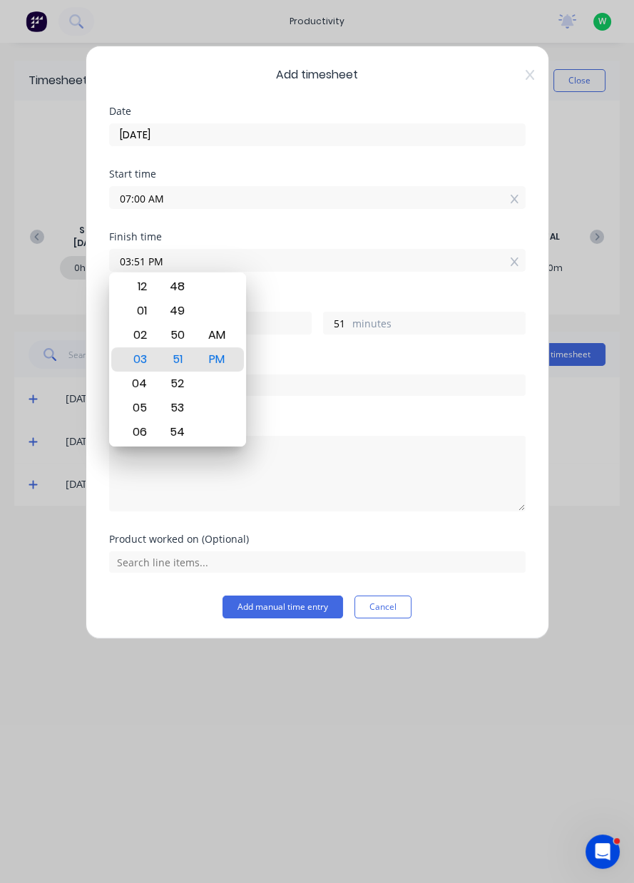
type input "03:33 PM"
type input "33"
type input "03:27 PM"
type input "27"
type input "03:28 PM"
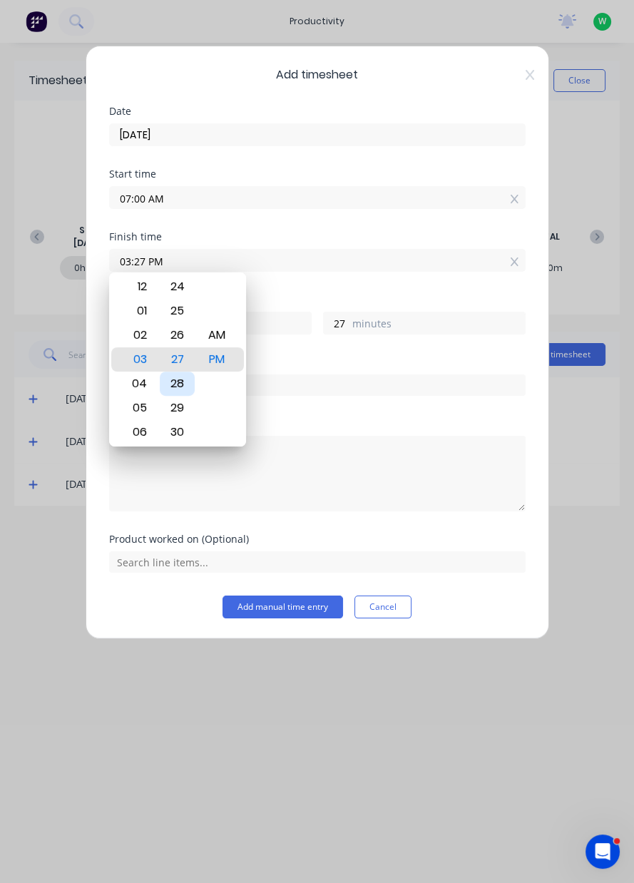
type input "28"
type input "03:29 PM"
type input "29"
type input "03:30 PM"
type input "30"
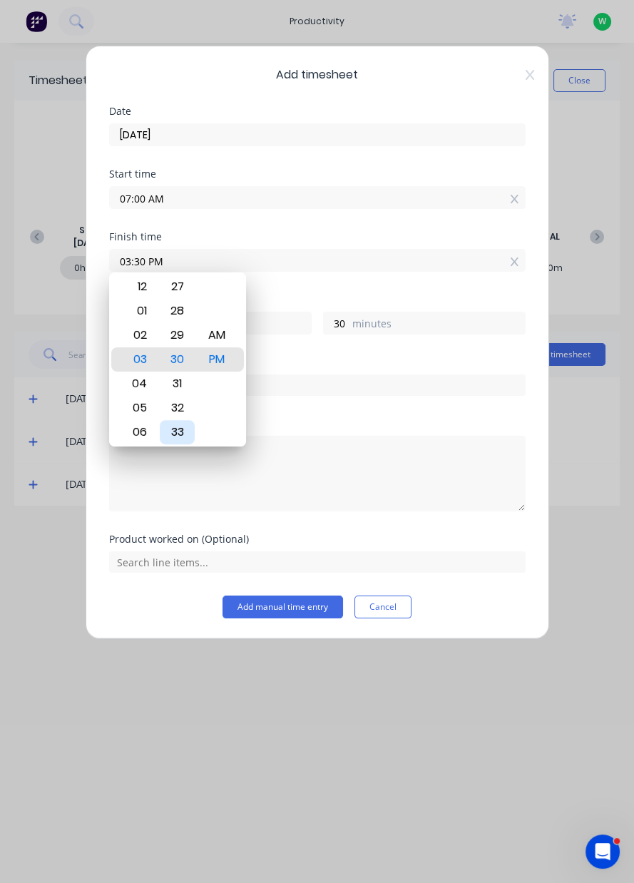
click at [185, 422] on div "33" at bounding box center [177, 432] width 35 height 24
type input "03:33 PM"
type input "33"
type input "03:32 PM"
type input "32"
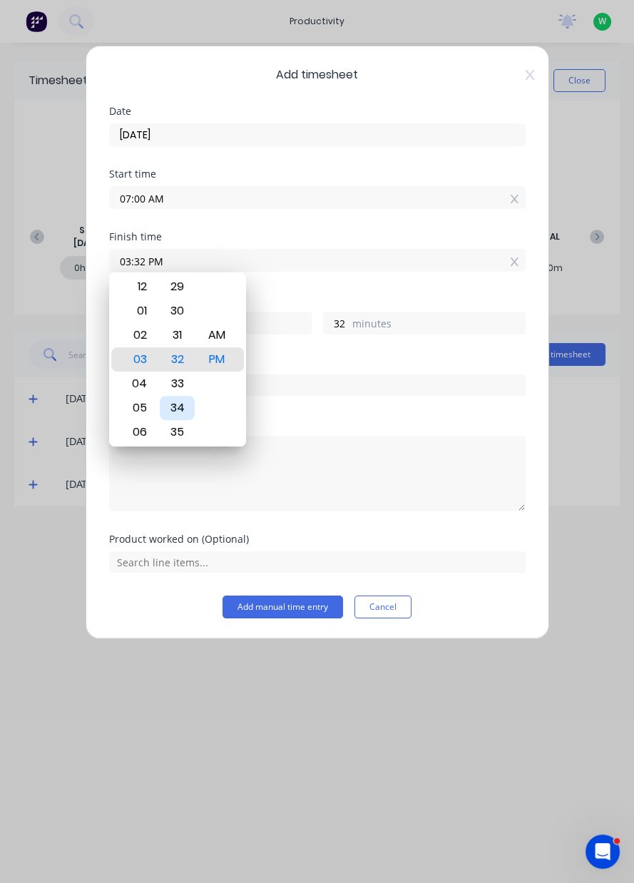
type input "03:31 PM"
type input "31"
type input "03:30 PM"
type input "30"
click at [367, 389] on input "text" at bounding box center [317, 384] width 417 height 21
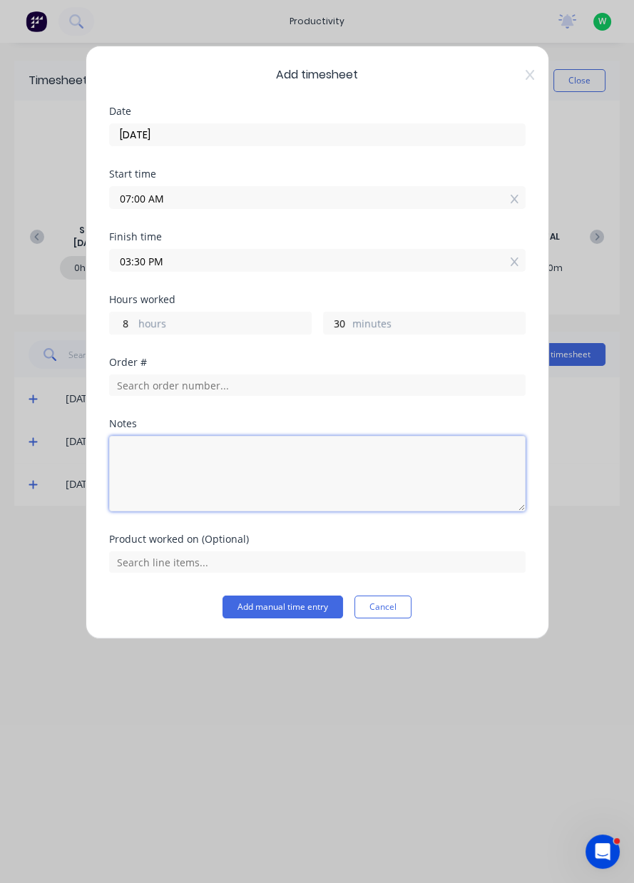
click at [226, 474] on textarea at bounding box center [317, 474] width 417 height 76
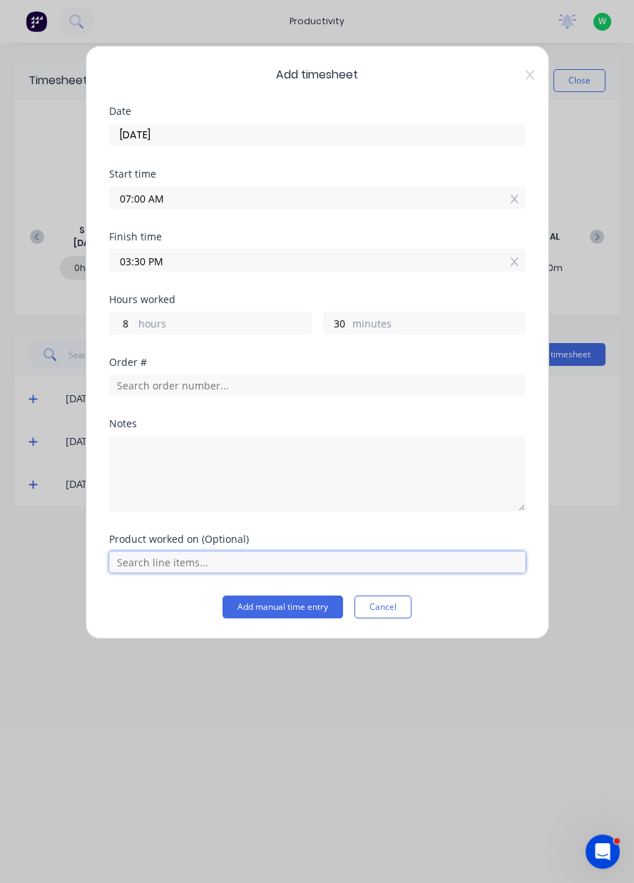
click at [460, 556] on input "text" at bounding box center [317, 561] width 417 height 21
click at [593, 461] on div "Add timesheet Date [DATE] Start time 07:00 AM Finish time 03:30 PM Hours worked…" at bounding box center [317, 441] width 634 height 883
click at [526, 77] on icon at bounding box center [530, 74] width 9 height 11
